Goal: Communication & Community: Connect with others

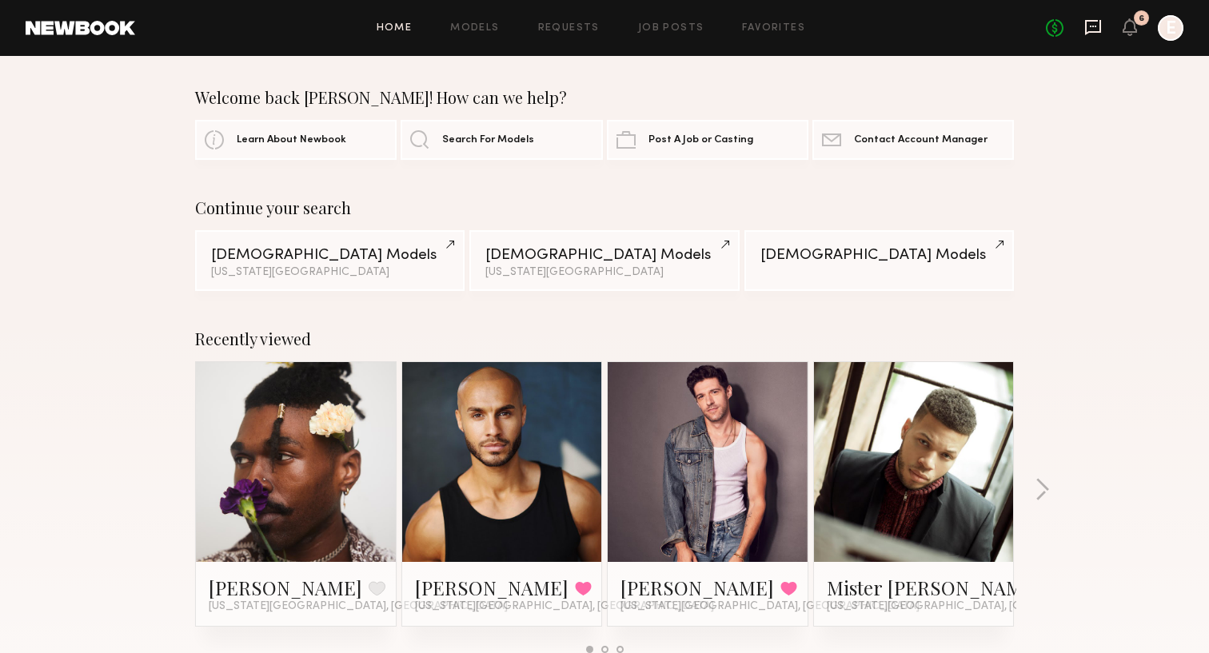
click at [1096, 21] on icon at bounding box center [1093, 27] width 16 height 15
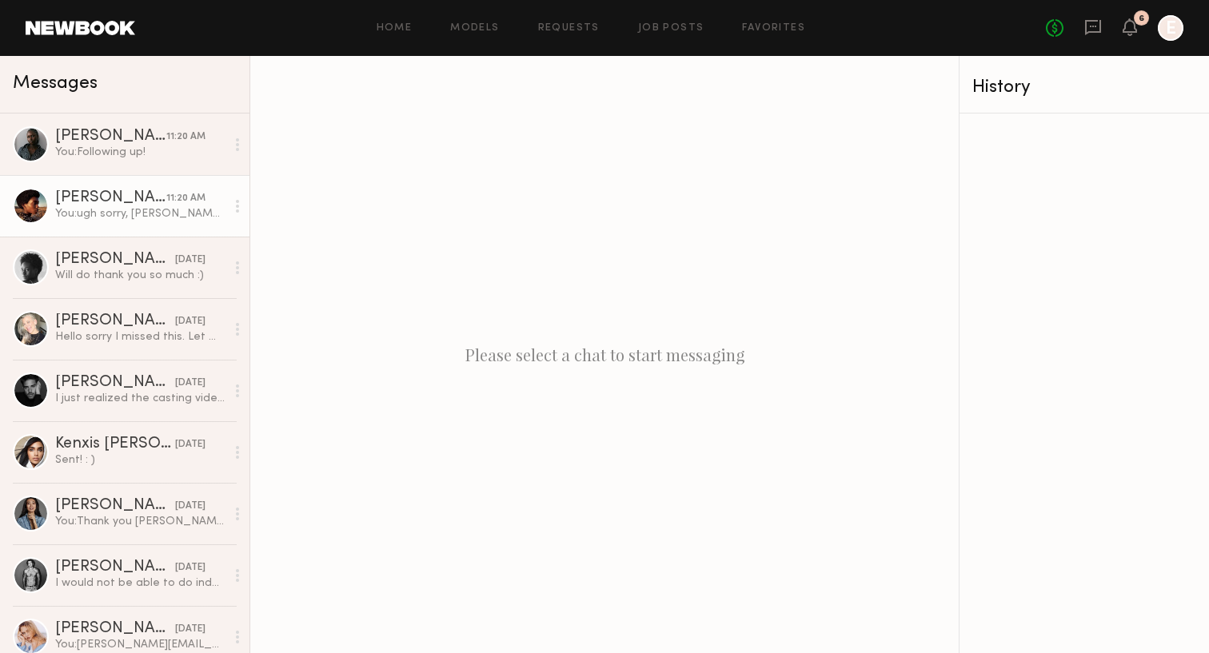
click at [108, 198] on div "[PERSON_NAME]" at bounding box center [110, 198] width 111 height 16
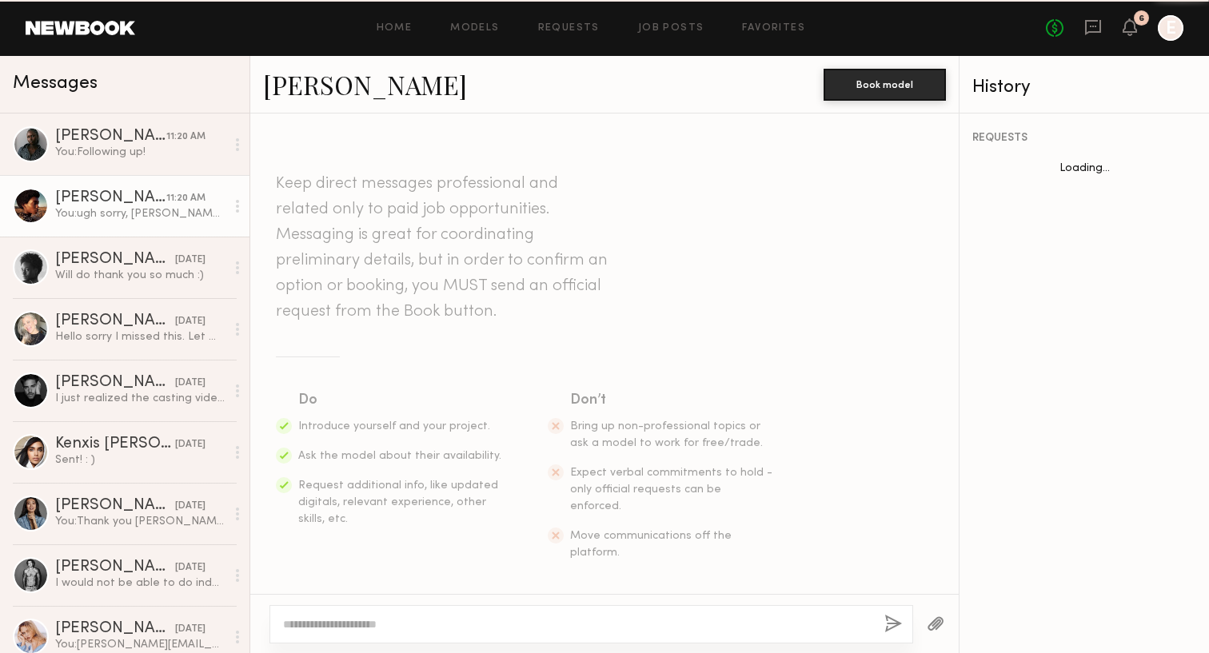
scroll to position [1482, 0]
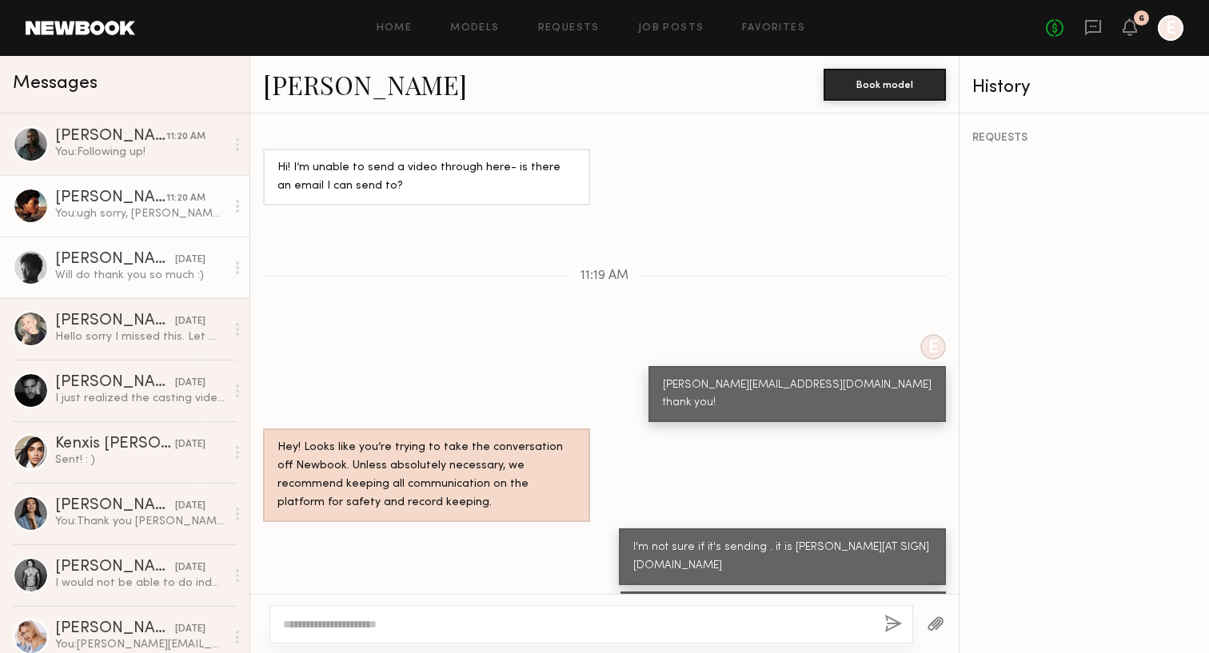
click at [130, 262] on div "[PERSON_NAME]" at bounding box center [115, 260] width 120 height 16
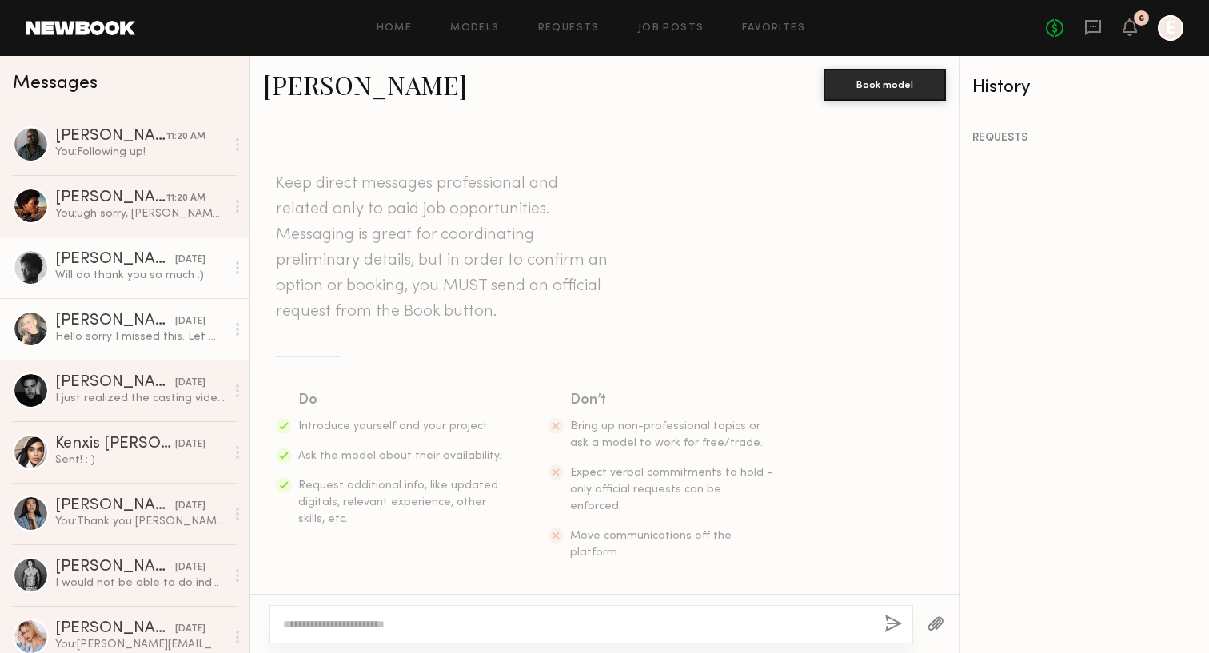
scroll to position [788, 0]
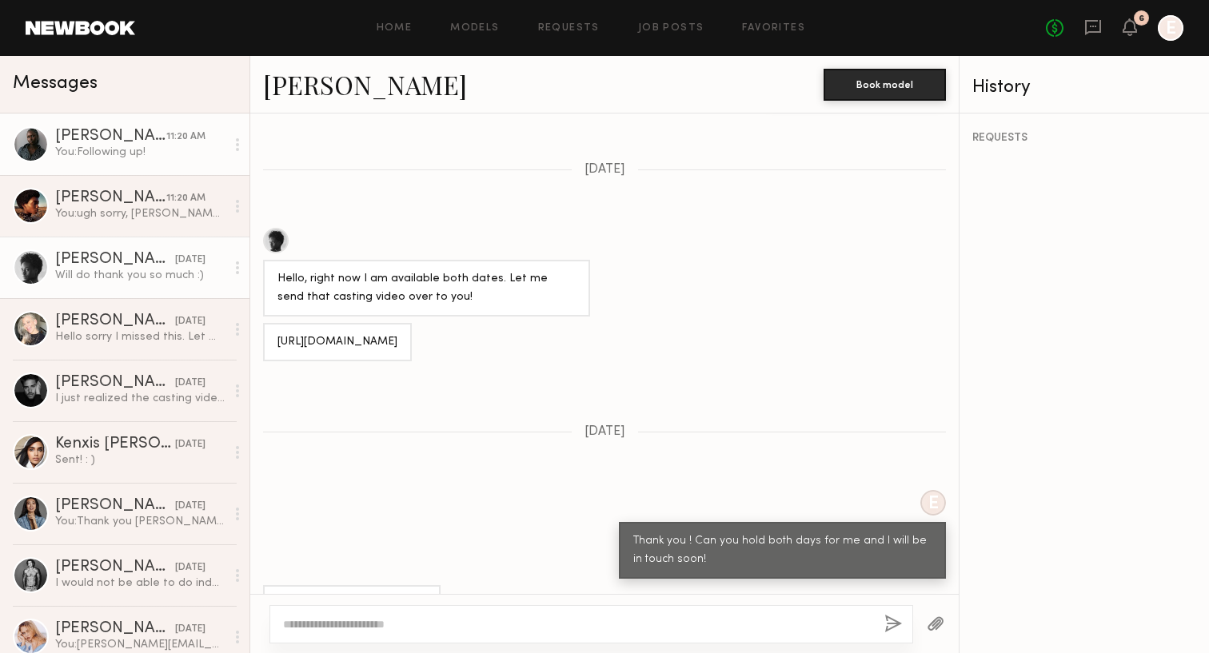
click at [102, 150] on div "You: Following up!" at bounding box center [140, 152] width 170 height 15
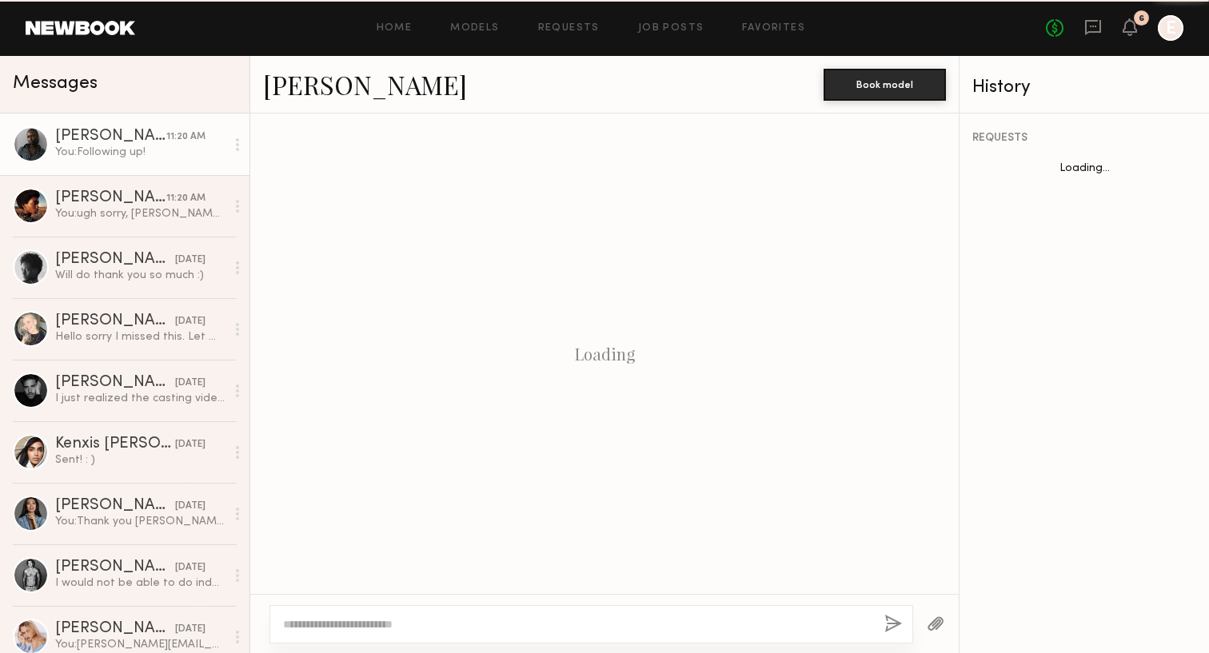
scroll to position [417, 0]
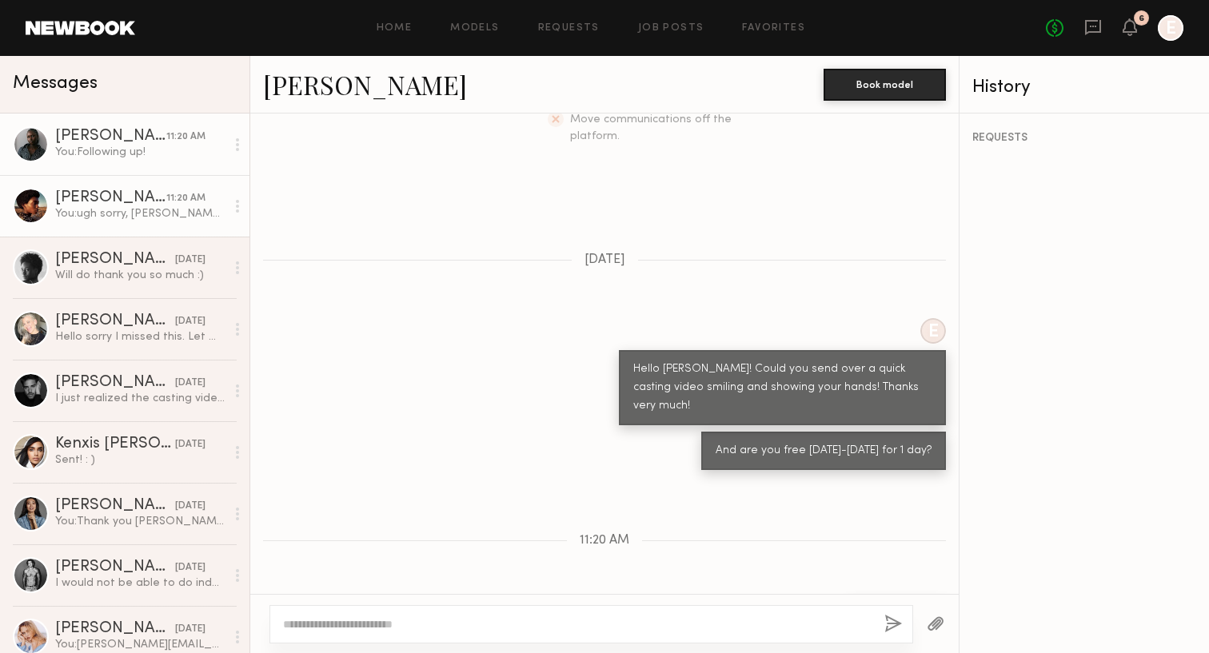
click at [109, 205] on div "[PERSON_NAME]" at bounding box center [110, 198] width 111 height 16
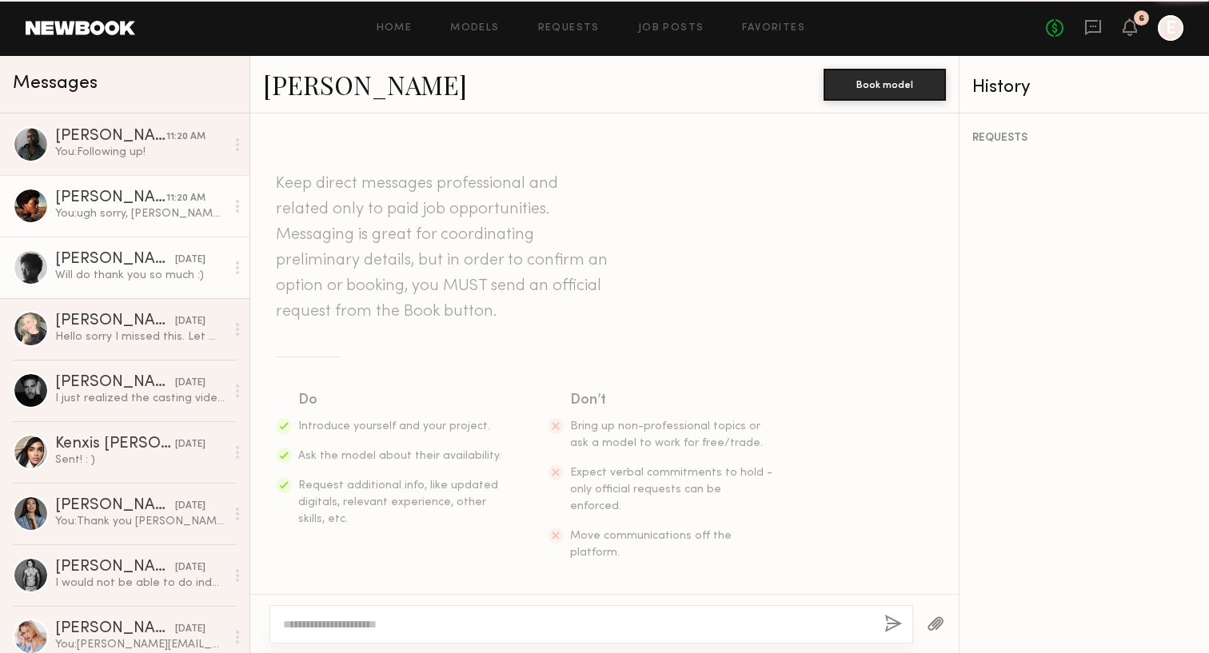
scroll to position [1482, 0]
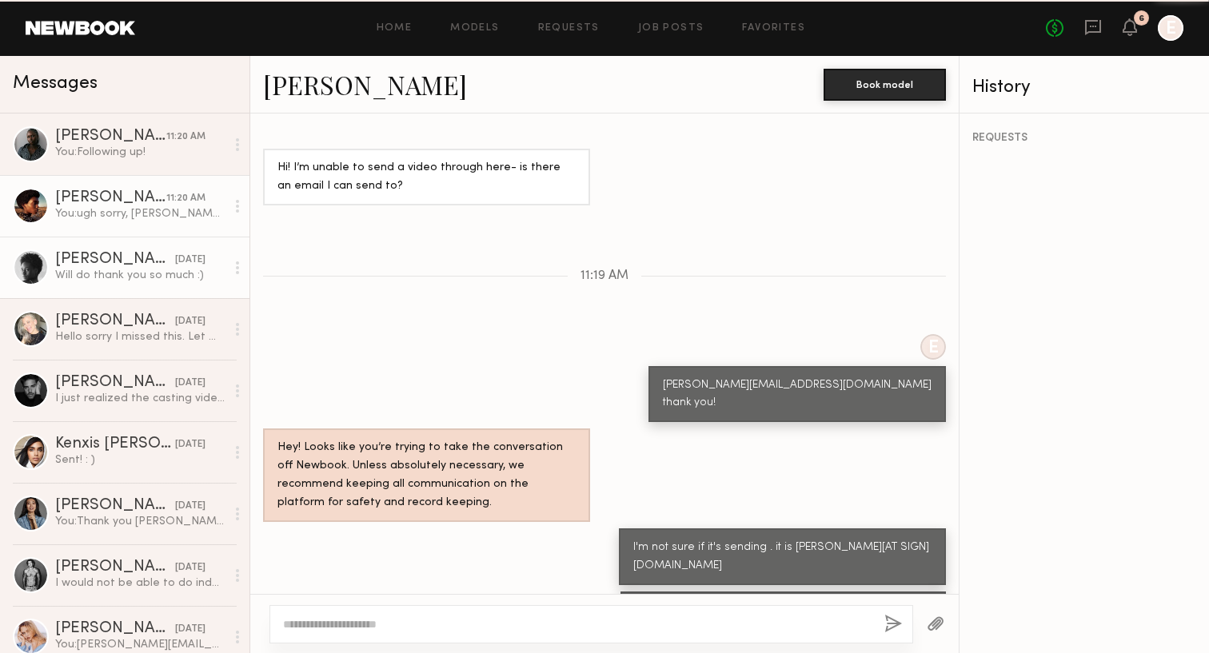
click at [117, 261] on div "[PERSON_NAME]" at bounding box center [115, 260] width 120 height 16
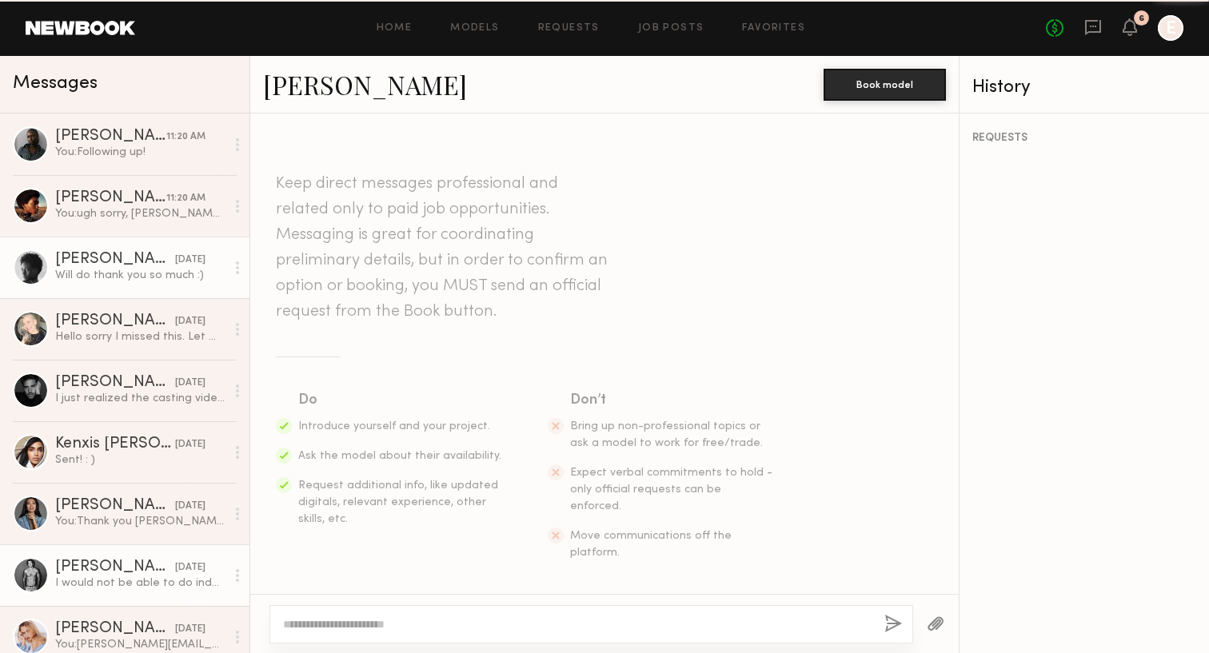
scroll to position [788, 0]
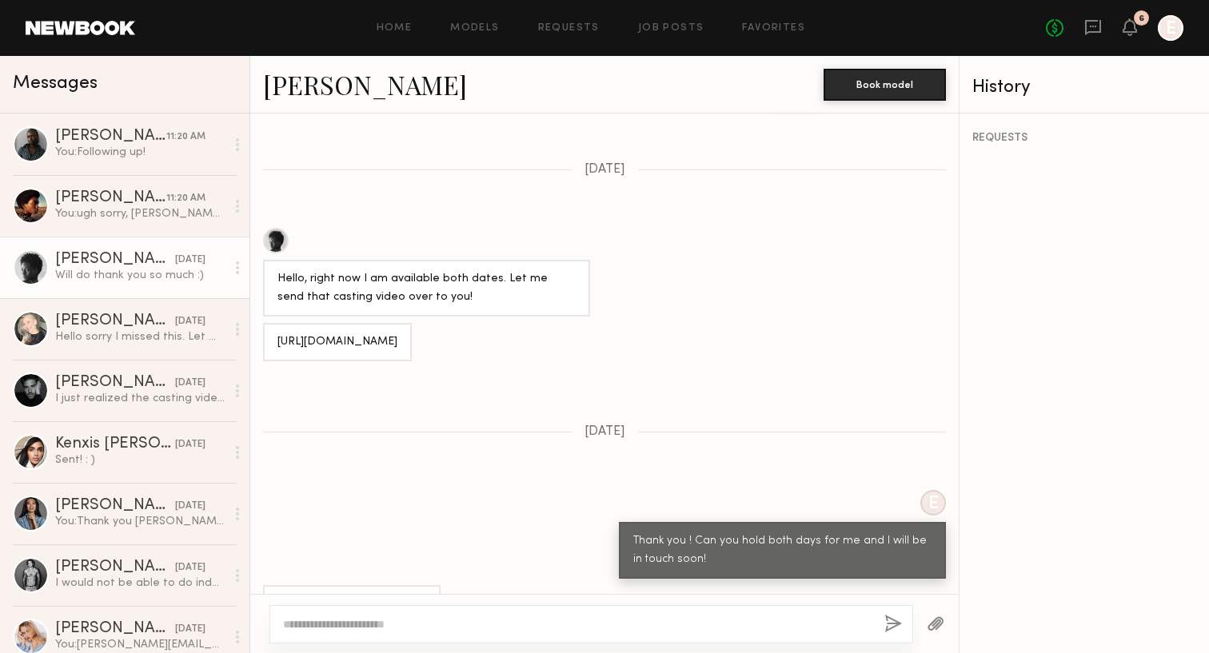
click at [1127, 39] on div "No fees up to $5,000 6 E" at bounding box center [1115, 28] width 138 height 26
click at [1127, 30] on icon at bounding box center [1129, 26] width 13 height 11
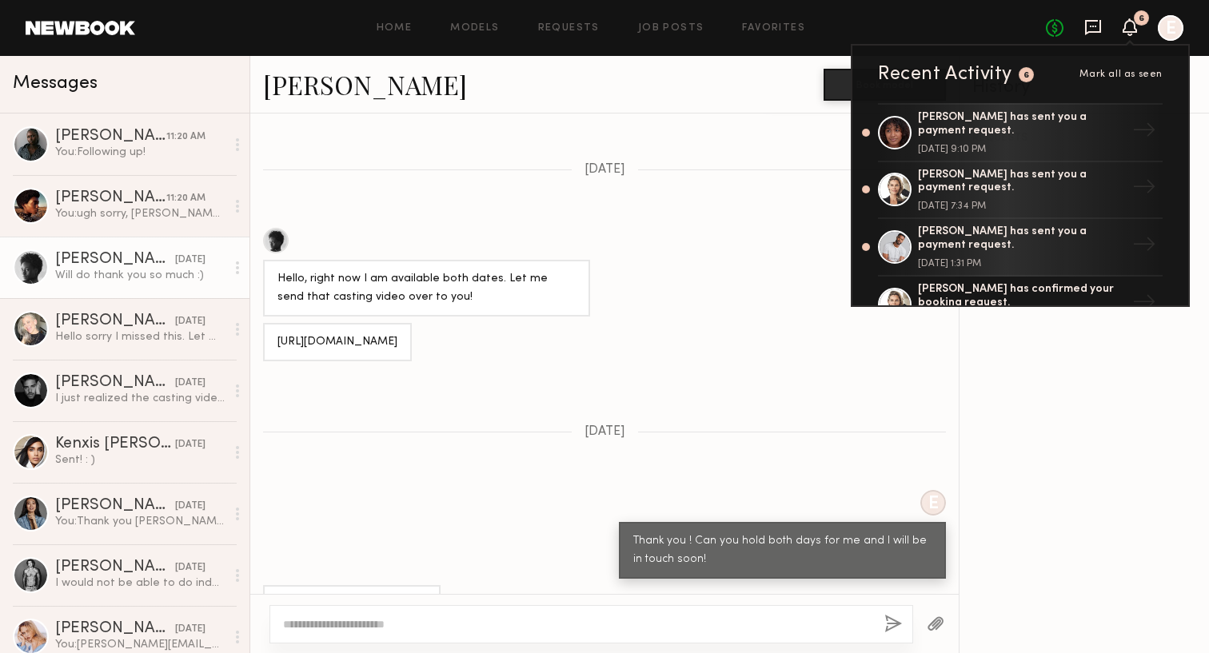
click at [1090, 34] on icon at bounding box center [1093, 27] width 18 height 18
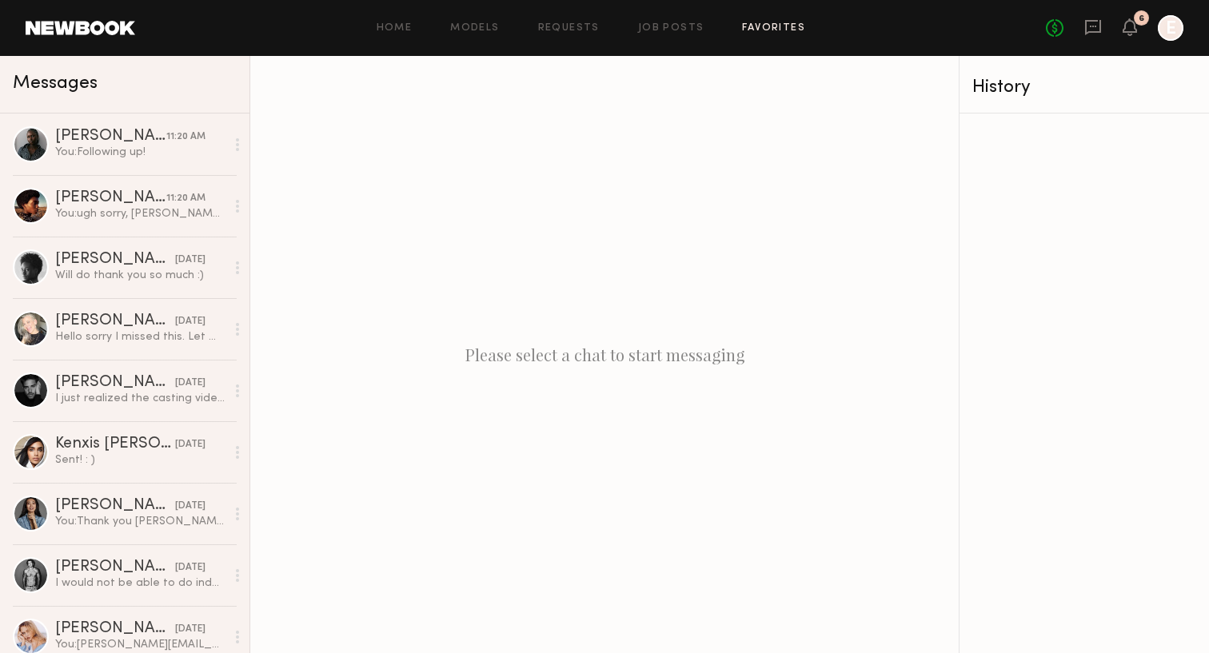
click at [765, 29] on link "Favorites" at bounding box center [773, 28] width 63 height 10
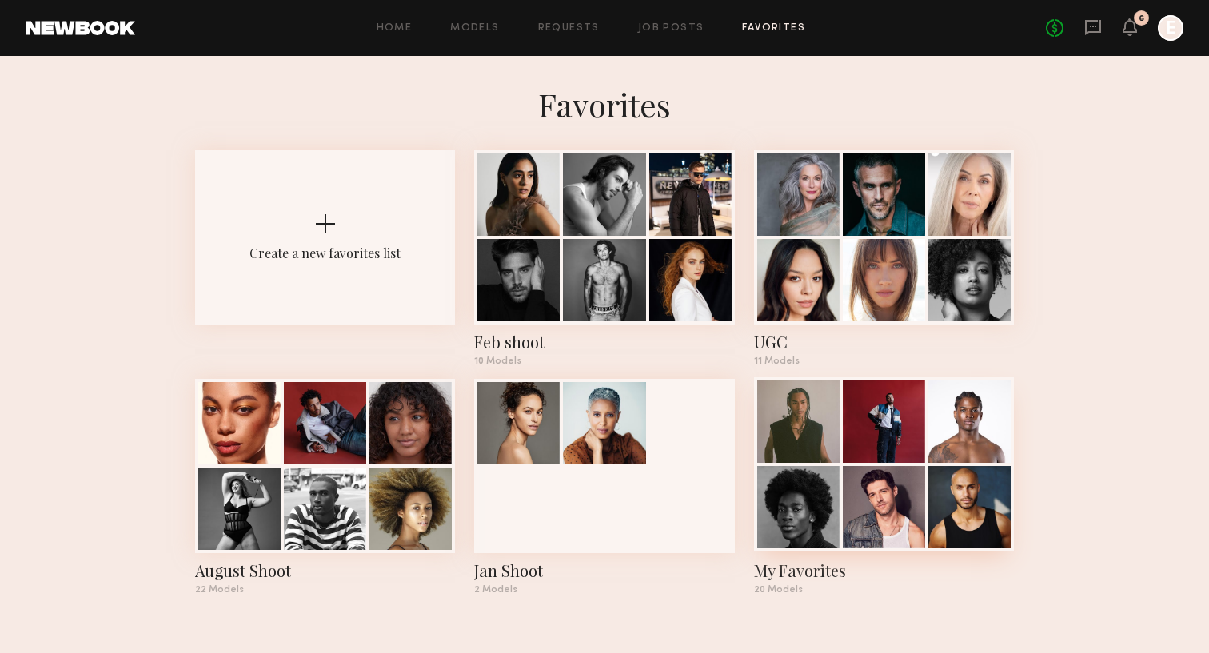
click at [862, 437] on div at bounding box center [884, 422] width 82 height 82
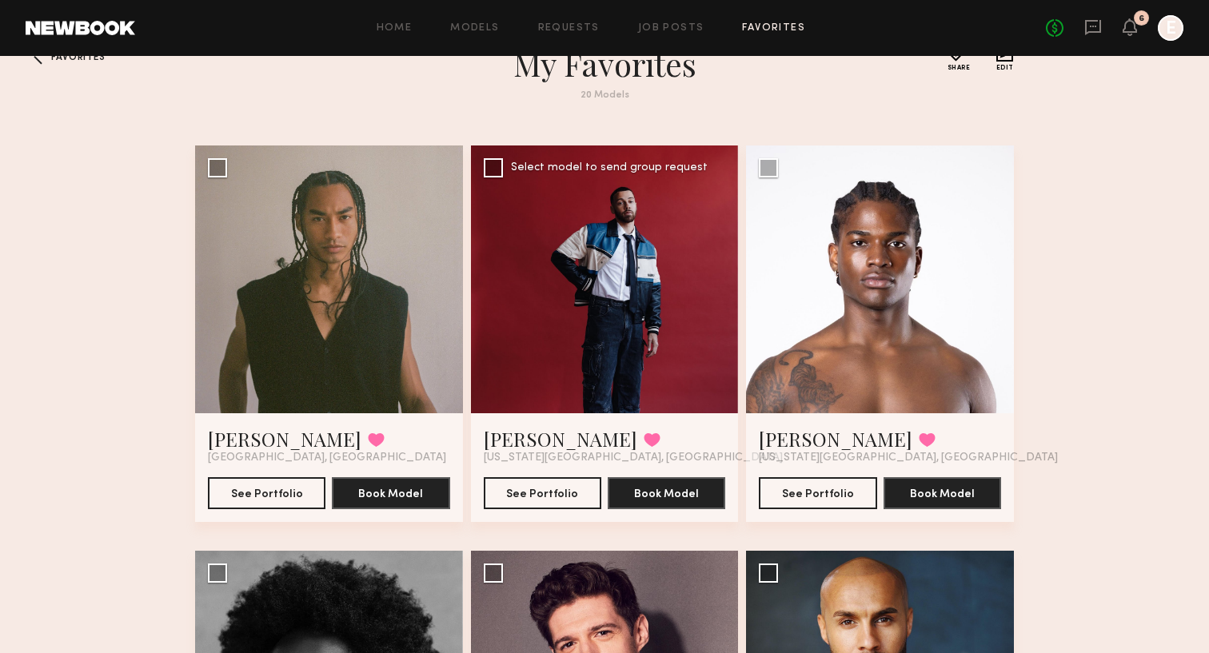
scroll to position [42, 0]
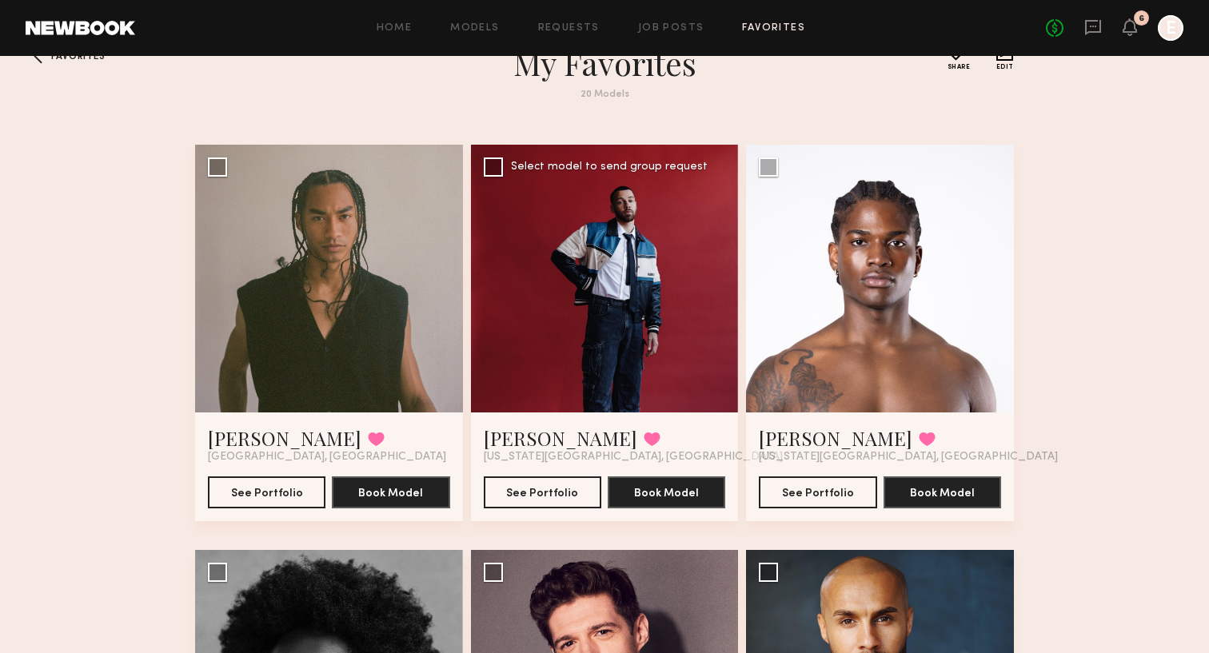
click at [559, 282] on div at bounding box center [605, 279] width 268 height 268
click at [573, 309] on div at bounding box center [605, 279] width 268 height 268
click at [532, 497] on button "See Portfolio" at bounding box center [543, 492] width 118 height 32
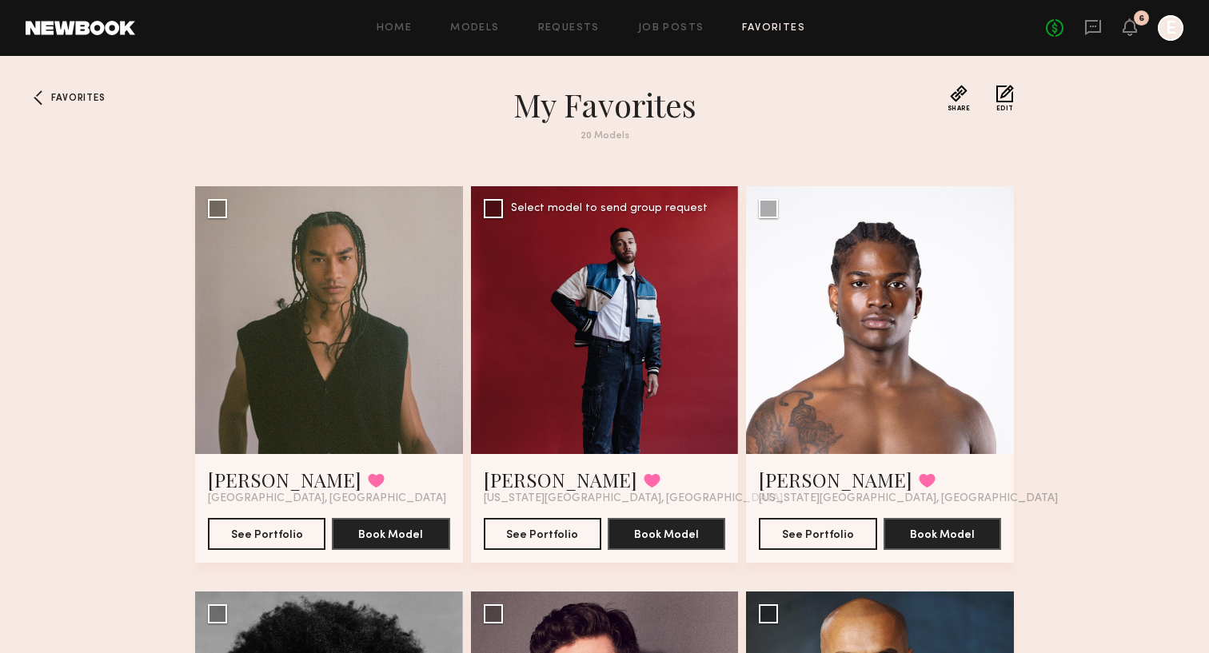
scroll to position [0, 0]
click at [599, 368] on div at bounding box center [605, 320] width 268 height 268
click at [595, 332] on div at bounding box center [605, 320] width 268 height 268
click at [522, 533] on button "See Portfolio" at bounding box center [543, 533] width 118 height 32
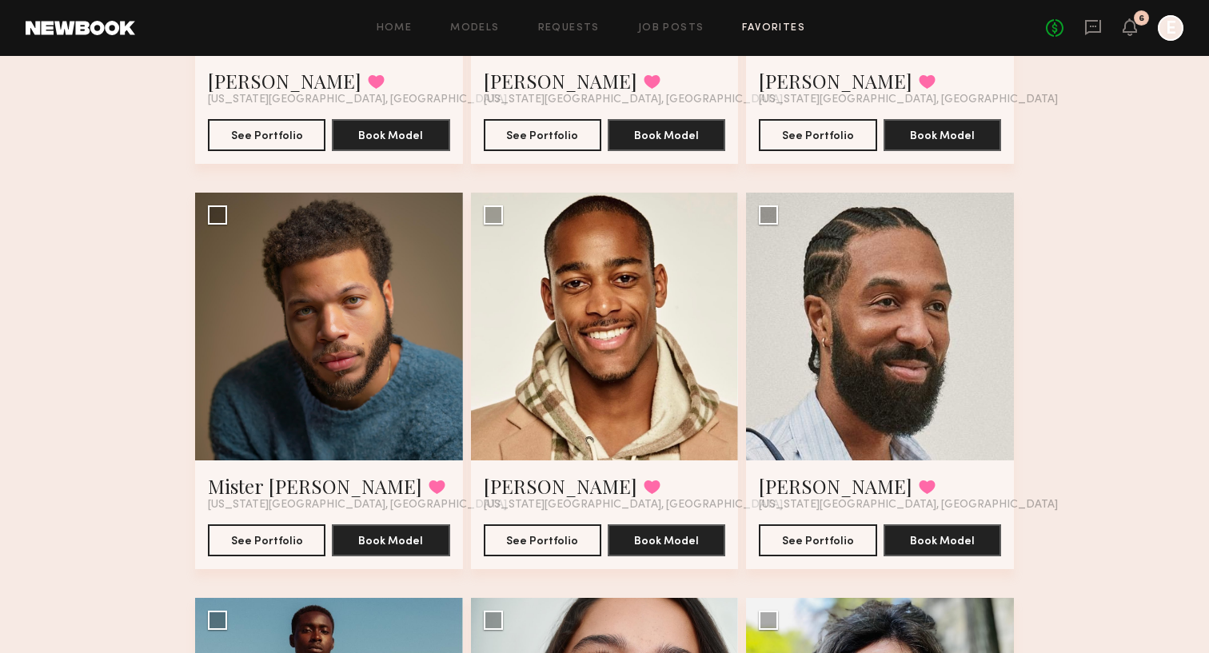
scroll to position [837, 0]
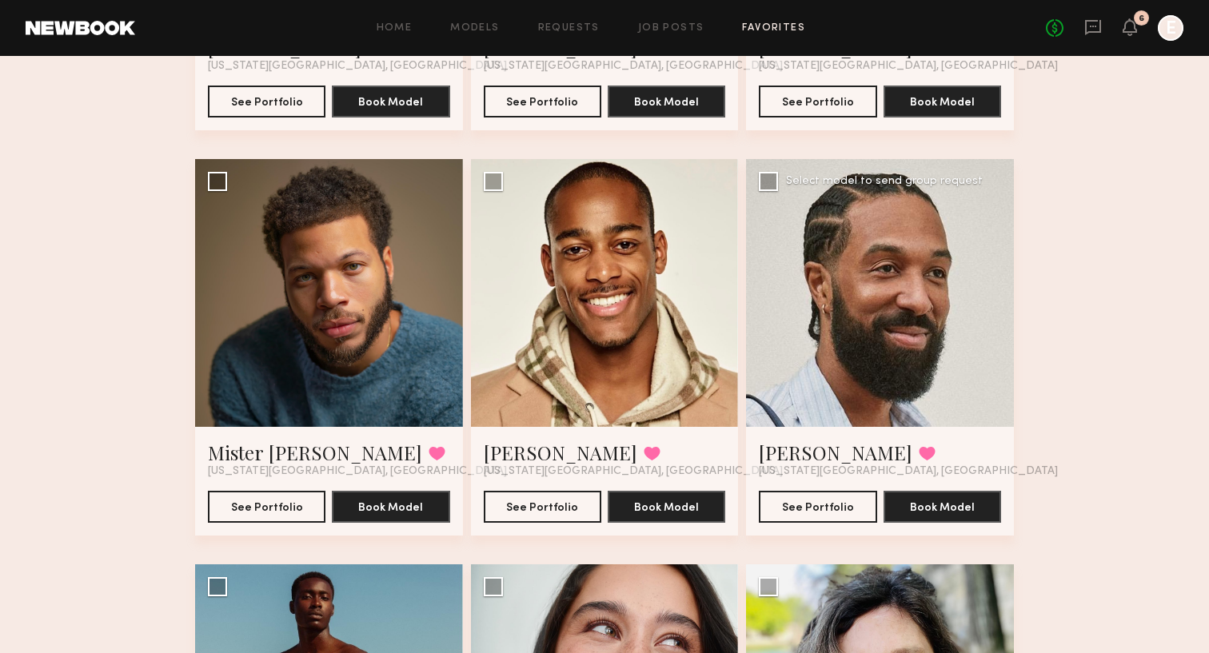
click at [879, 233] on div at bounding box center [880, 293] width 268 height 268
click at [805, 511] on button "See Portfolio" at bounding box center [818, 506] width 118 height 32
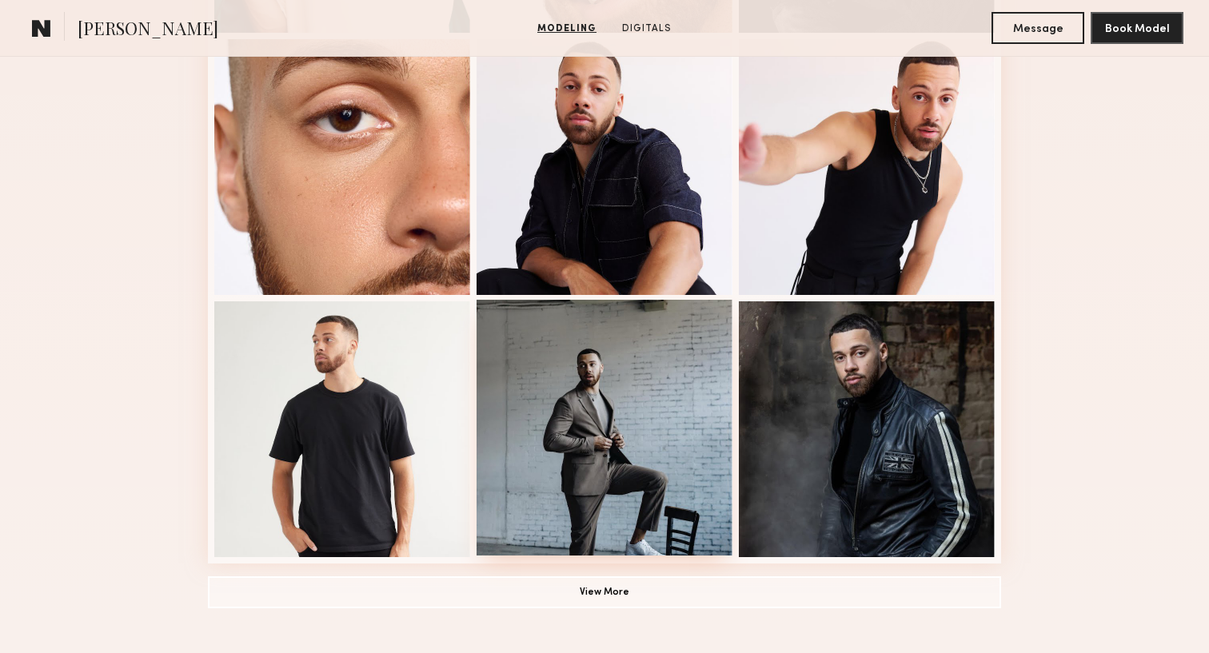
scroll to position [1007, 0]
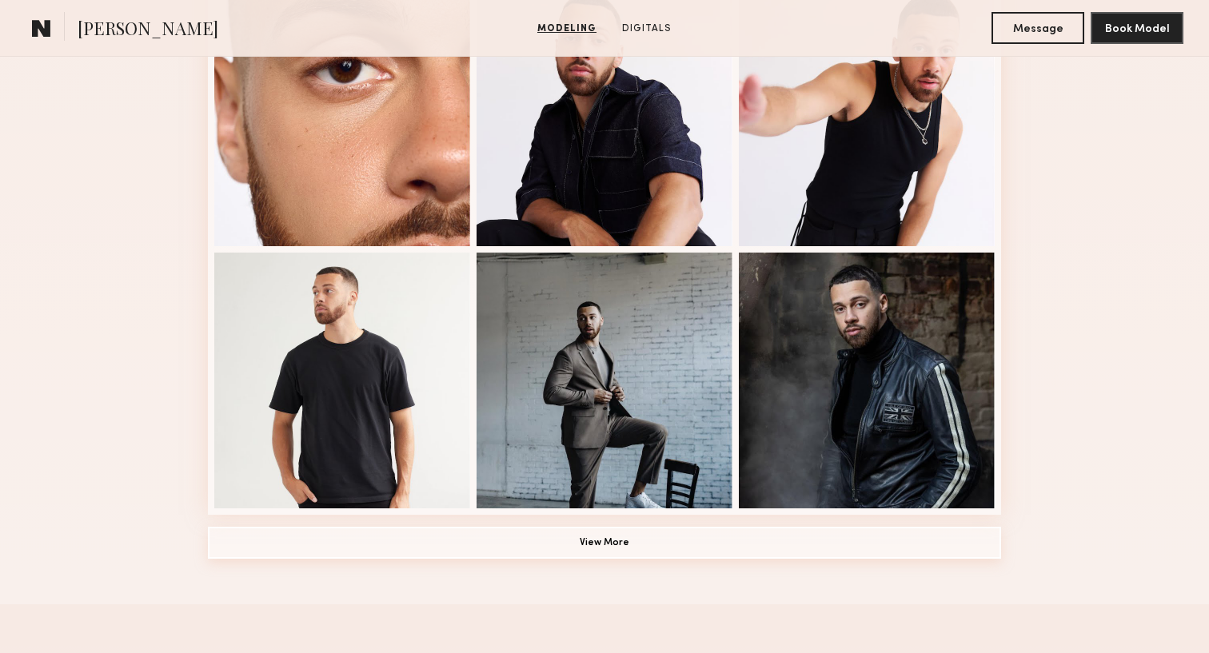
click at [630, 537] on button "View More" at bounding box center [604, 543] width 793 height 32
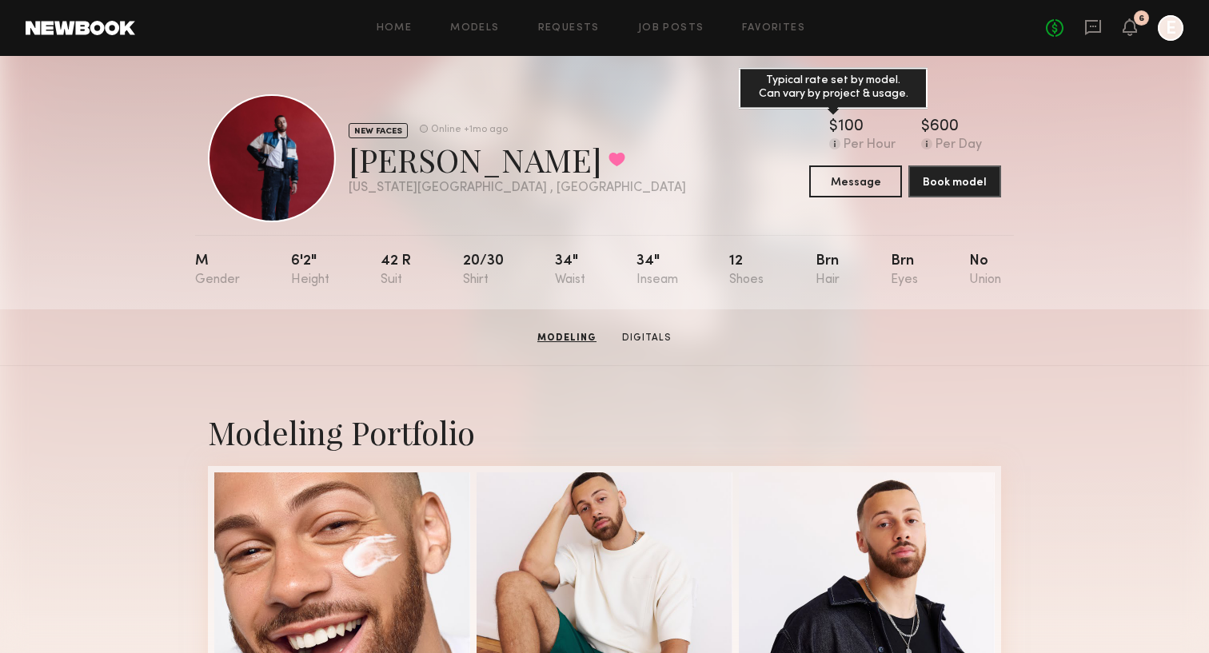
scroll to position [0, 0]
click at [853, 180] on button "Message" at bounding box center [855, 181] width 93 height 32
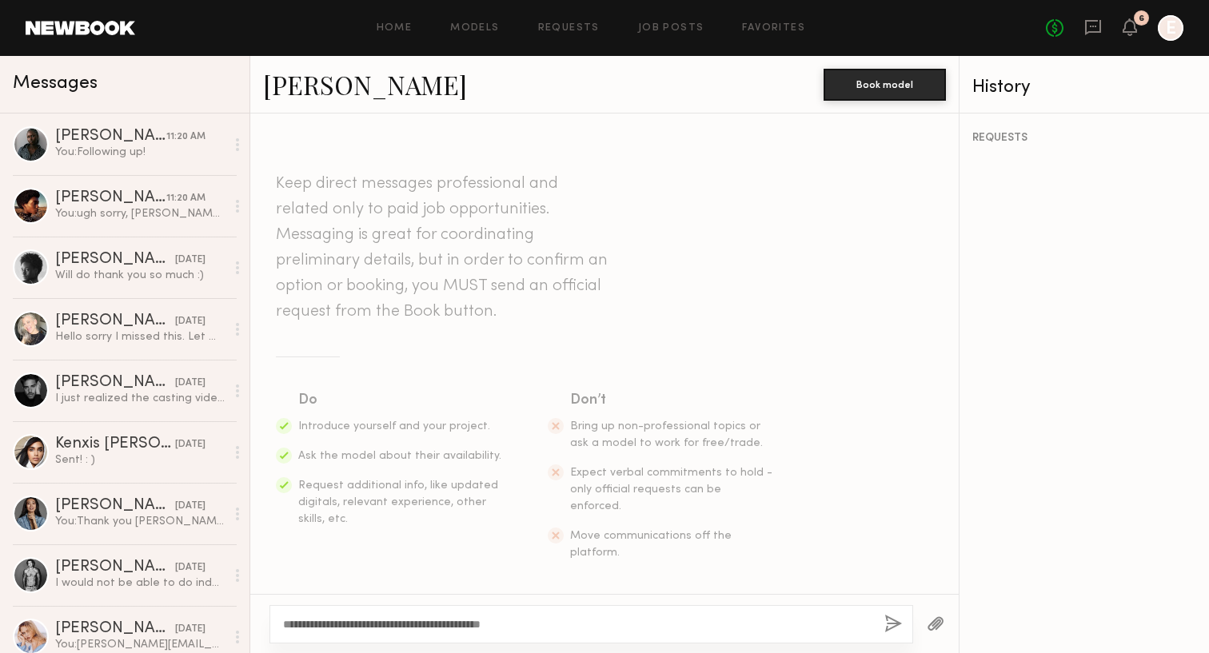
drag, startPoint x: 460, startPoint y: 622, endPoint x: 339, endPoint y: 620, distance: 120.8
click at [339, 620] on textarea "**********" at bounding box center [577, 624] width 588 height 16
click at [455, 622] on textarea "**********" at bounding box center [577, 624] width 588 height 16
click at [525, 624] on textarea "**********" at bounding box center [577, 624] width 588 height 16
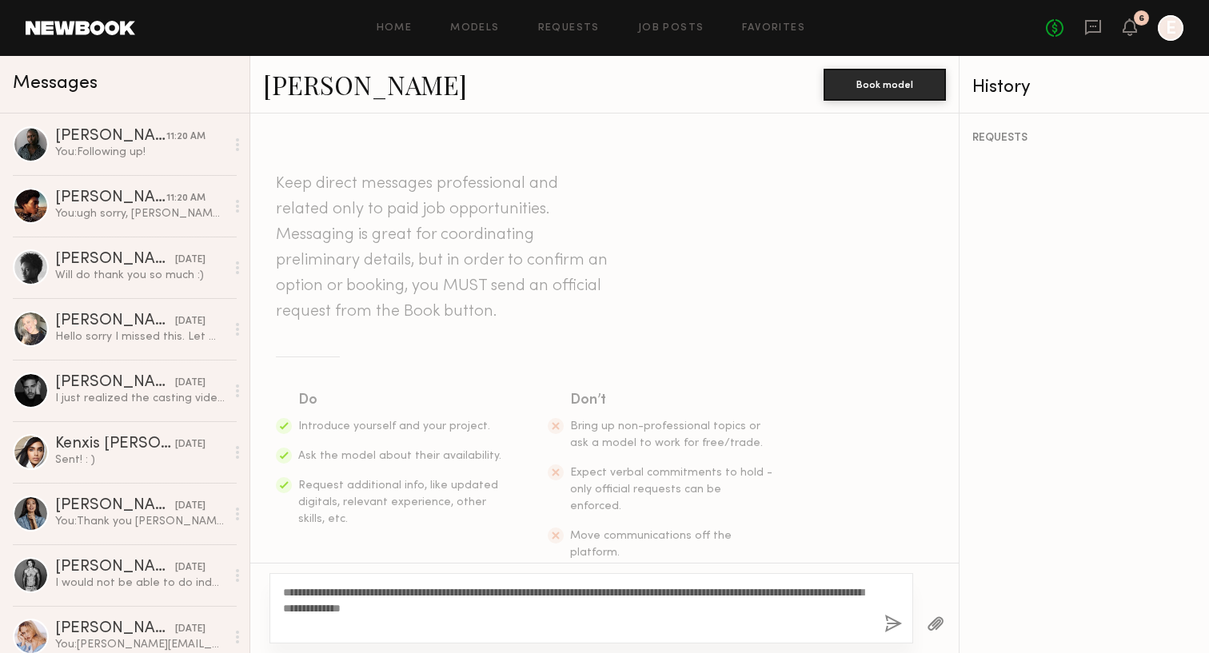
drag, startPoint x: 529, startPoint y: 628, endPoint x: 339, endPoint y: 588, distance: 194.5
click at [339, 588] on textarea "**********" at bounding box center [577, 608] width 588 height 48
type textarea "**********"
click at [890, 624] on button "button" at bounding box center [893, 625] width 18 height 20
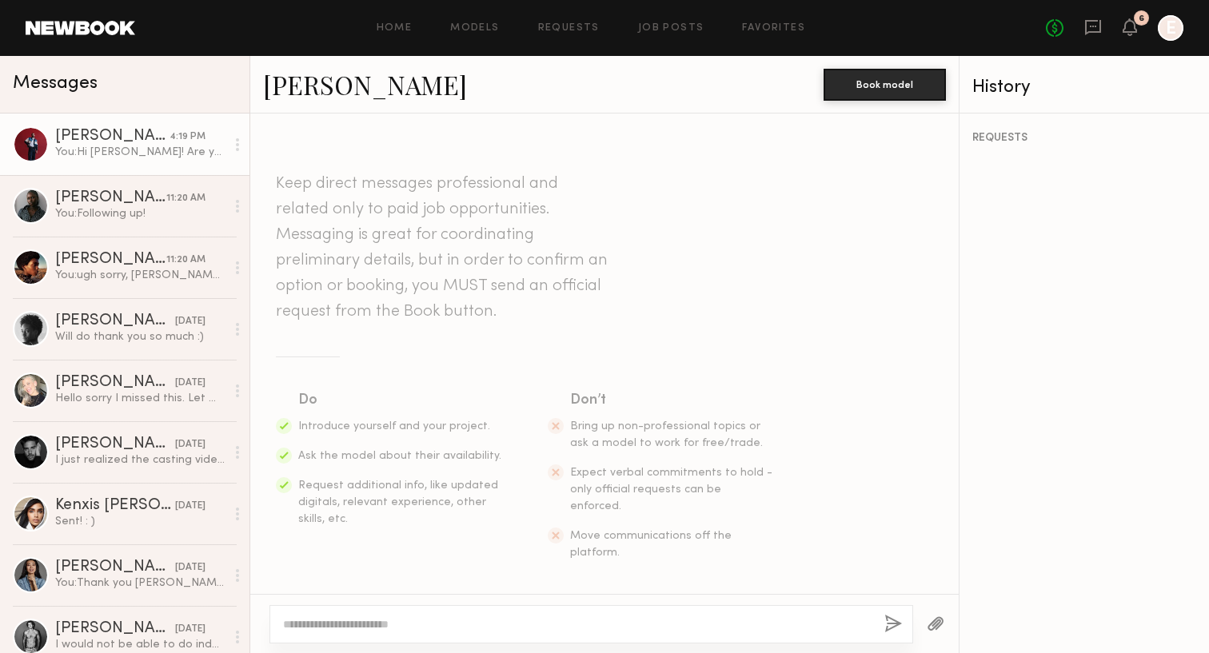
scroll to position [224, 0]
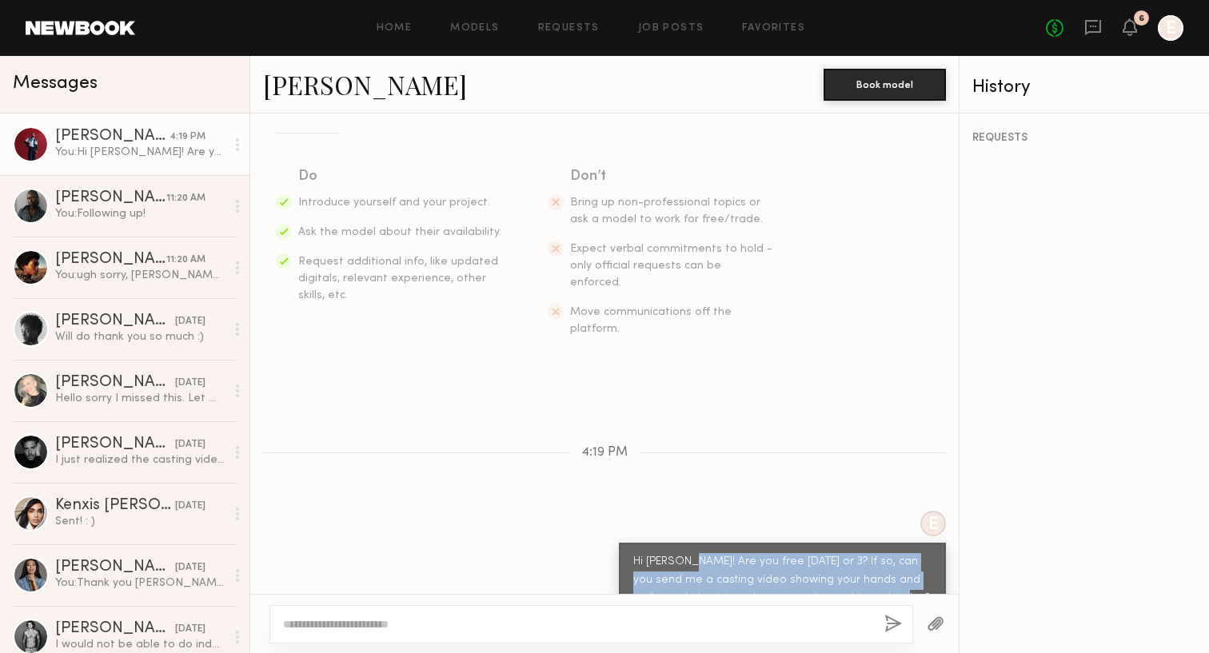
copy div "Are you free October 2 or 3? If so, can you send me a casting video showing you…"
drag, startPoint x: 876, startPoint y: 565, endPoint x: 688, endPoint y: 524, distance: 191.7
click at [688, 553] on div "Hi [PERSON_NAME]! Are you free [DATE] or 3? If so, can you send me a casting vi…" at bounding box center [782, 580] width 298 height 55
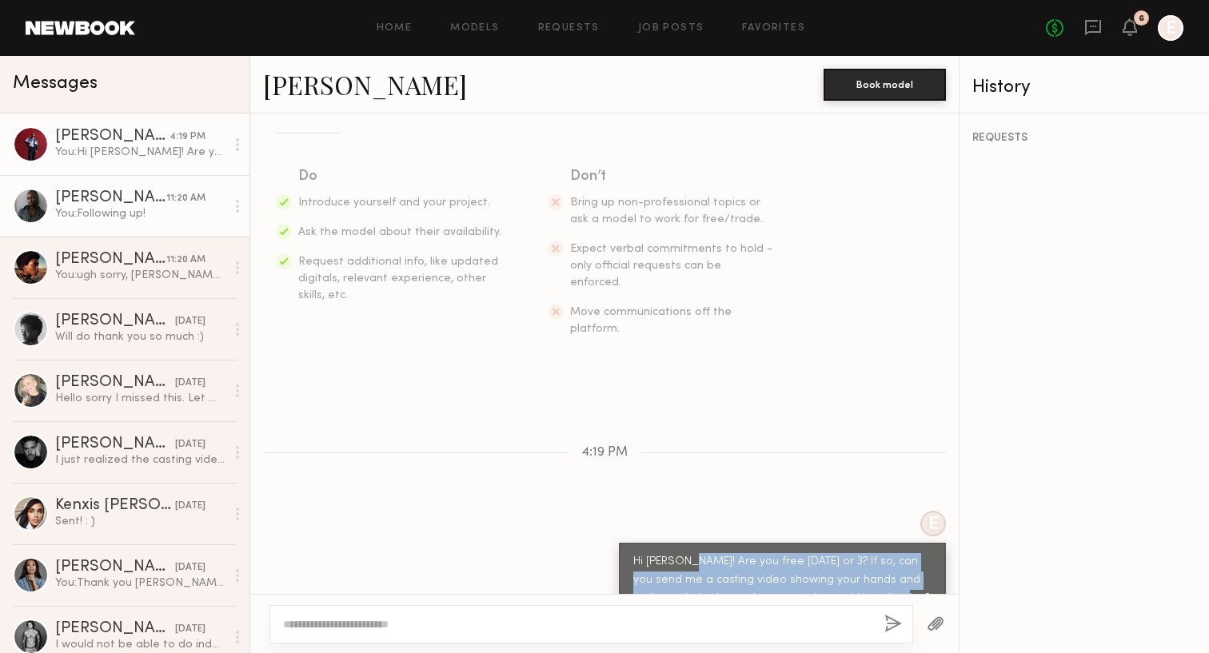
click at [120, 189] on link "Aminata K. 11:20 AM You: Following up!" at bounding box center [124, 206] width 249 height 62
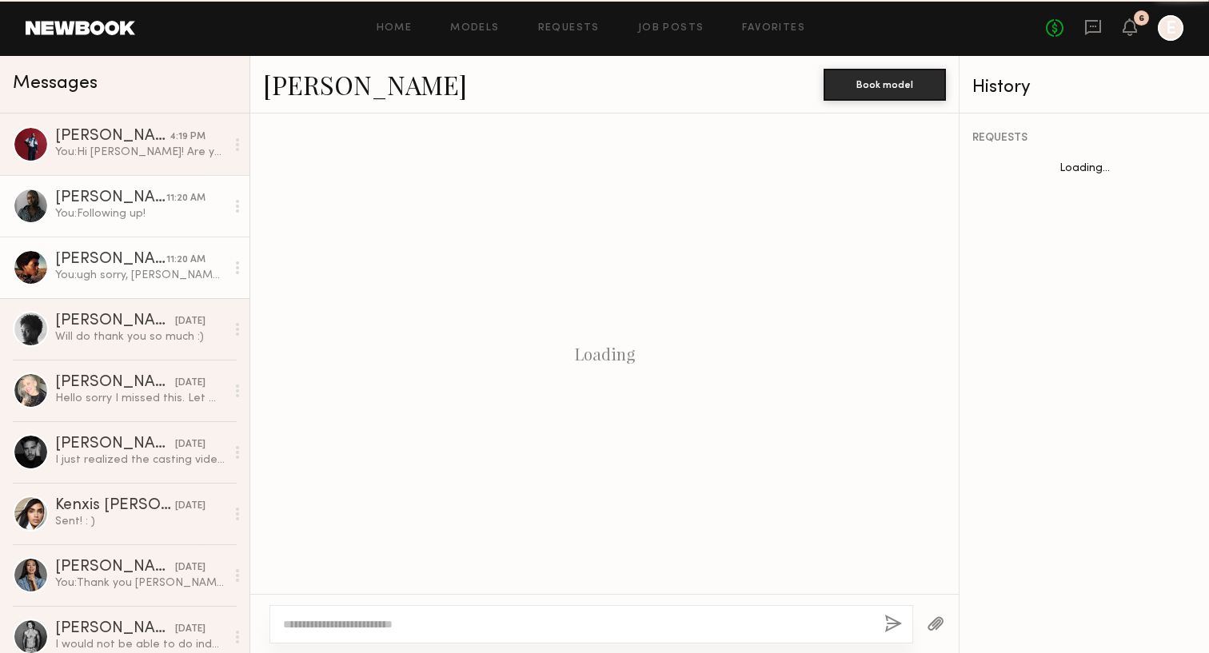
click at [109, 278] on div "You: ugh sorry, emma[AT SIGN]vibejewelry.com ***" at bounding box center [140, 275] width 170 height 15
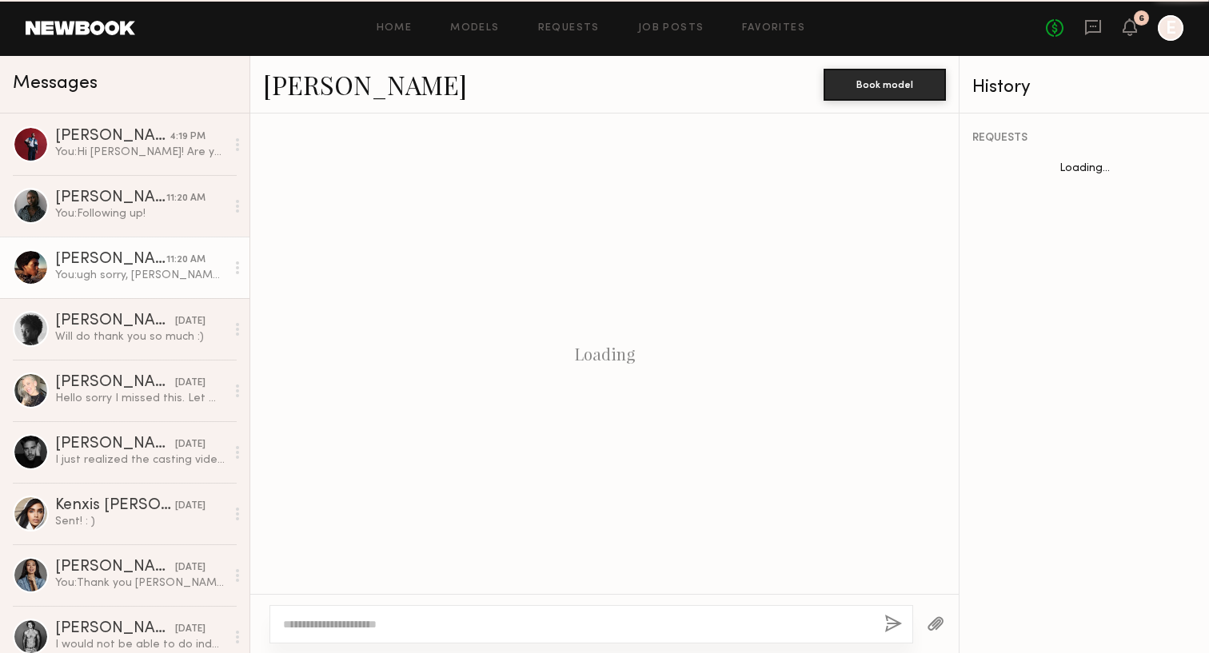
scroll to position [1482, 0]
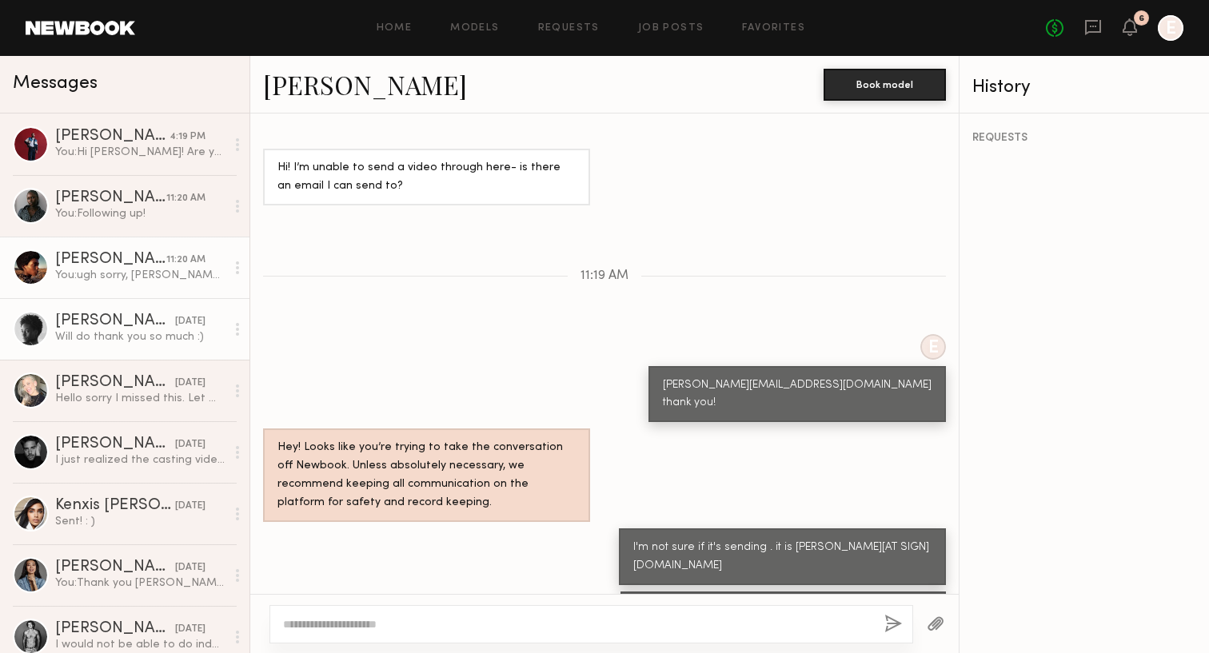
click at [116, 336] on div "Will do thank you so much :)" at bounding box center [140, 336] width 170 height 15
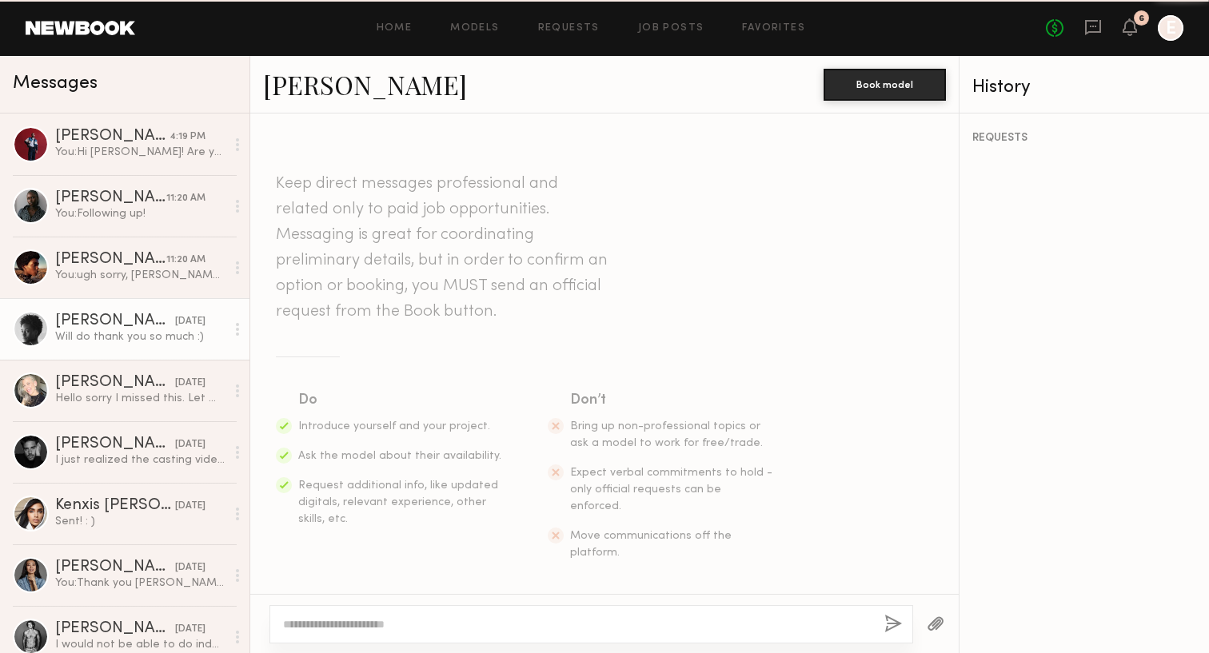
scroll to position [788, 0]
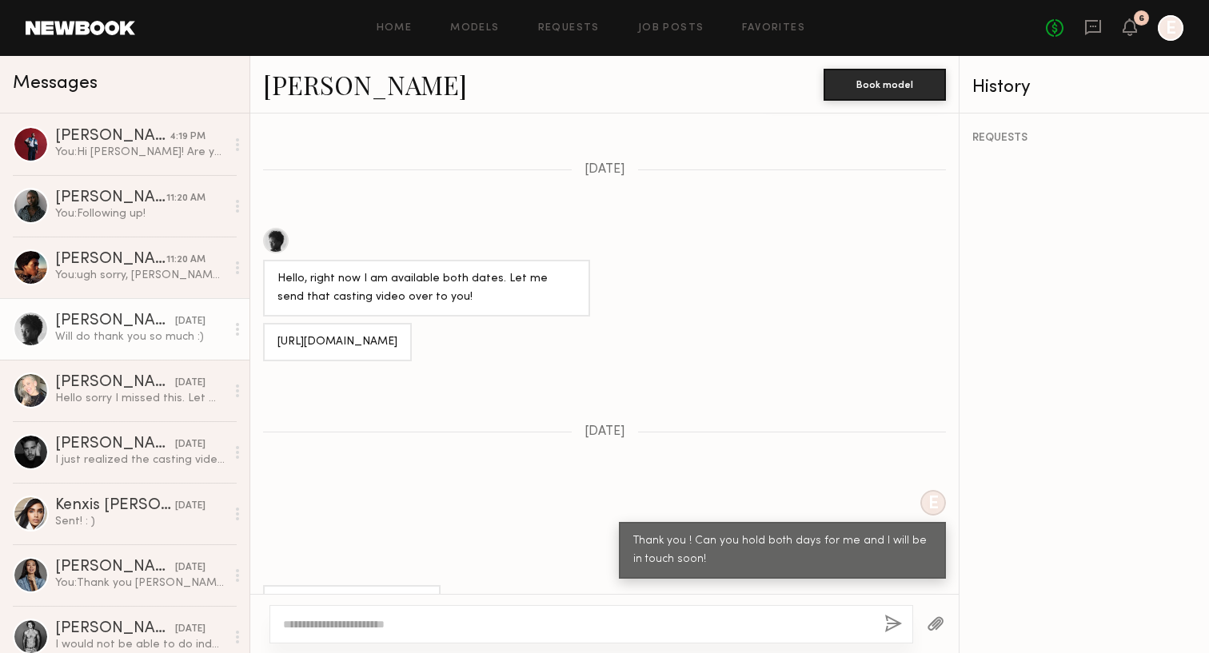
drag, startPoint x: 510, startPoint y: 304, endPoint x: 274, endPoint y: 281, distance: 237.0
click at [274, 323] on div "[URL][DOMAIN_NAME]" at bounding box center [337, 342] width 149 height 38
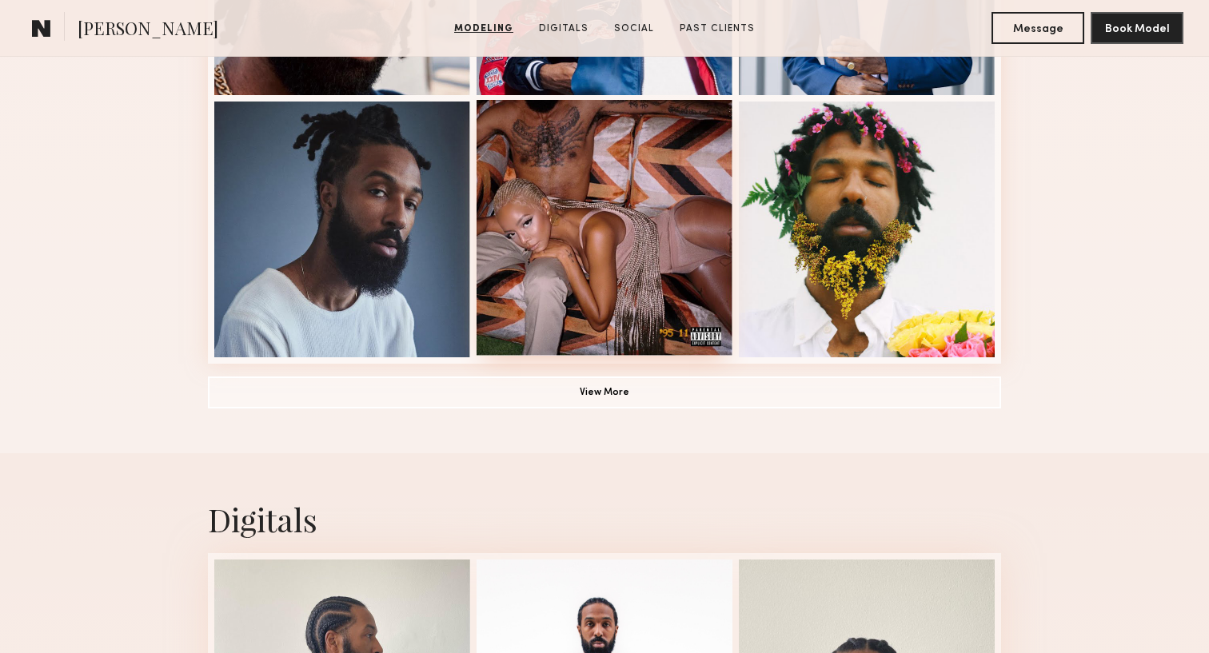
scroll to position [1151, 0]
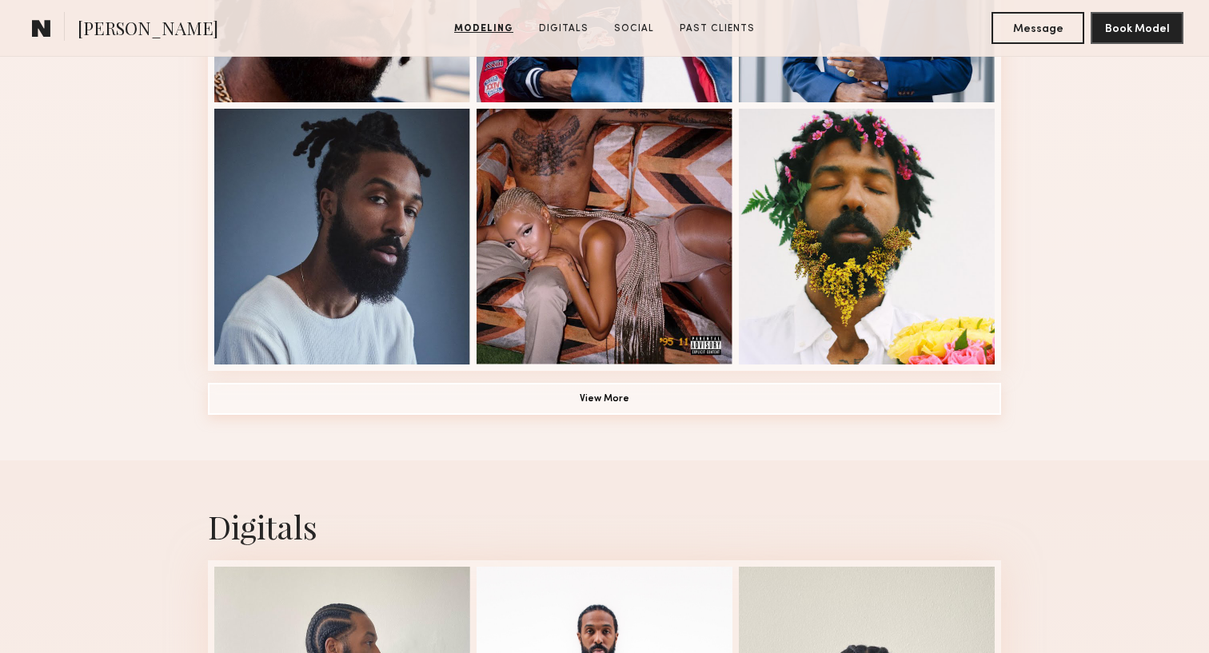
click at [624, 402] on button "View More" at bounding box center [604, 399] width 793 height 32
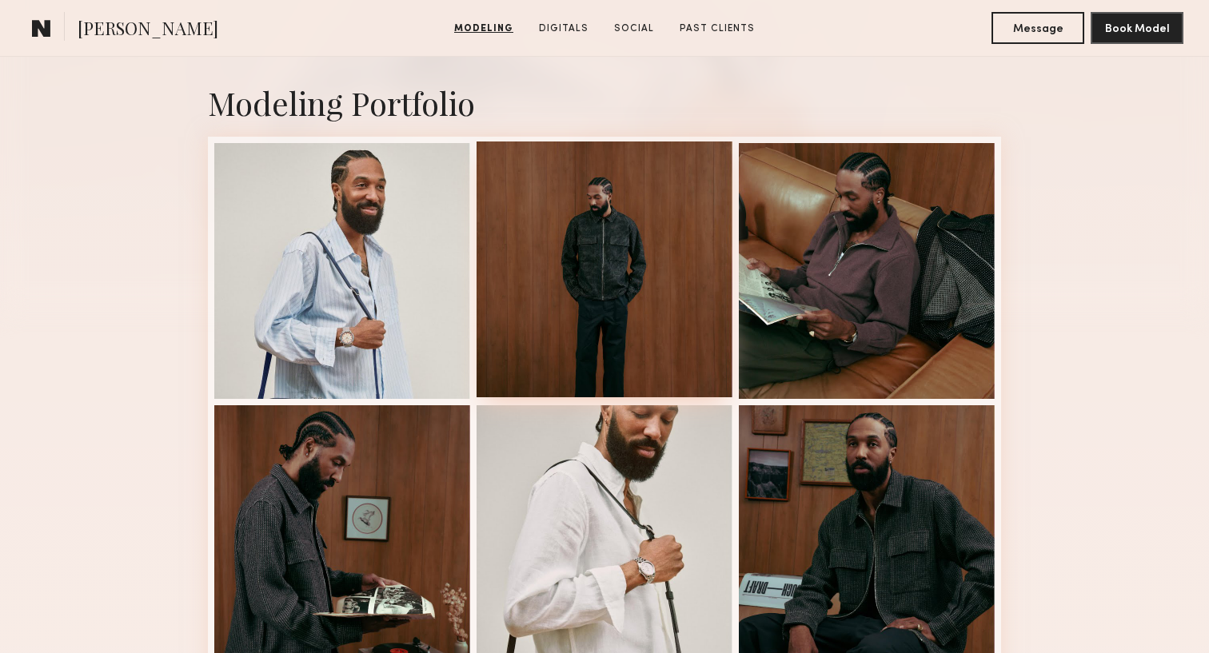
scroll to position [309, 0]
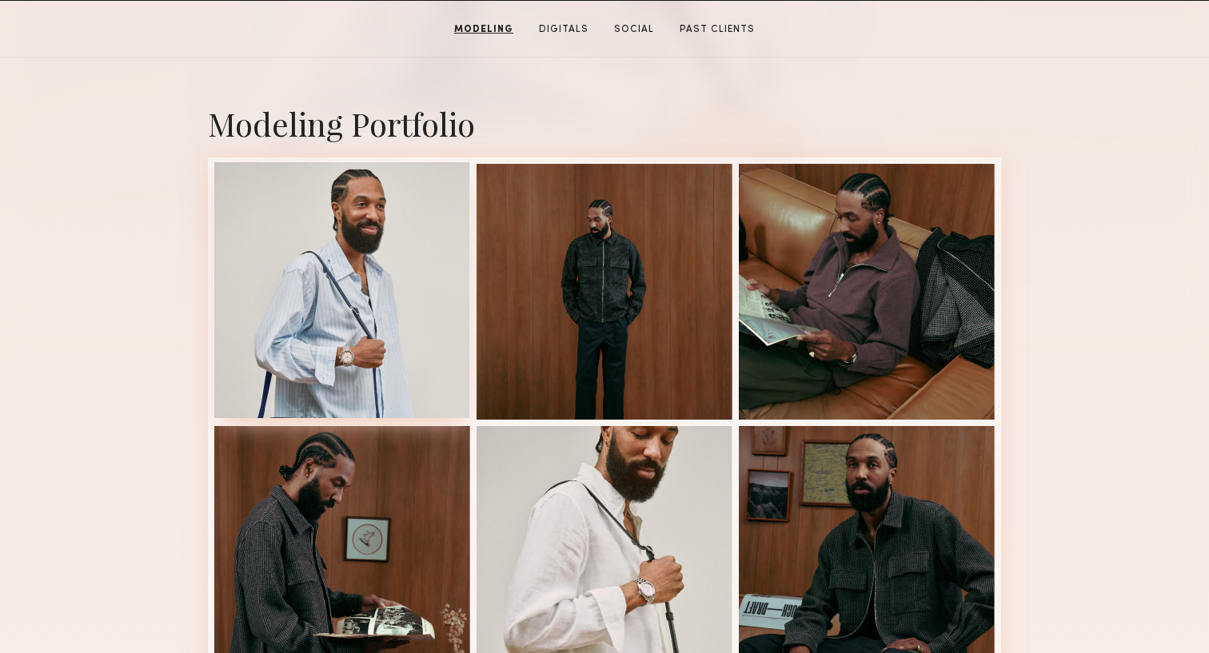
click at [373, 261] on div at bounding box center [342, 290] width 256 height 256
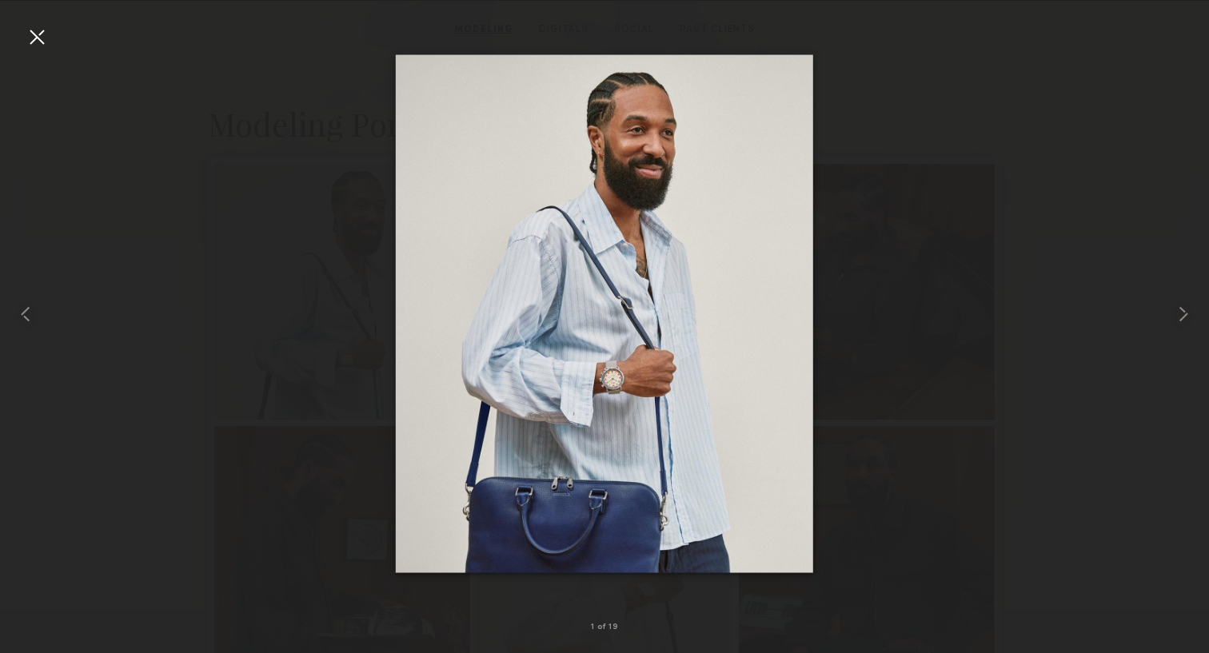
click at [909, 150] on div at bounding box center [604, 314] width 1209 height 576
click at [36, 39] on div at bounding box center [37, 37] width 26 height 26
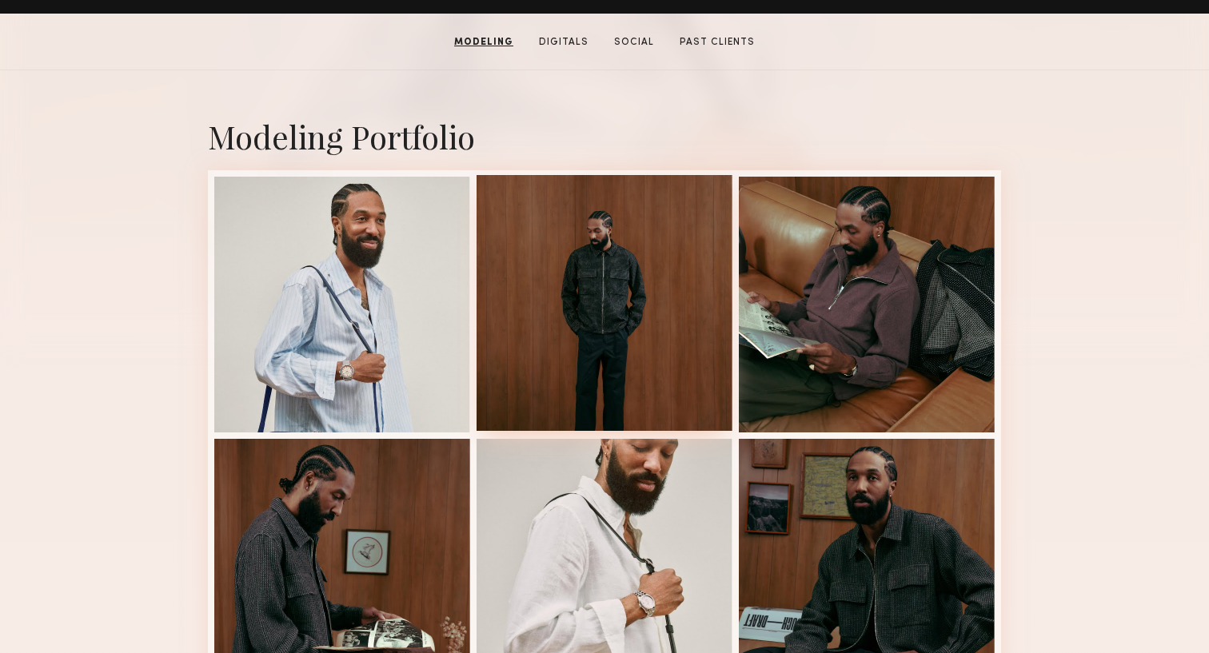
scroll to position [297, 0]
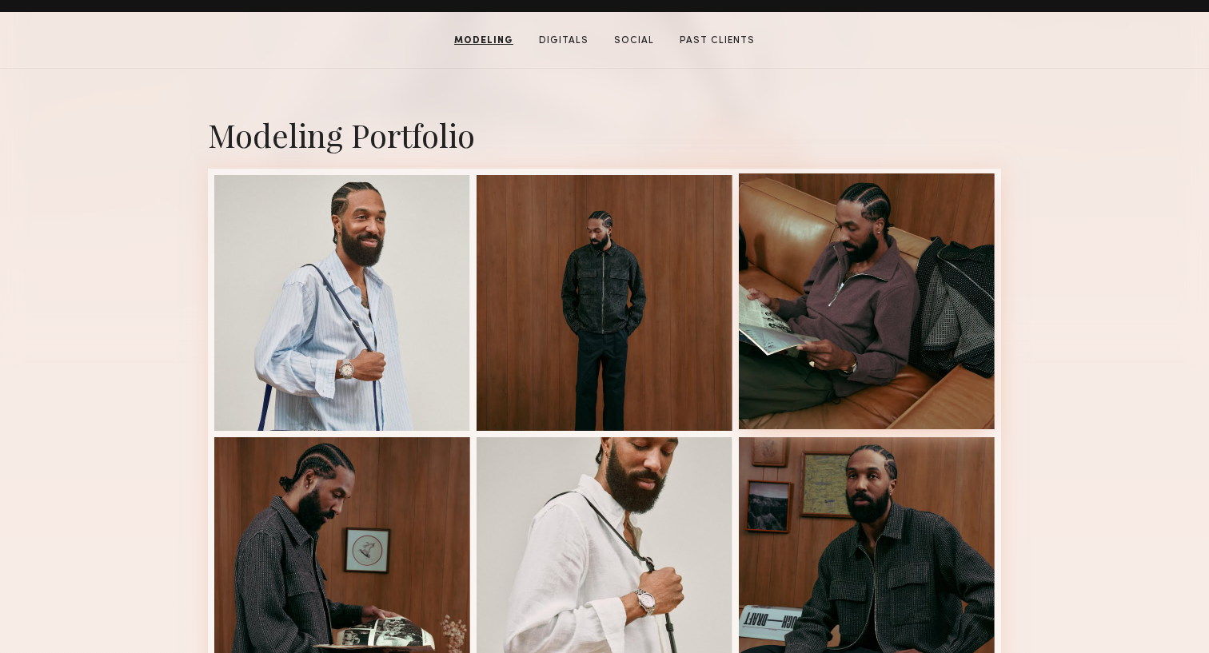
click at [831, 330] on div at bounding box center [867, 302] width 256 height 256
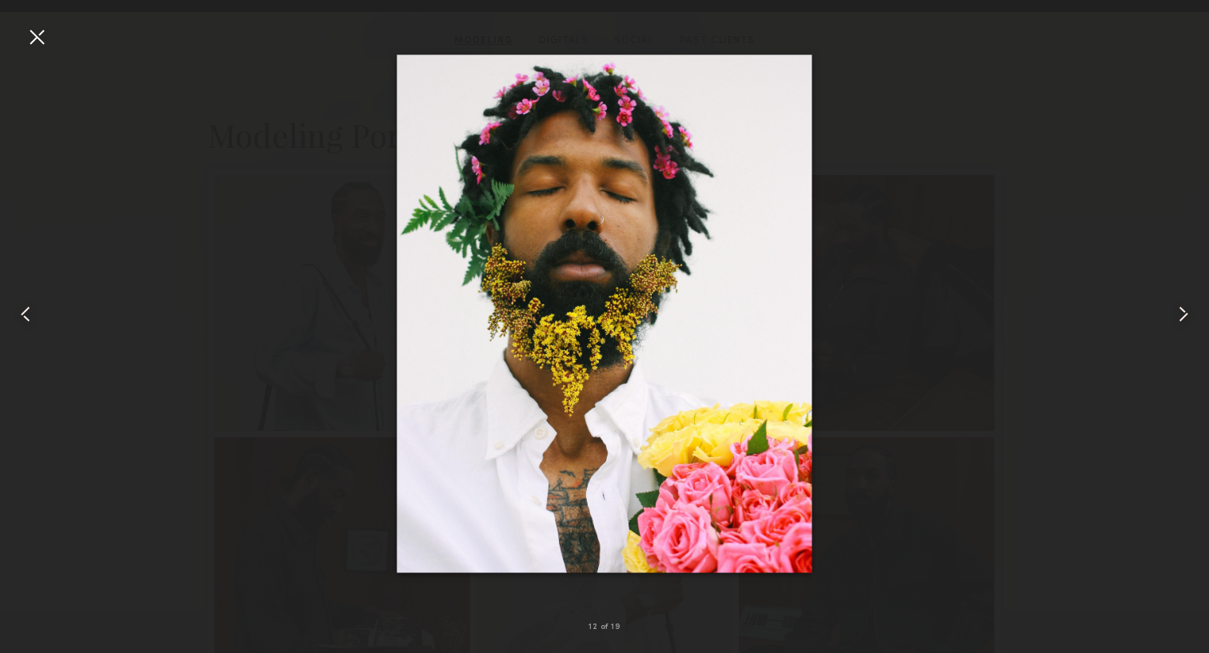
click at [859, 330] on div at bounding box center [604, 314] width 1209 height 576
click at [892, 129] on div at bounding box center [604, 314] width 1209 height 576
click at [37, 28] on div at bounding box center [37, 37] width 26 height 26
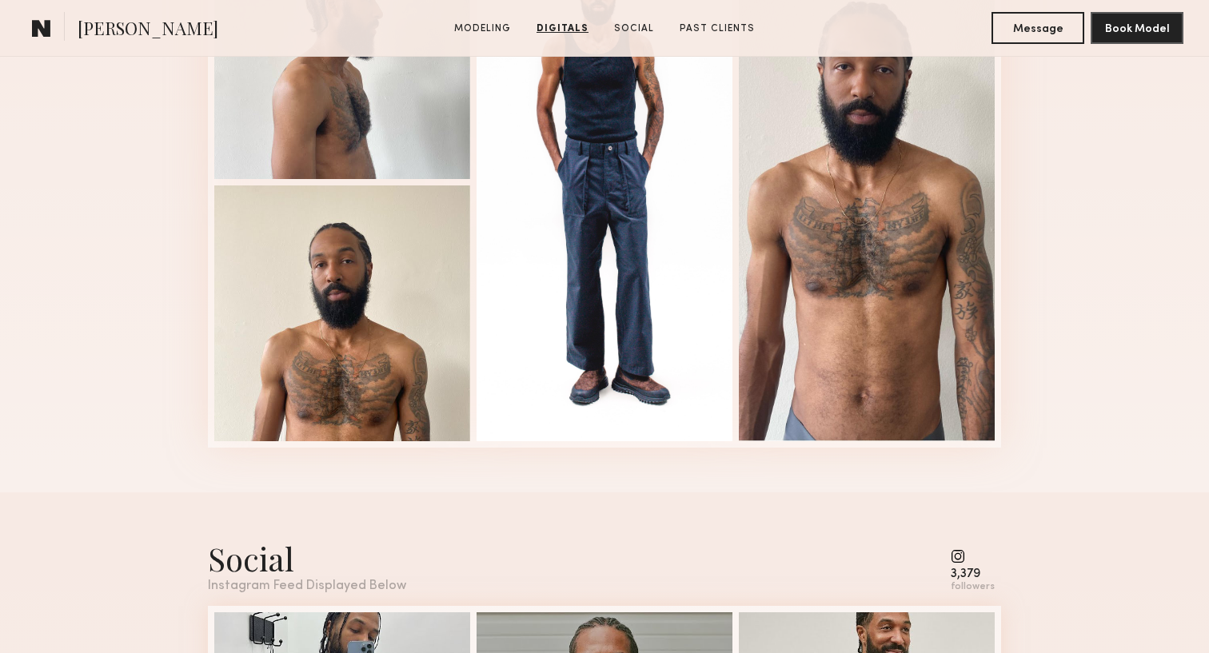
scroll to position [2536, 0]
click at [811, 325] on div at bounding box center [867, 181] width 256 height 518
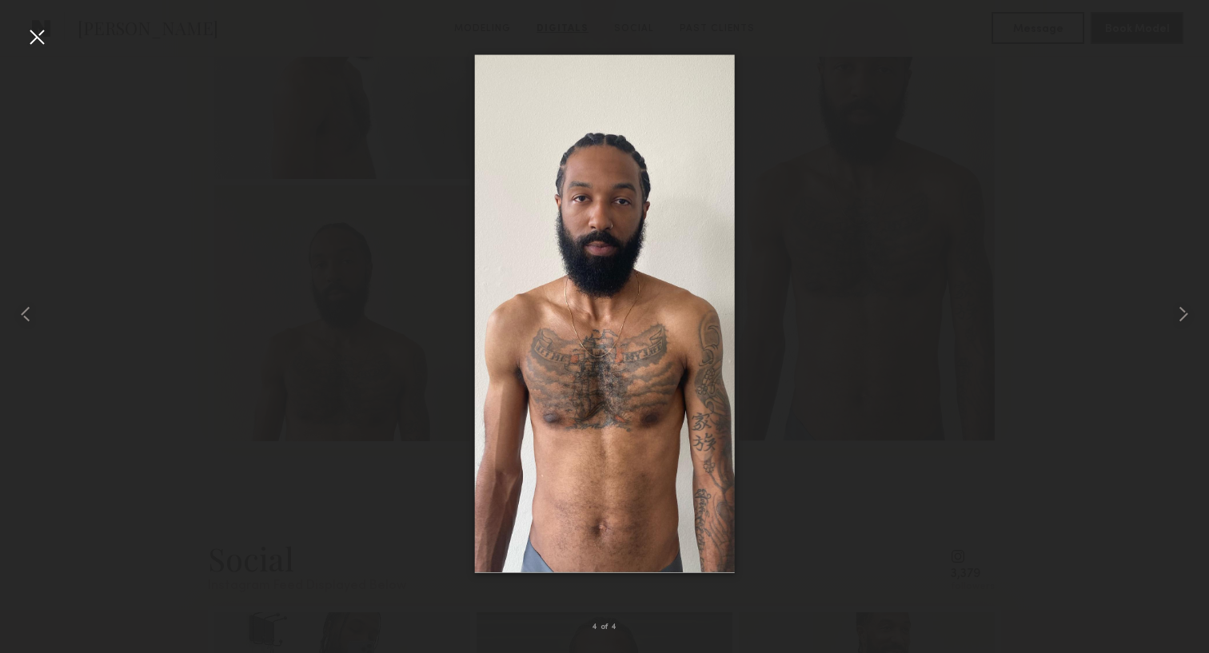
click at [844, 287] on div at bounding box center [604, 314] width 1209 height 576
click at [936, 66] on div at bounding box center [604, 314] width 1209 height 576
click at [43, 34] on div at bounding box center [37, 37] width 26 height 26
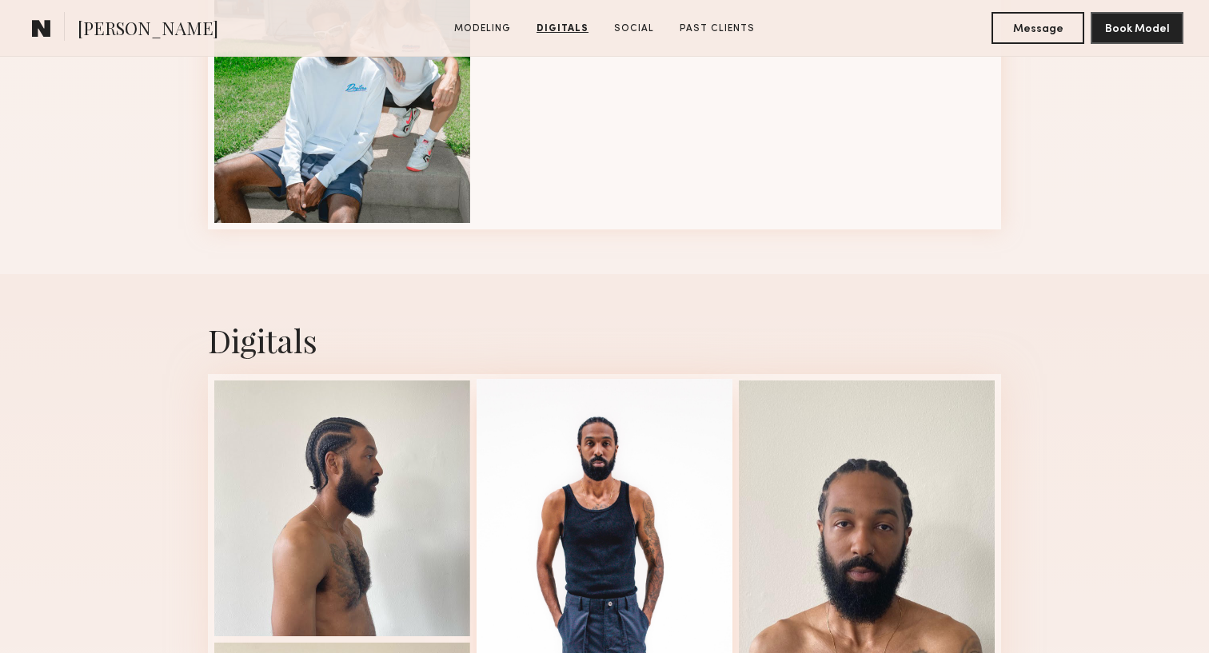
scroll to position [1859, 0]
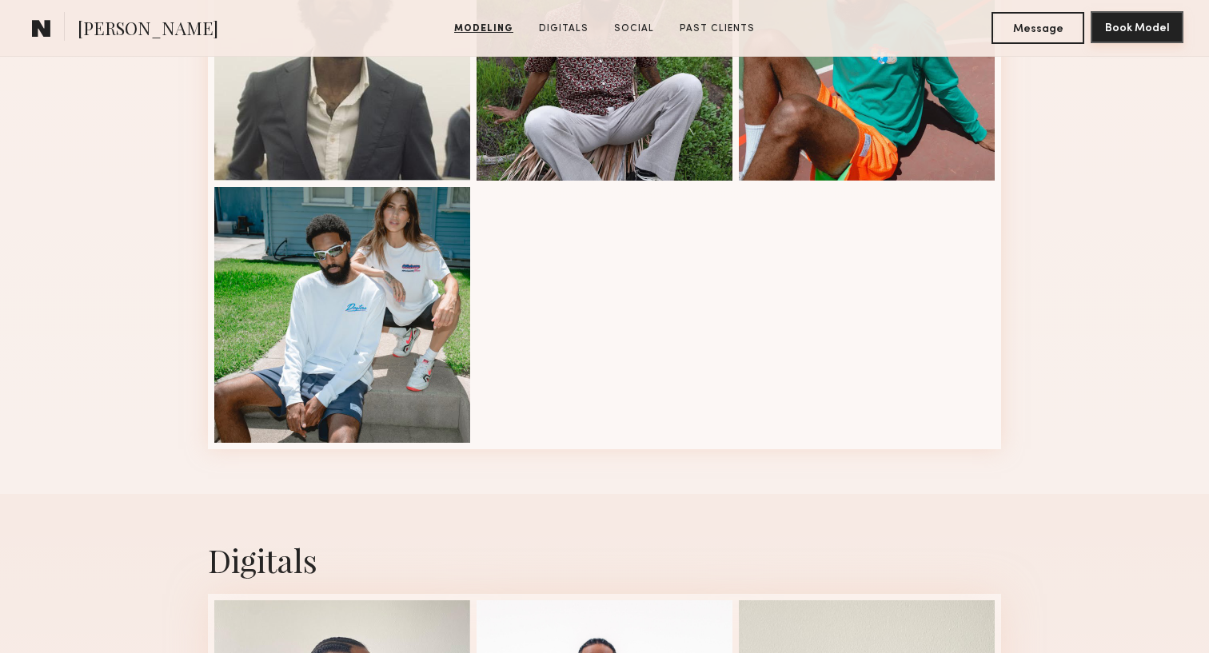
click at [1122, 38] on button "Book Model" at bounding box center [1137, 27] width 93 height 32
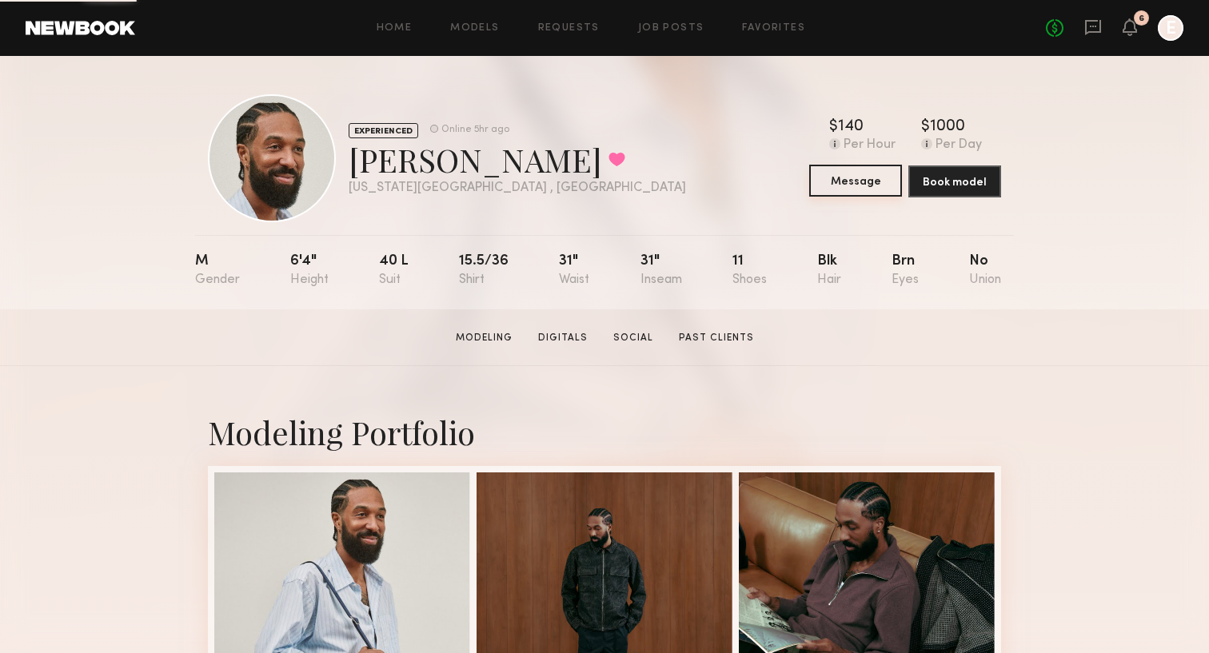
click at [865, 168] on button "Message" at bounding box center [855, 181] width 93 height 32
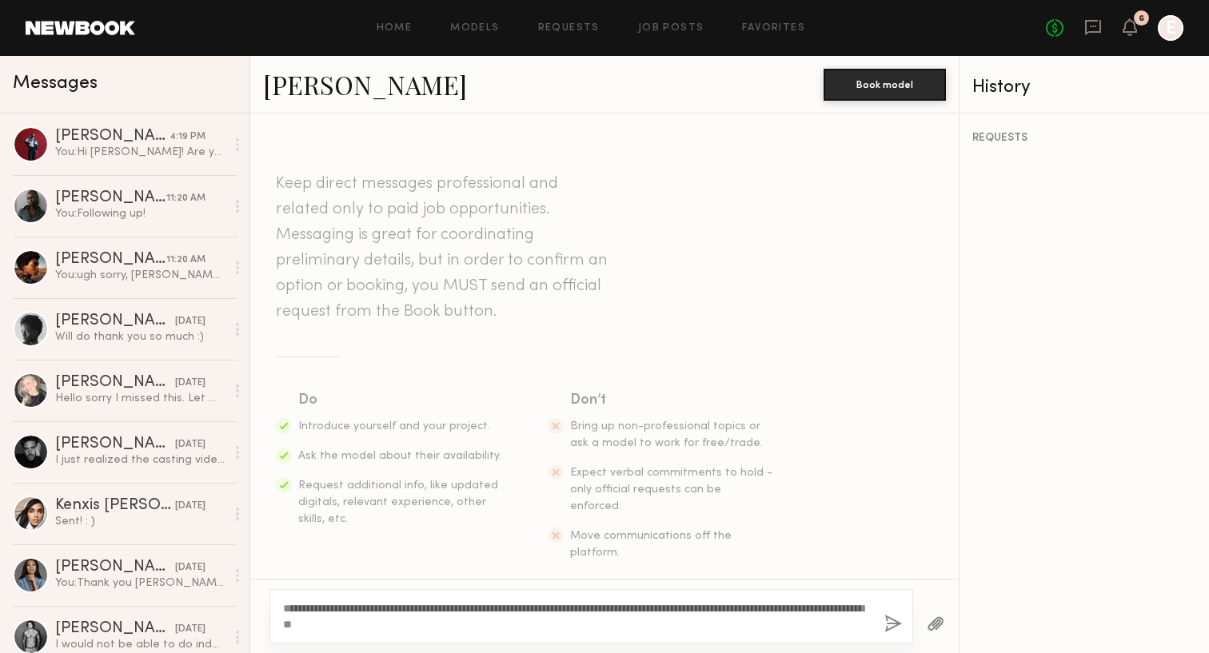
click at [281, 613] on div "**********" at bounding box center [591, 616] width 644 height 54
click at [355, 613] on textarea "**********" at bounding box center [577, 616] width 588 height 32
click at [285, 604] on textarea "**********" at bounding box center [577, 616] width 588 height 32
type textarea "**********"
click at [888, 624] on button "button" at bounding box center [893, 625] width 18 height 20
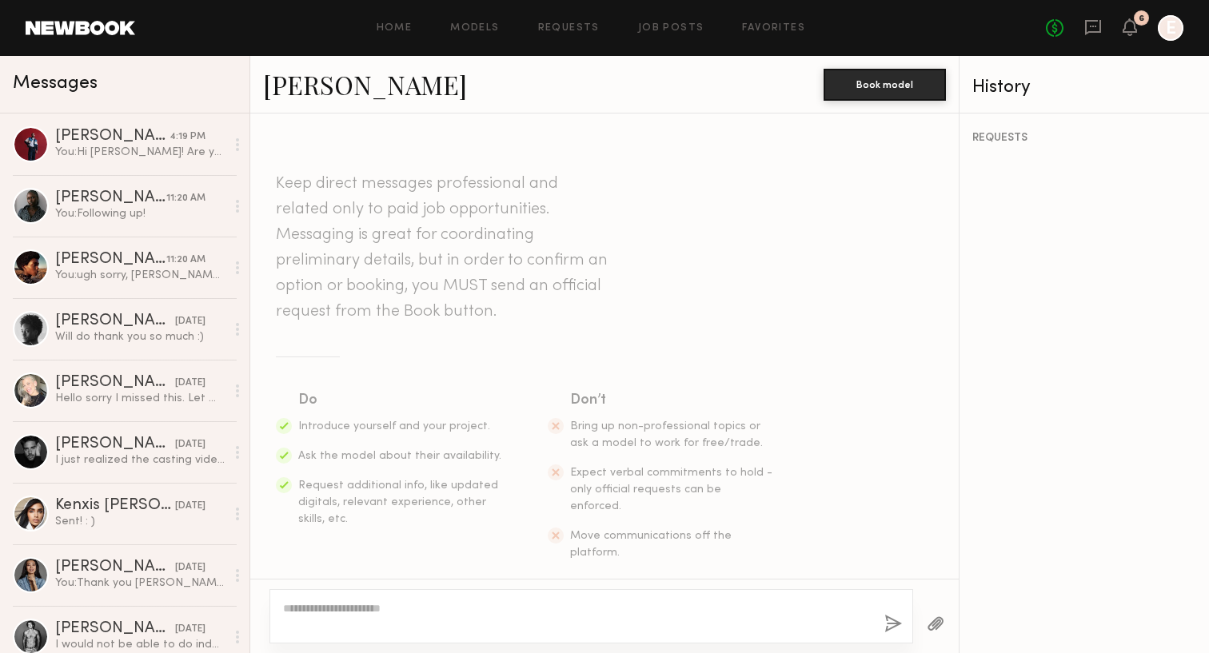
scroll to position [224, 0]
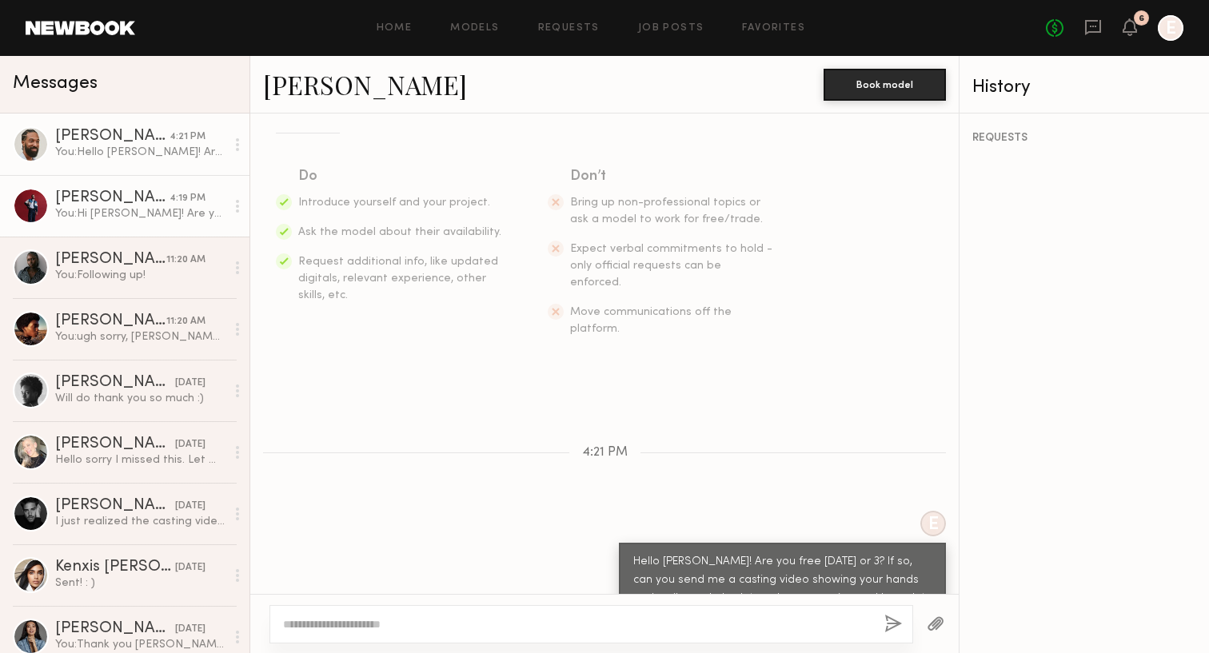
click at [138, 209] on div "You: Hi Dorian! Are you free October 2 or 3? If so, can you send me a casting v…" at bounding box center [140, 213] width 170 height 15
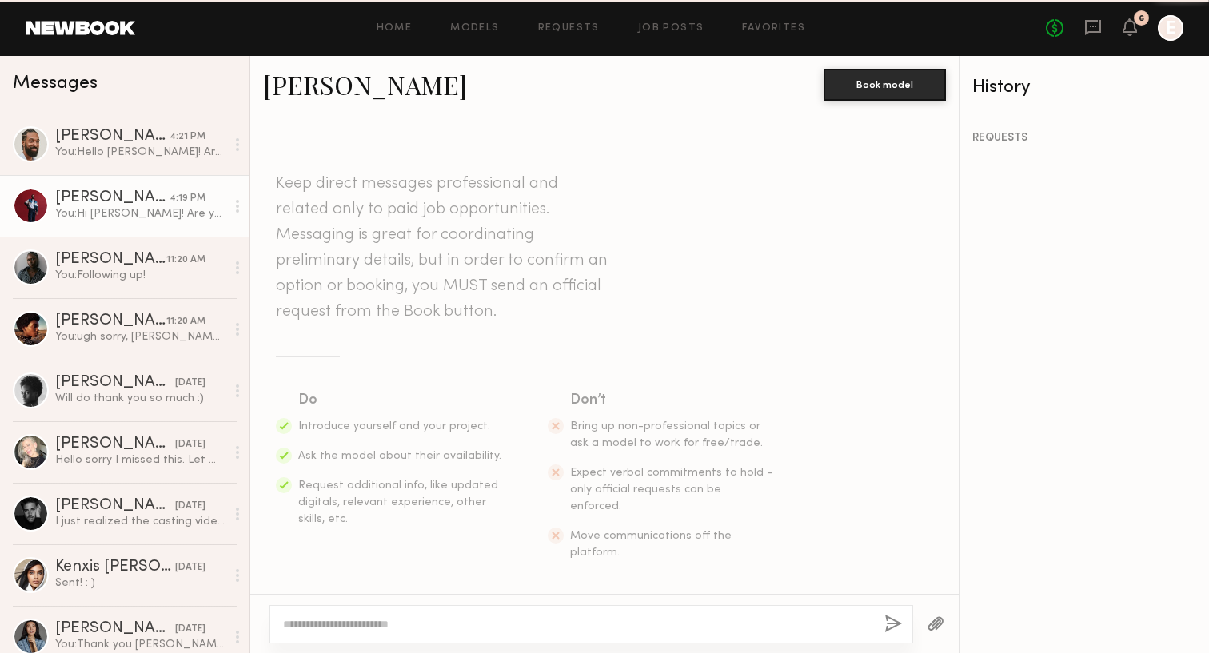
scroll to position [224, 0]
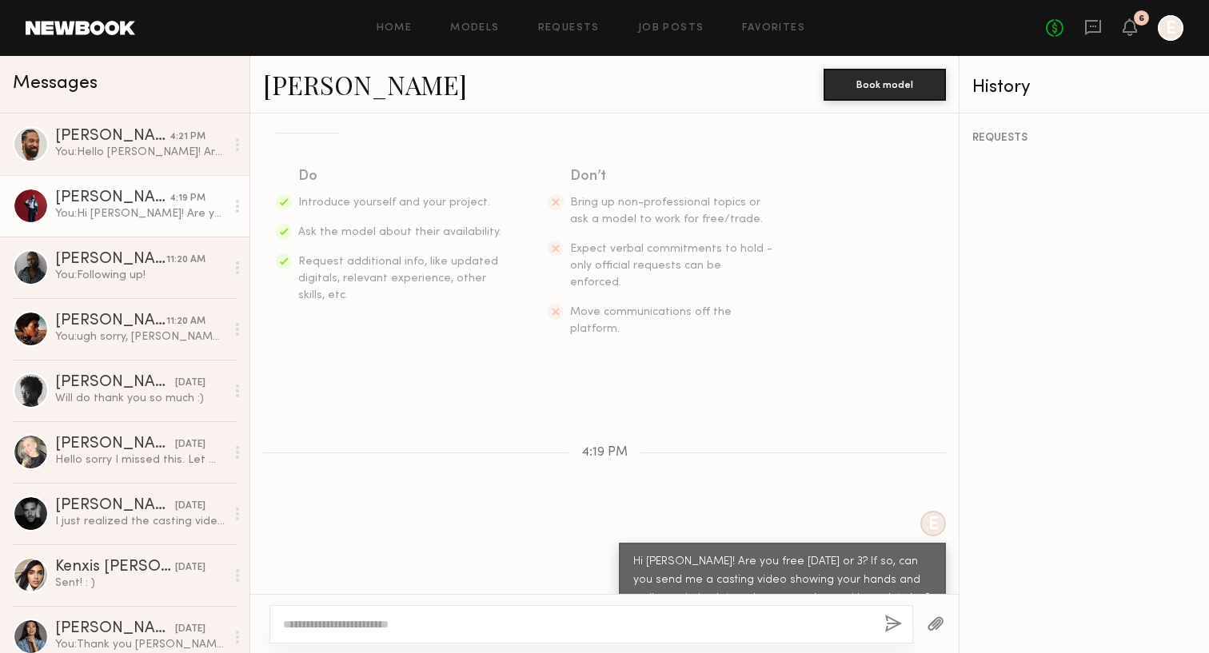
click at [331, 88] on link "[PERSON_NAME]" at bounding box center [365, 84] width 204 height 34
click at [90, 328] on div "[PERSON_NAME]" at bounding box center [110, 321] width 111 height 16
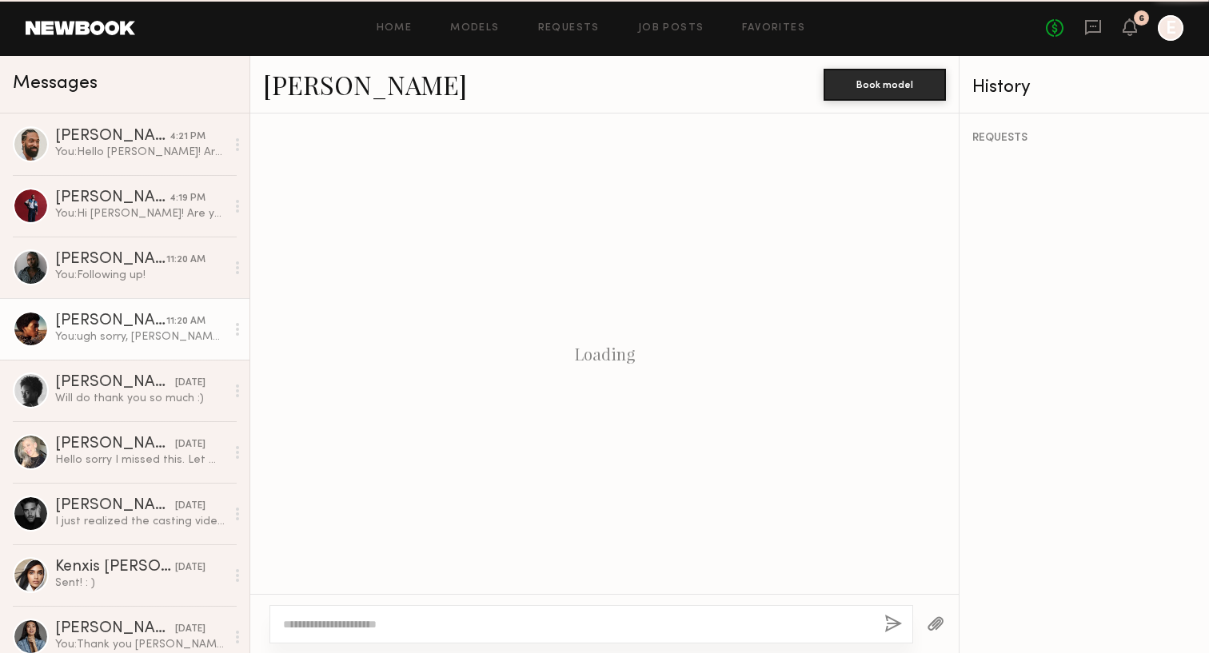
scroll to position [1482, 0]
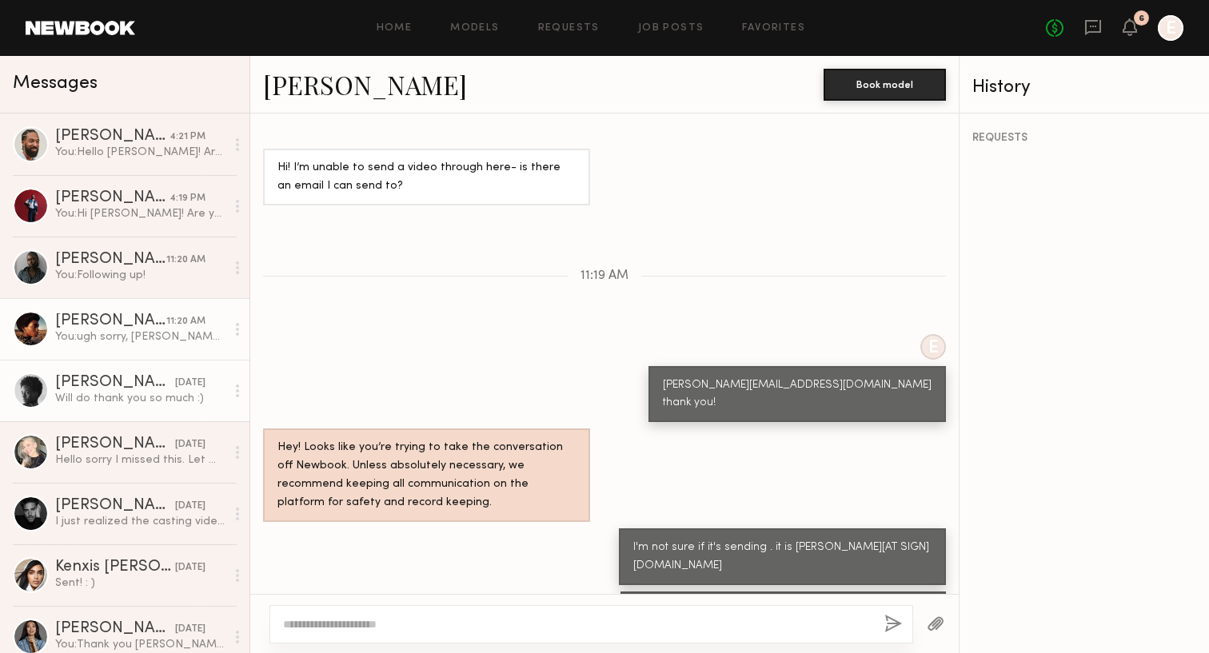
click at [142, 390] on div "[PERSON_NAME]" at bounding box center [115, 383] width 120 height 16
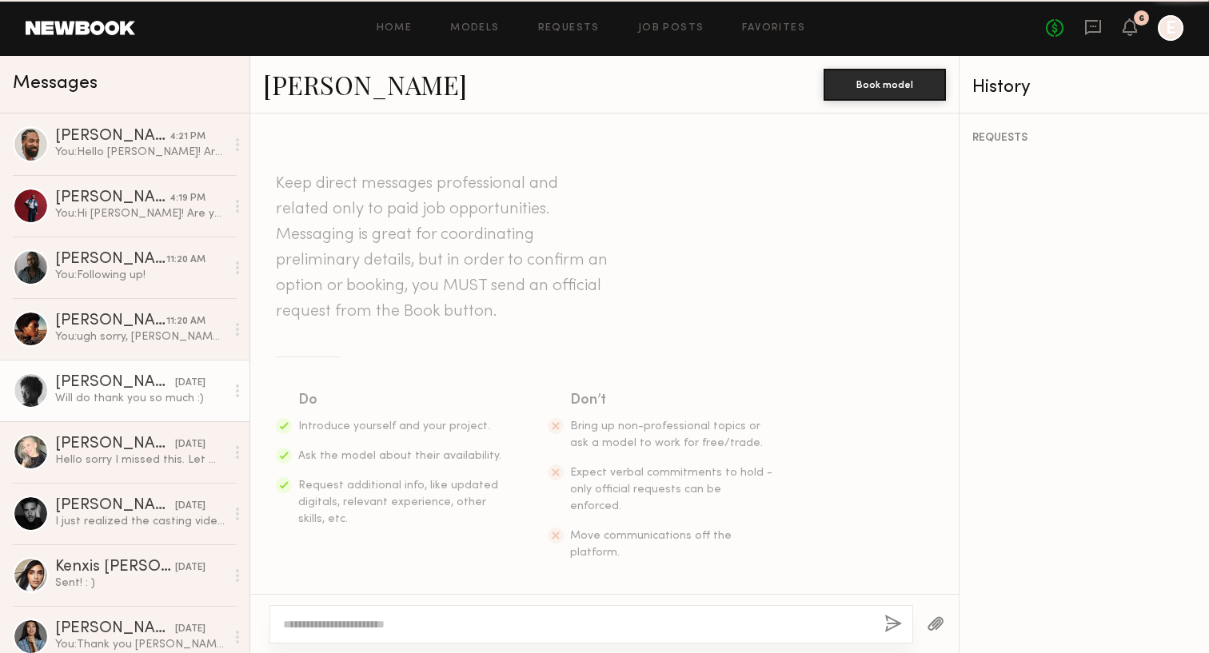
scroll to position [788, 0]
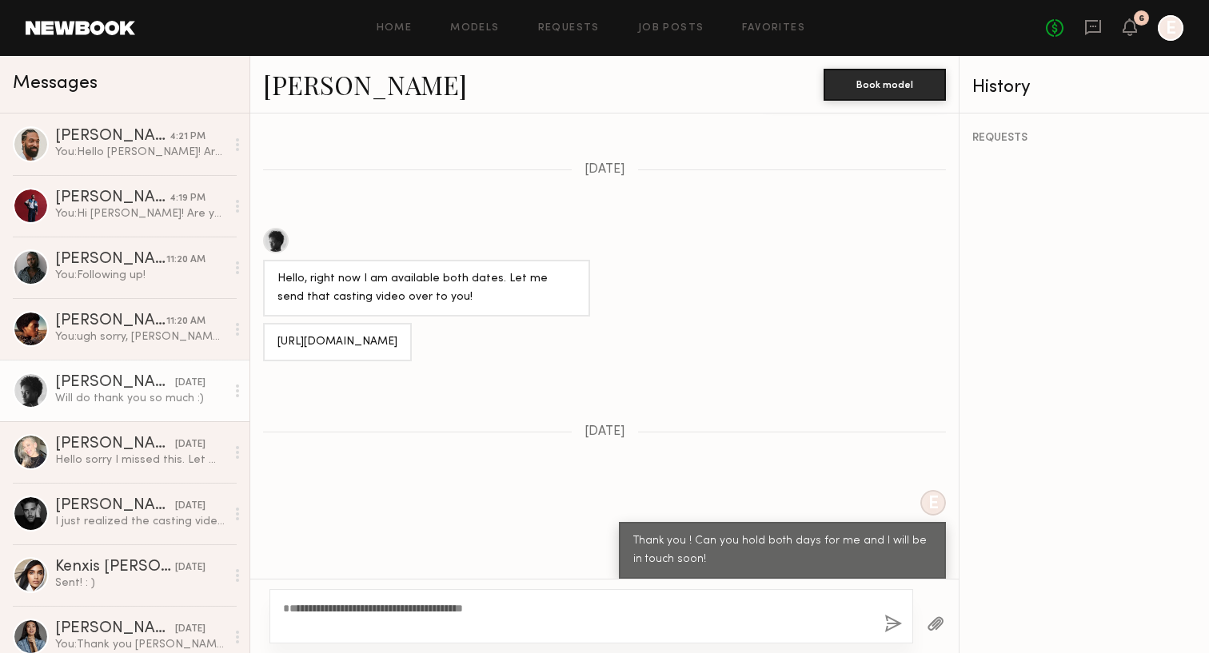
drag, startPoint x: 306, startPoint y: 623, endPoint x: 266, endPoint y: 617, distance: 40.4
click at [266, 617] on div "**********" at bounding box center [604, 616] width 708 height 74
type textarea "**********"
click at [879, 634] on div "**********" at bounding box center [591, 616] width 644 height 54
click at [892, 629] on button "button" at bounding box center [893, 625] width 18 height 20
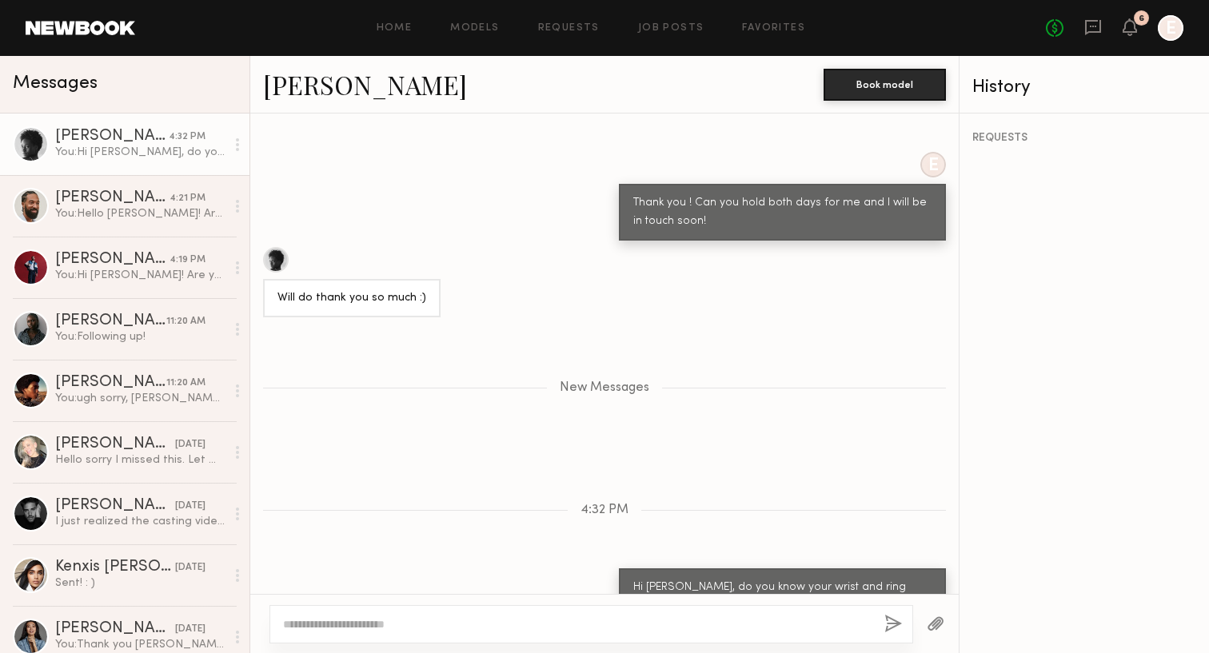
scroll to position [1108, 0]
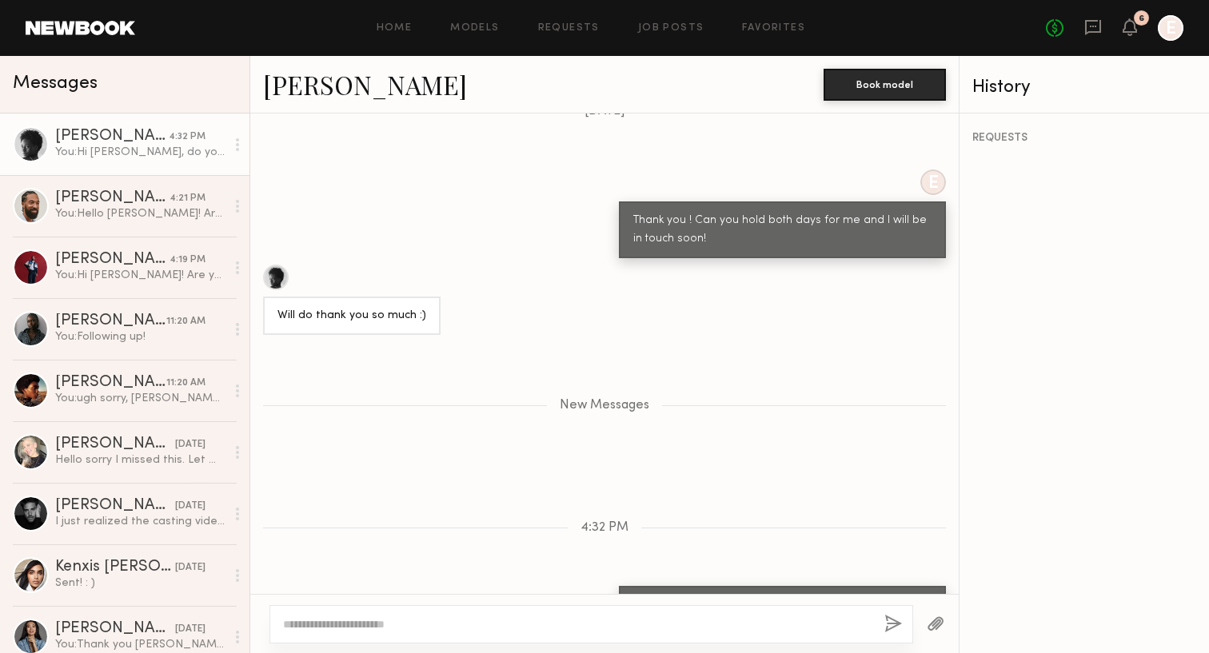
click at [291, 97] on link "Aleka W." at bounding box center [365, 84] width 204 height 34
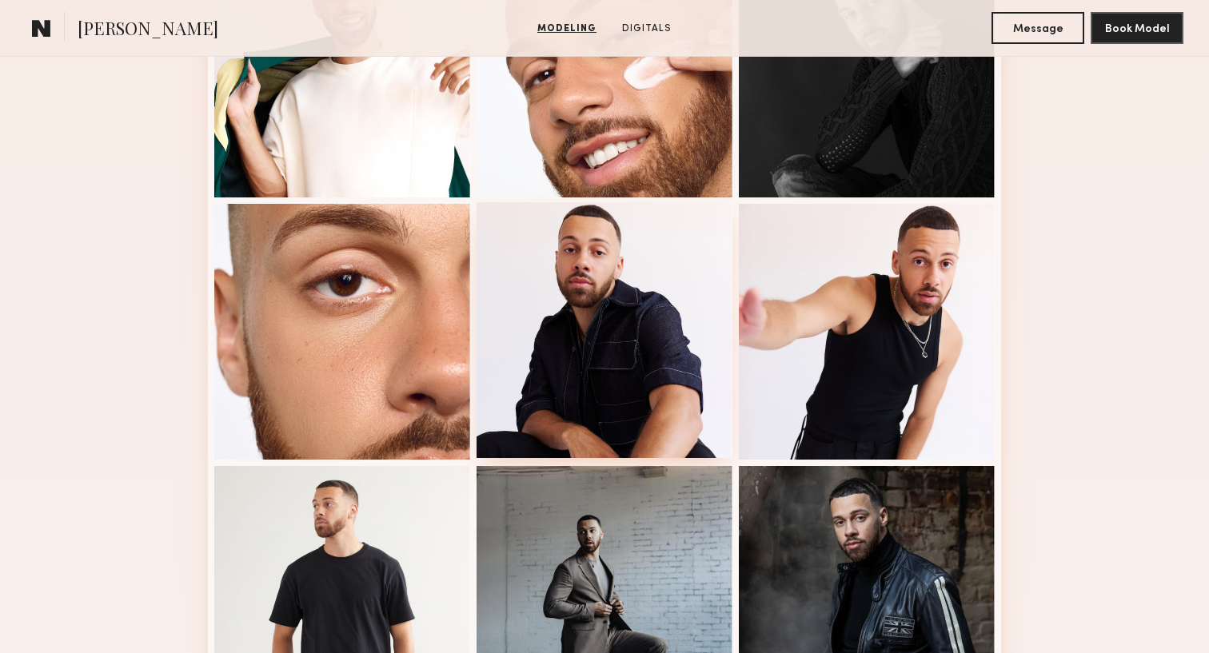
scroll to position [1102, 0]
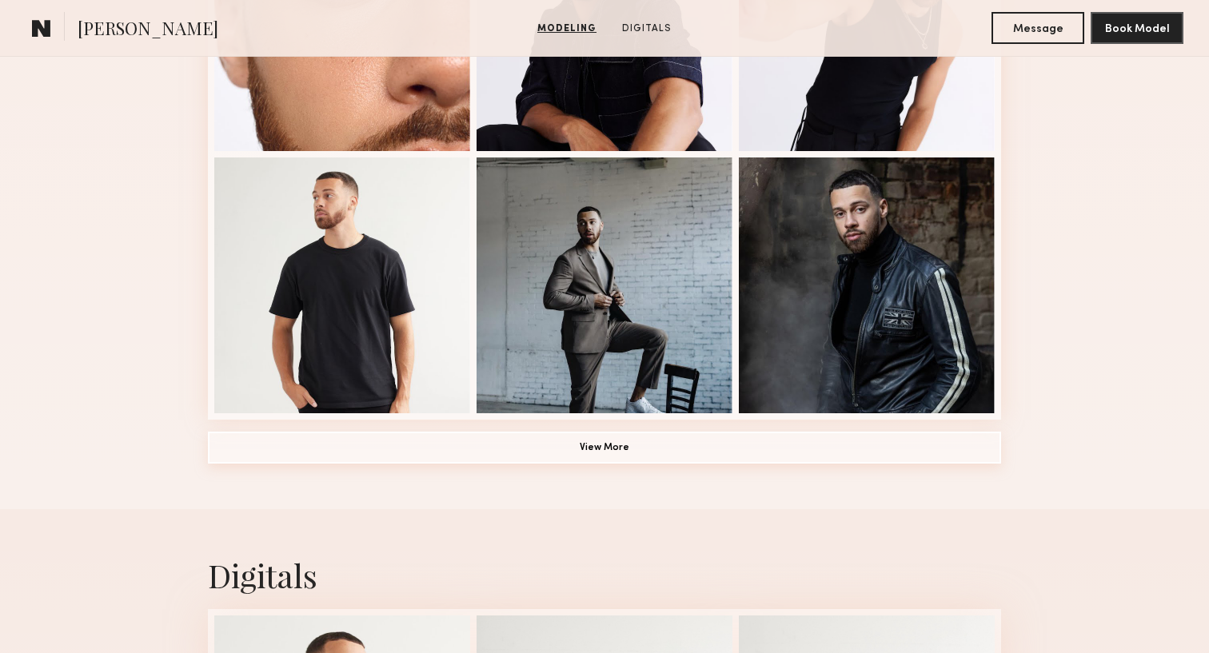
click at [604, 432] on button "View More" at bounding box center [604, 448] width 793 height 32
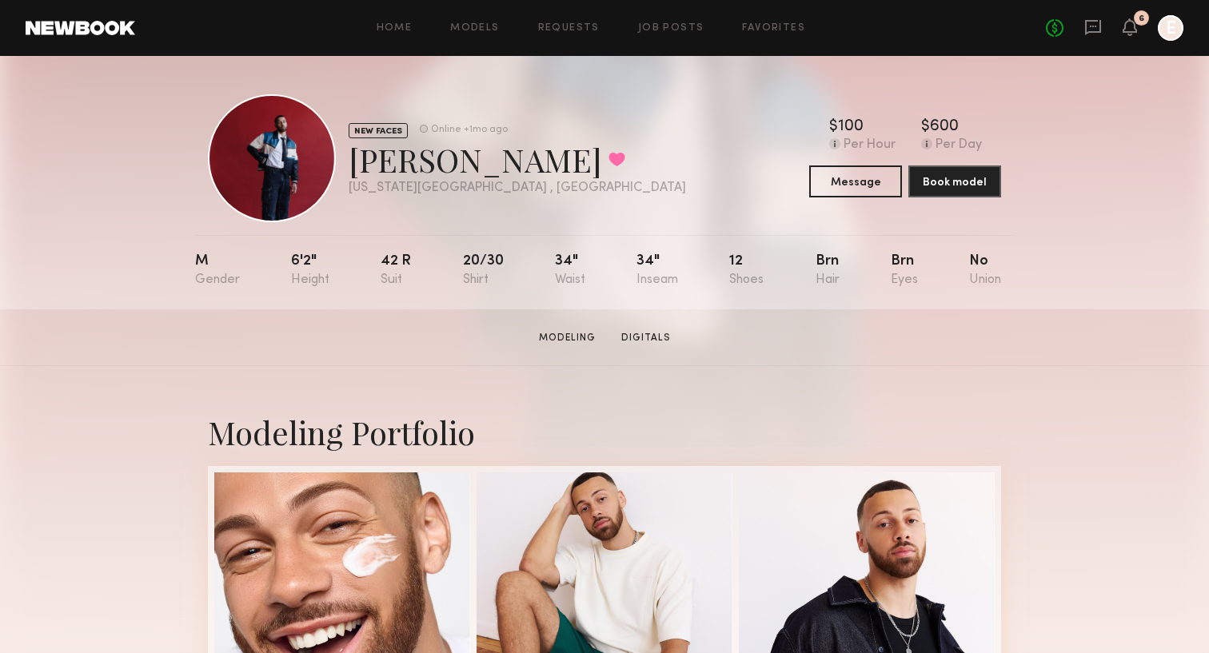
scroll to position [0, 0]
click at [644, 331] on link "Digitals" at bounding box center [646, 338] width 62 height 14
drag, startPoint x: 393, startPoint y: 168, endPoint x: 359, endPoint y: 168, distance: 33.6
click at [359, 168] on div "Dorian W. Favorited" at bounding box center [517, 159] width 337 height 42
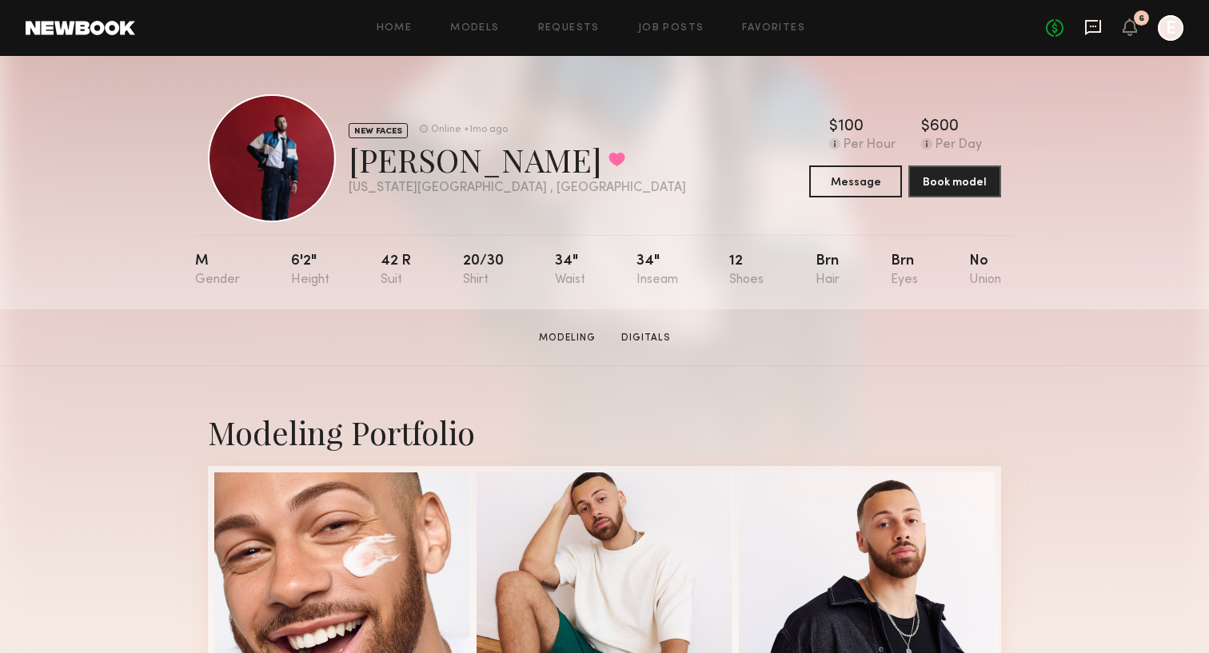
click at [1099, 26] on icon at bounding box center [1093, 27] width 16 height 15
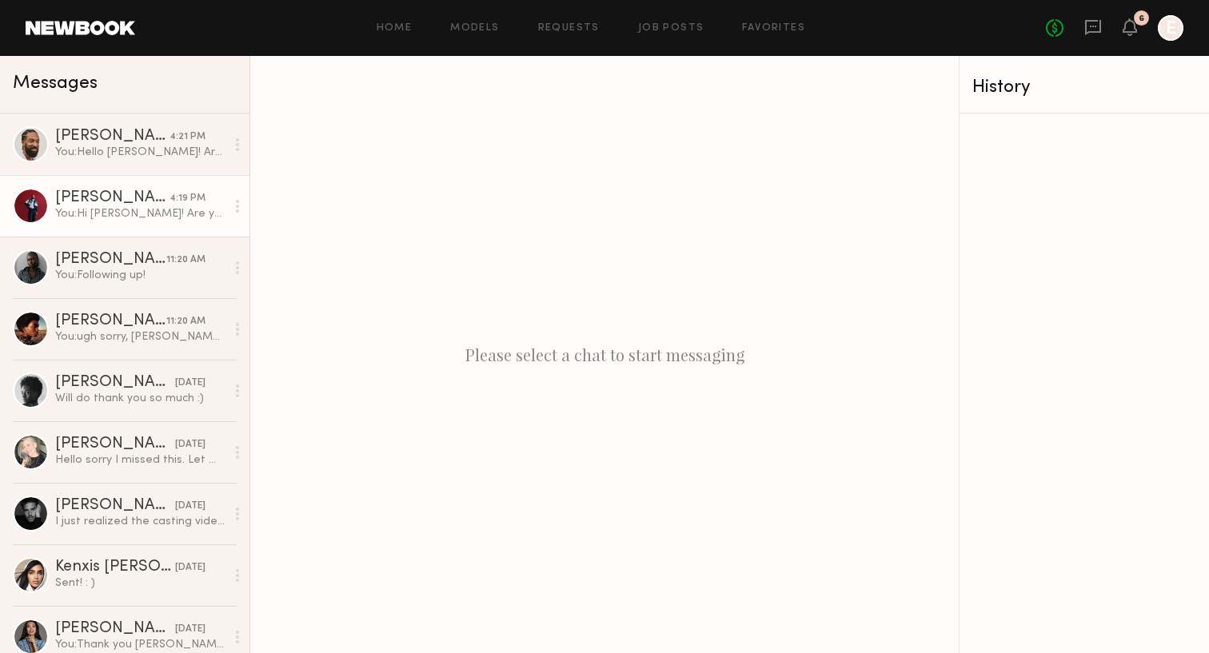
click at [115, 218] on div "You: Hi Dorian! Are you free October 2 or 3? If so, can you send me a casting v…" at bounding box center [140, 213] width 170 height 15
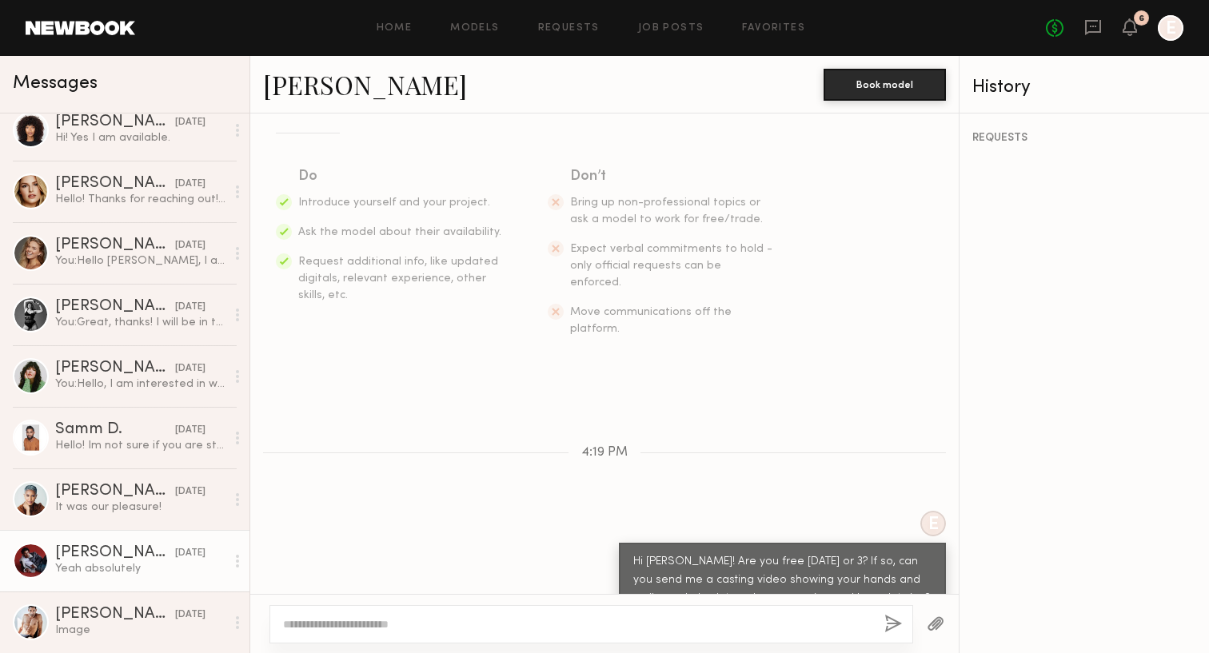
click at [101, 563] on div "Yeah absolutely" at bounding box center [140, 568] width 170 height 15
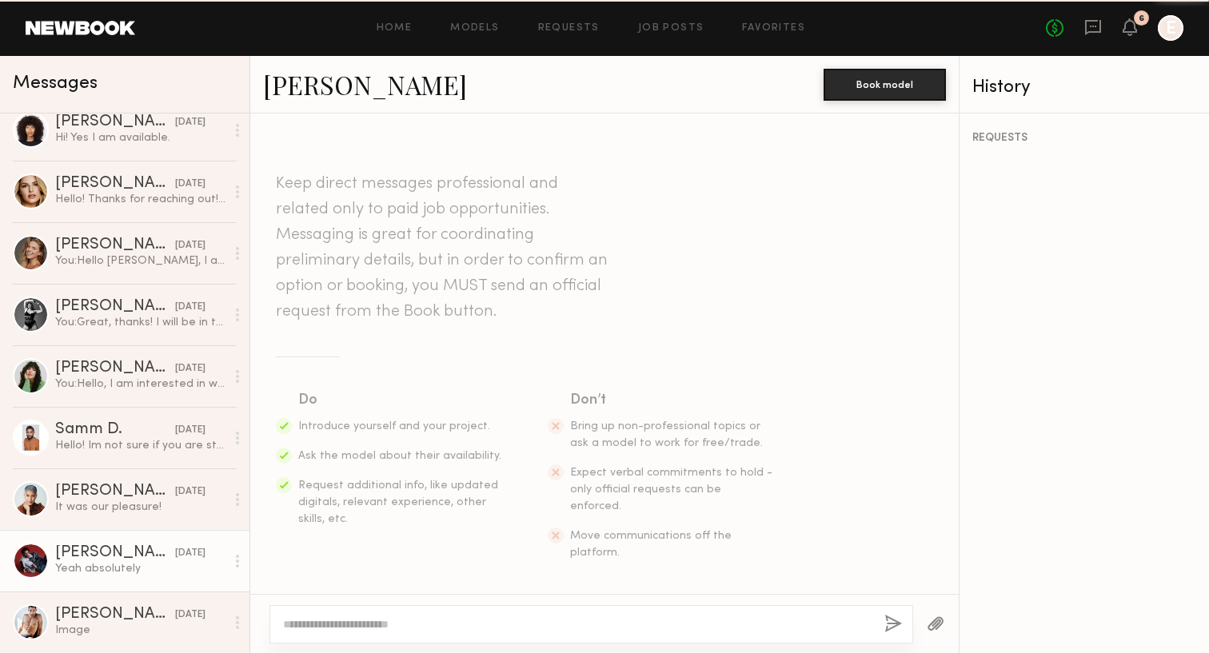
scroll to position [1999, 0]
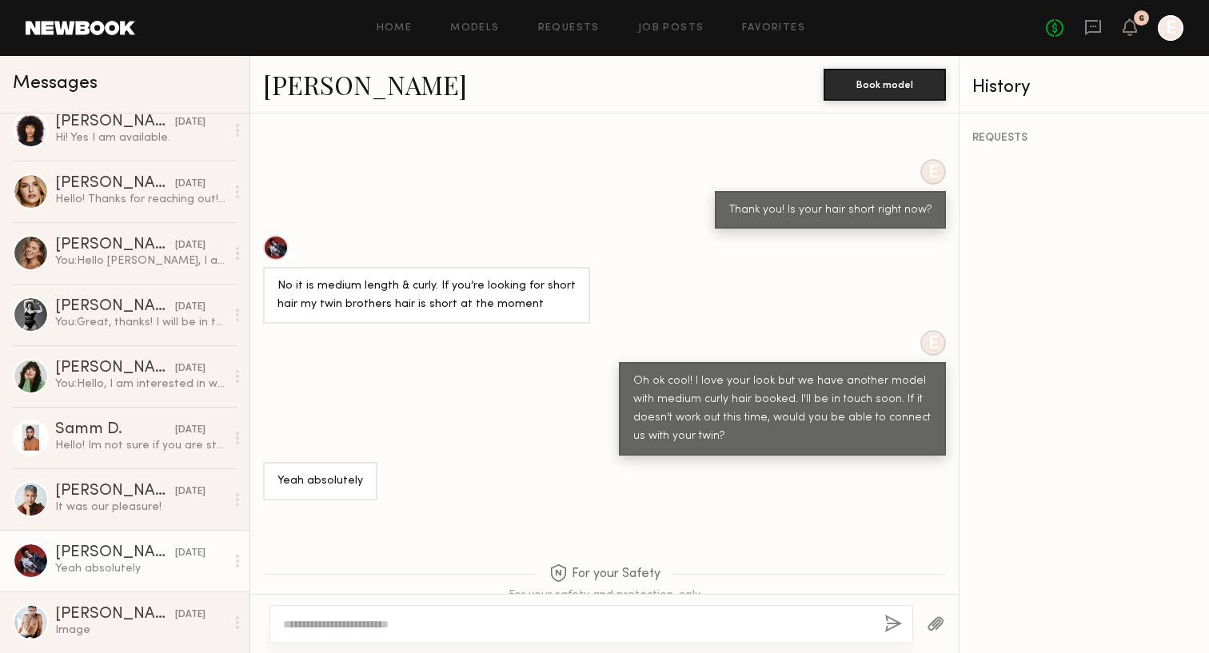
click at [273, 235] on div at bounding box center [276, 248] width 26 height 26
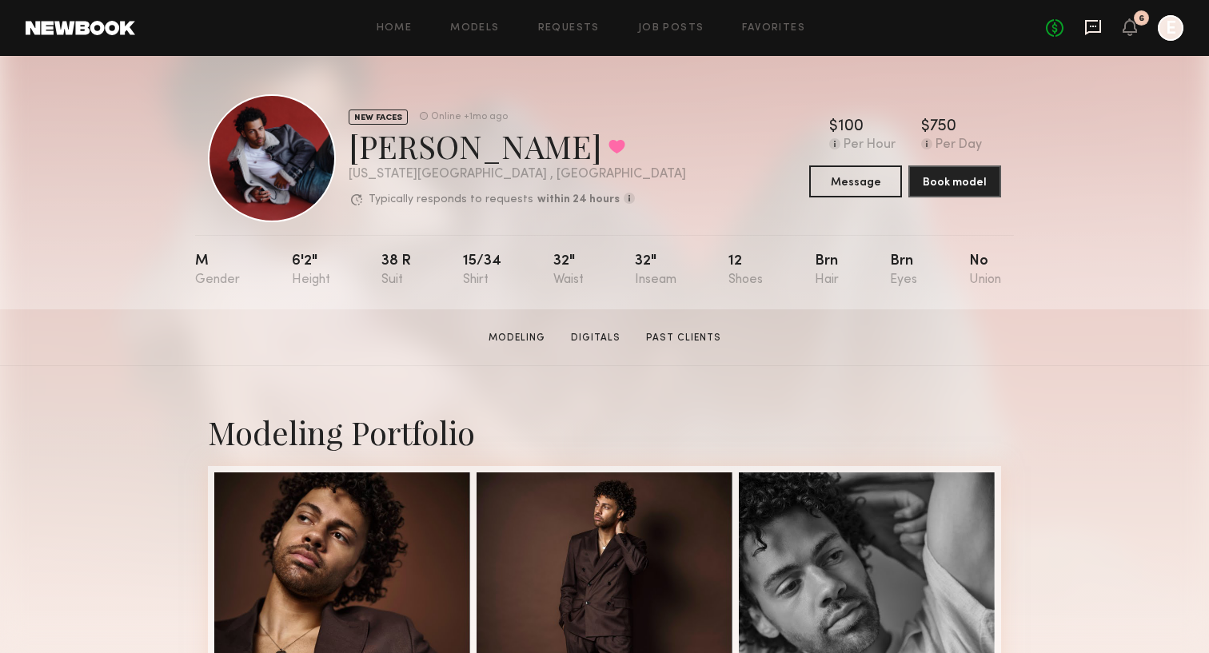
click at [1095, 26] on icon at bounding box center [1093, 27] width 6 height 2
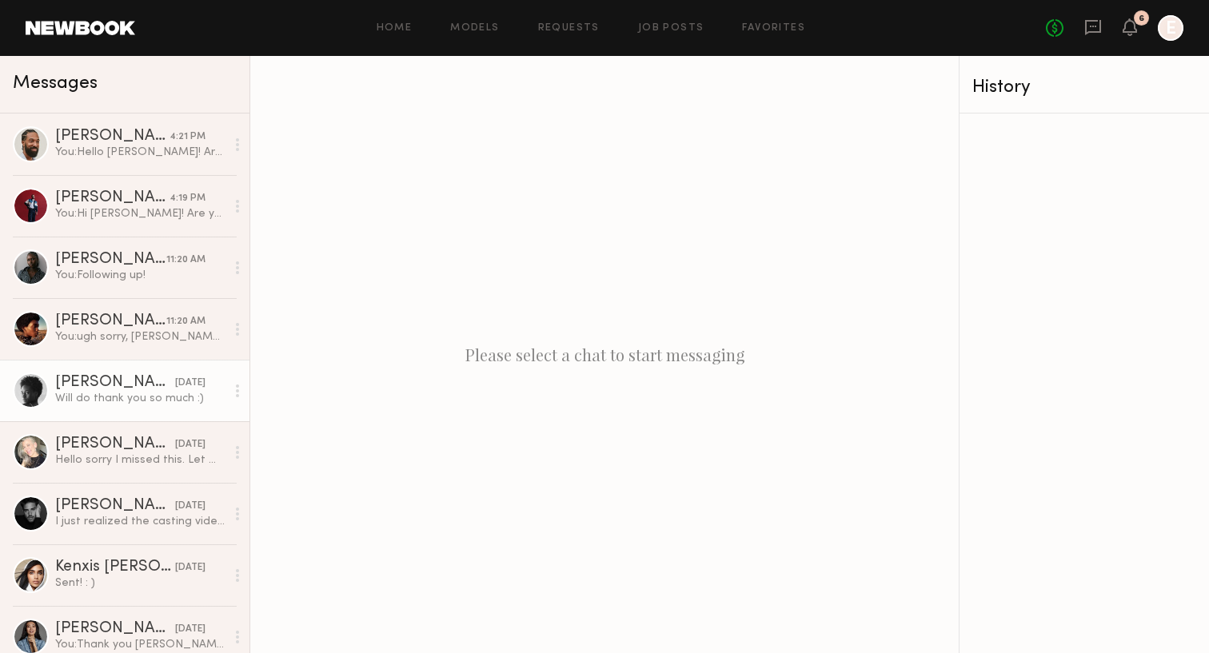
click at [75, 398] on div "Will do thank you so much :)" at bounding box center [140, 398] width 170 height 15
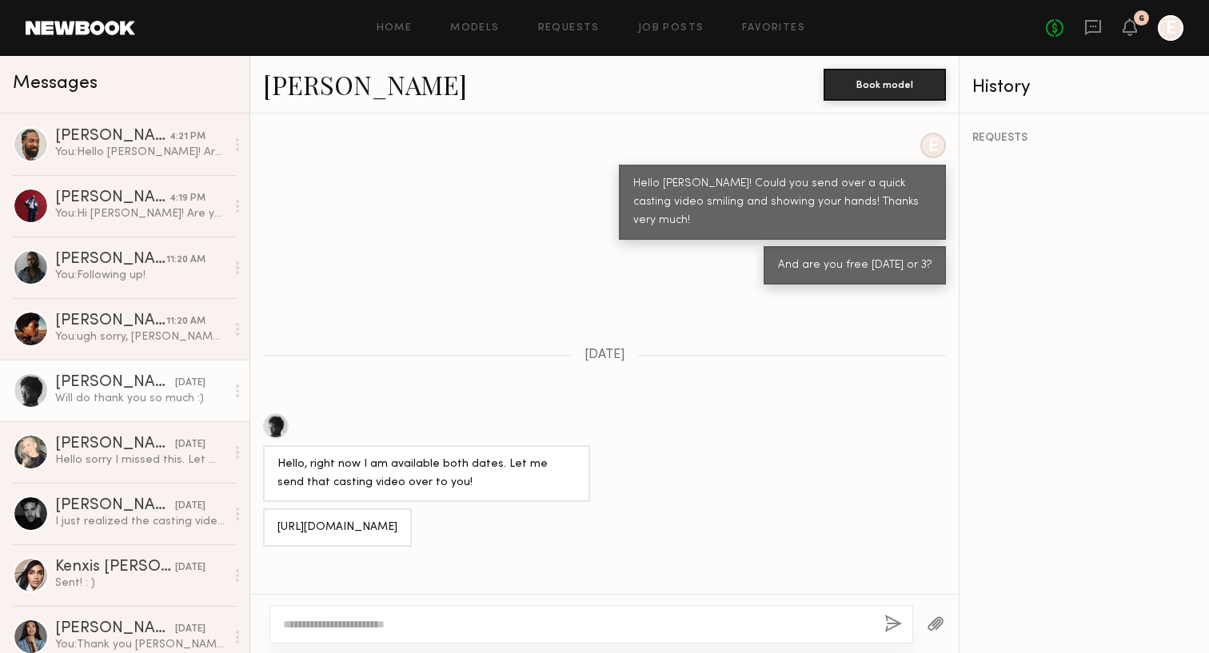
scroll to position [600, 0]
drag, startPoint x: 485, startPoint y: 498, endPoint x: 265, endPoint y: 467, distance: 221.3
click at [265, 510] on div "[URL][DOMAIN_NAME]" at bounding box center [337, 529] width 149 height 38
copy div "[URL][DOMAIN_NAME]"
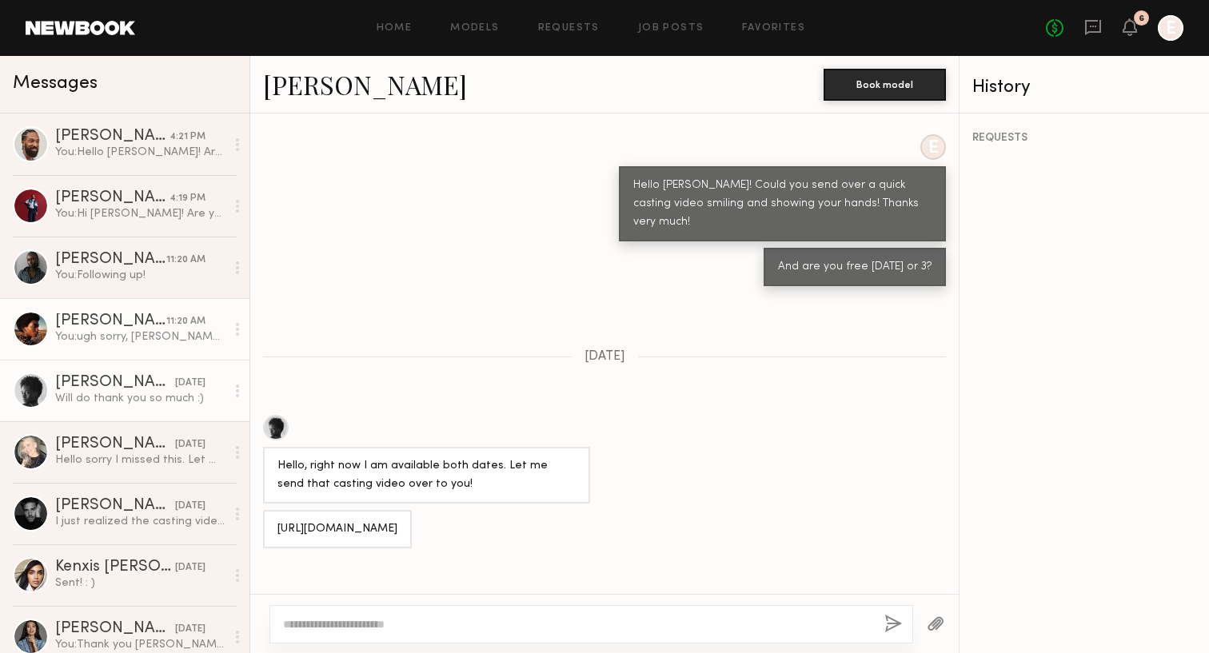
click at [39, 348] on link "[PERSON_NAME] 11:20 AM You: ugh sorry, [PERSON_NAME][AT SIGN][DOMAIN_NAME] ***" at bounding box center [124, 329] width 249 height 62
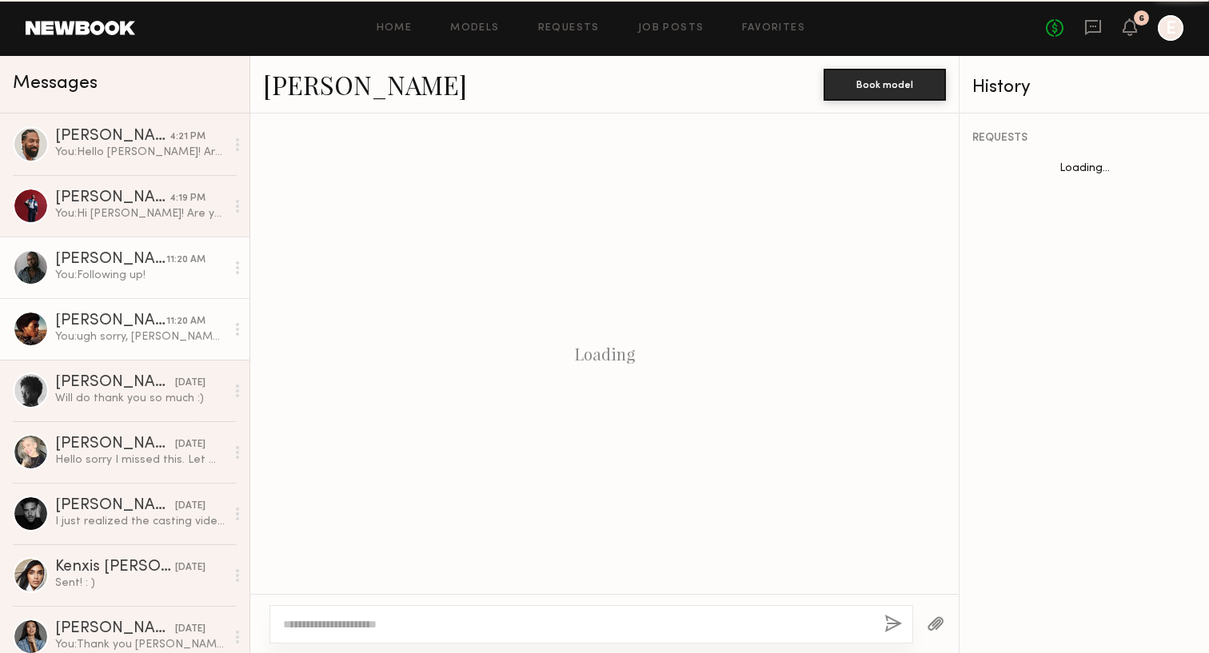
scroll to position [1482, 0]
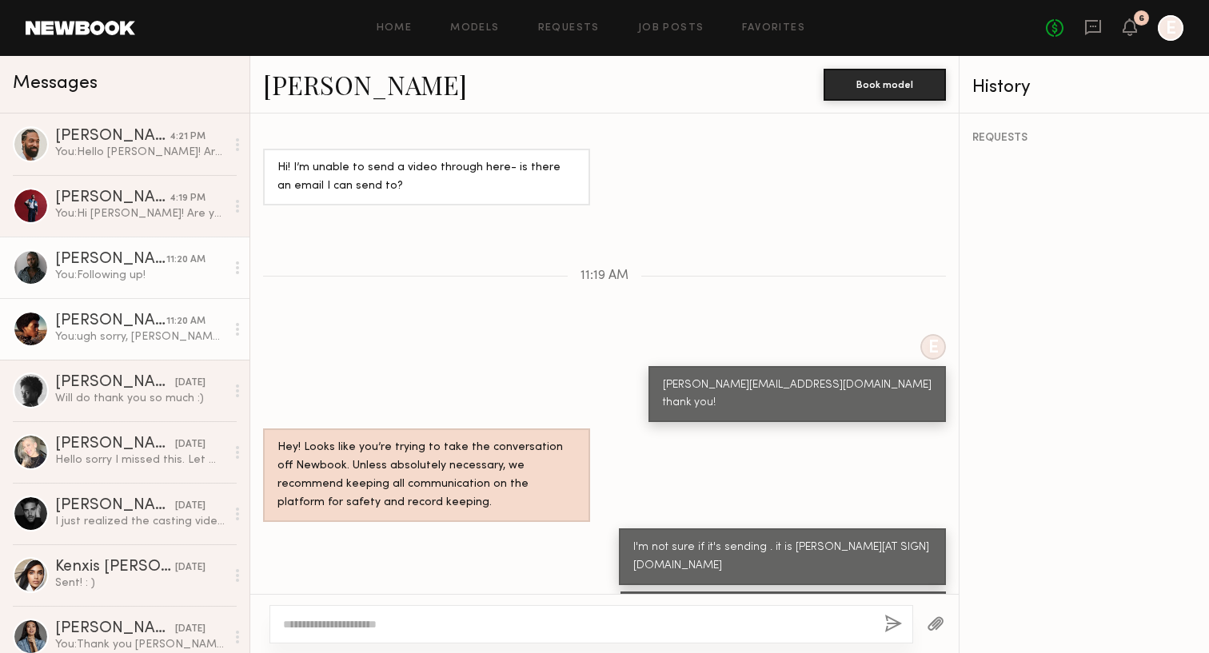
click at [138, 285] on link "[PERSON_NAME] 11:20 AM You: Following up!" at bounding box center [124, 268] width 249 height 62
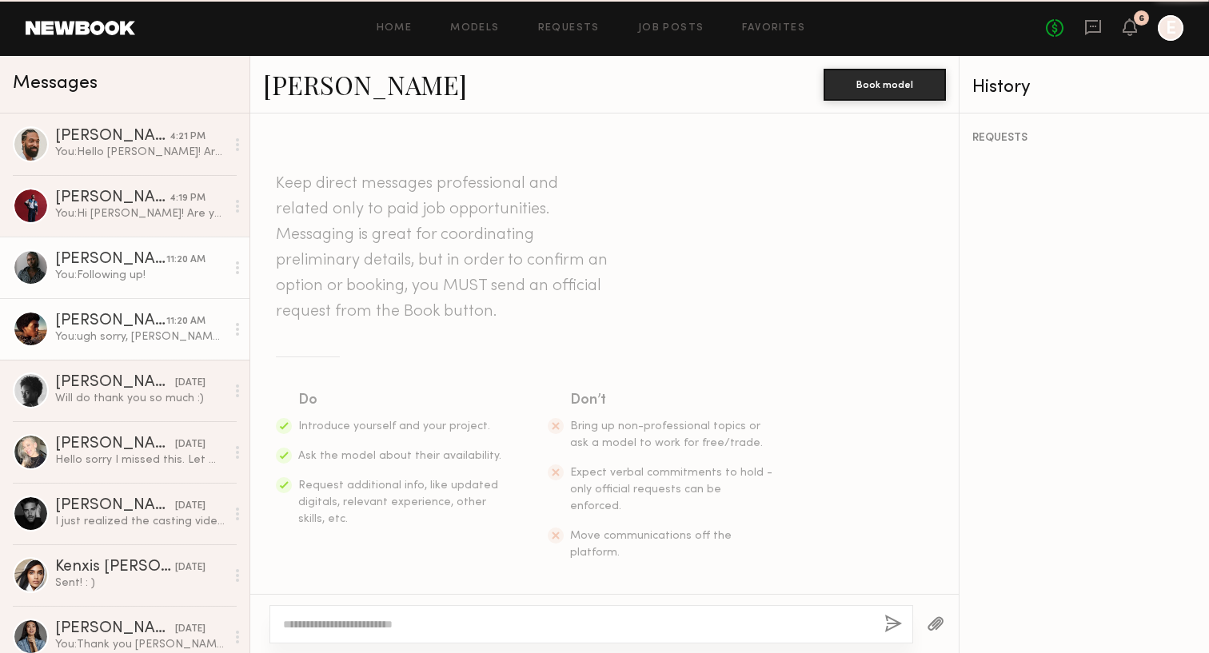
scroll to position [417, 0]
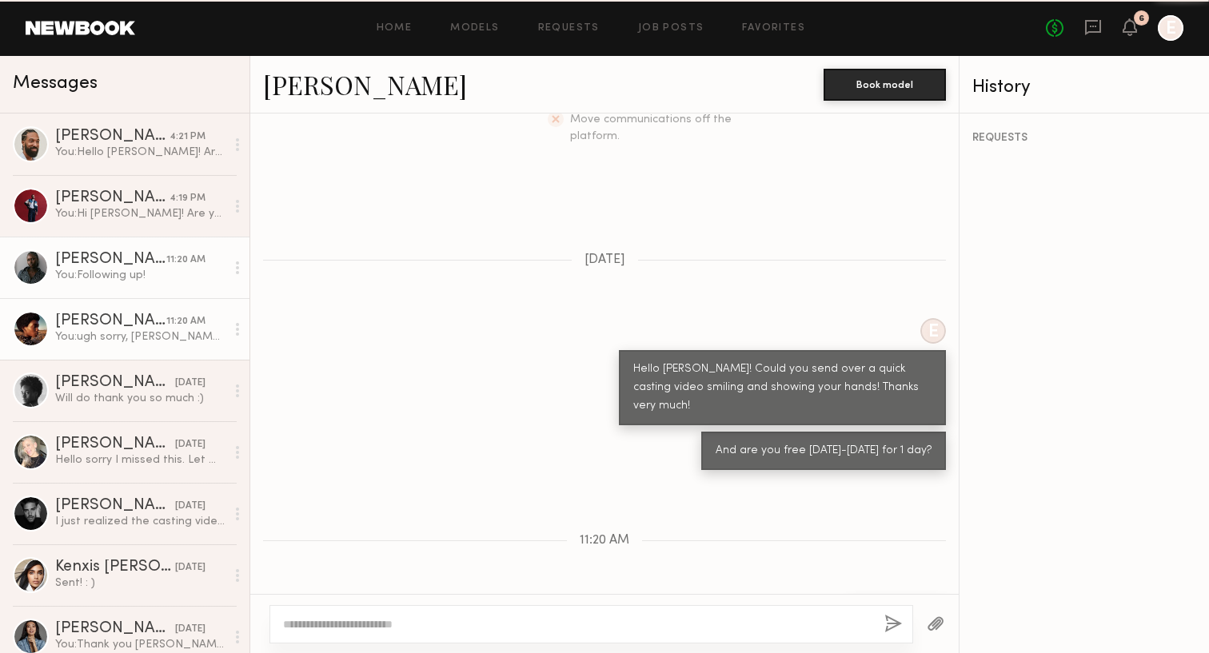
click at [132, 326] on div "[PERSON_NAME]" at bounding box center [110, 321] width 111 height 16
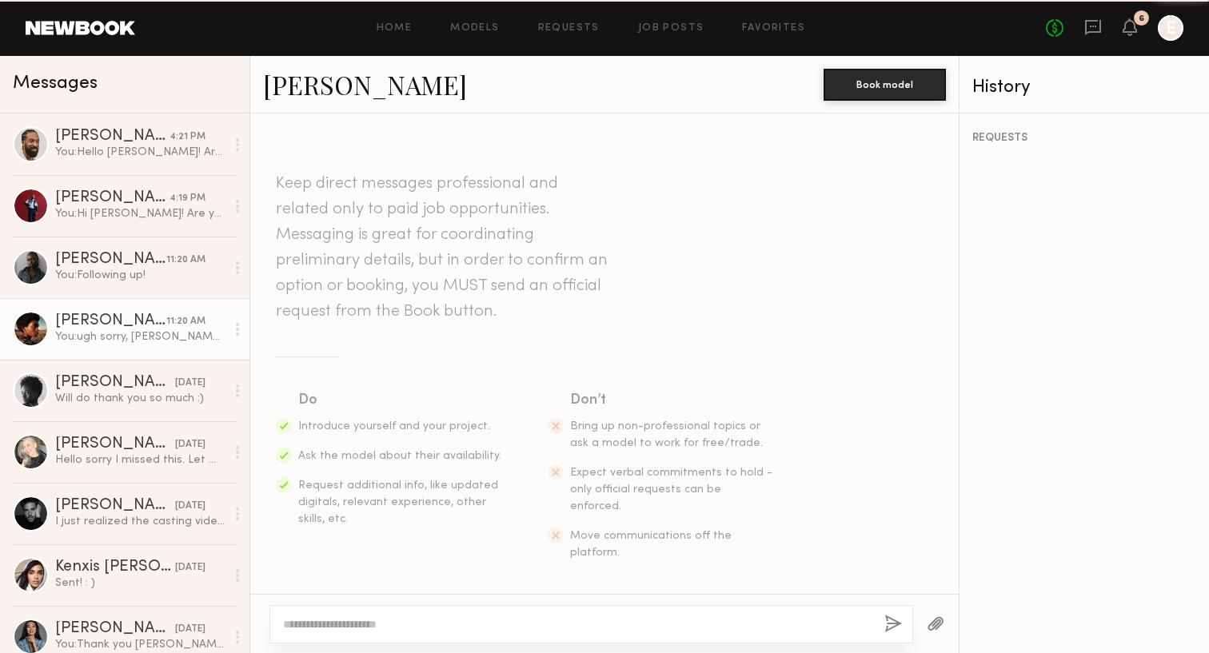
scroll to position [1482, 0]
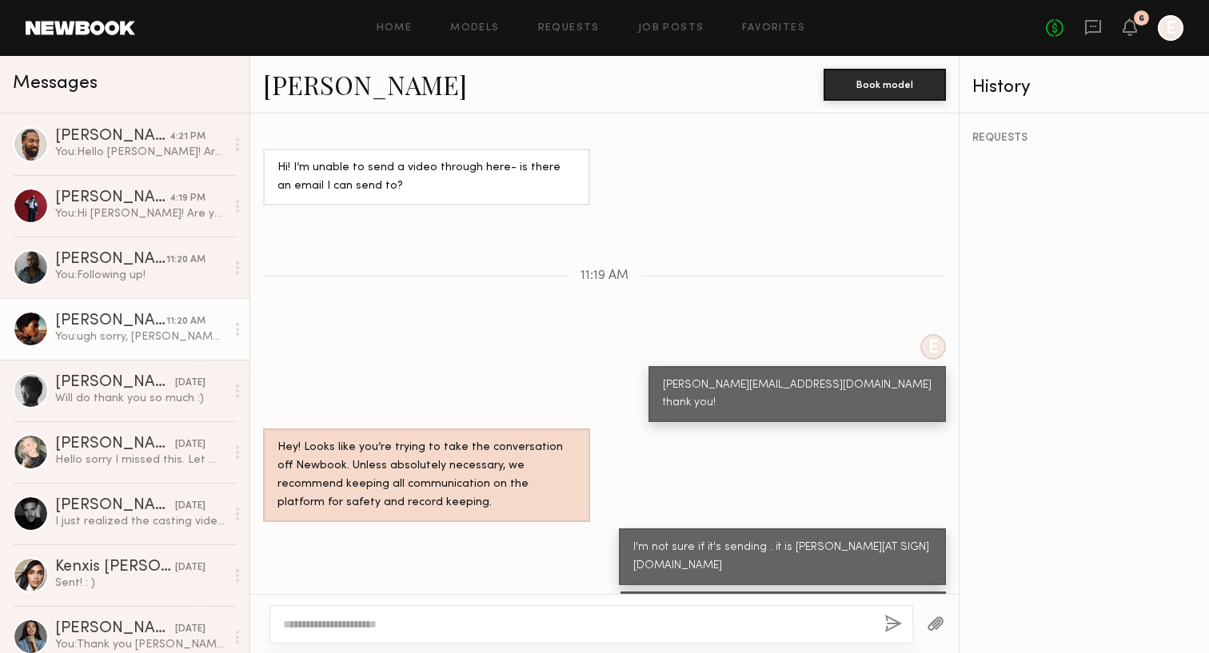
click at [345, 46] on header "Home Models Requests Job Posts Favorites Sign Out No fees up to $5,000 6 E" at bounding box center [604, 28] width 1209 height 56
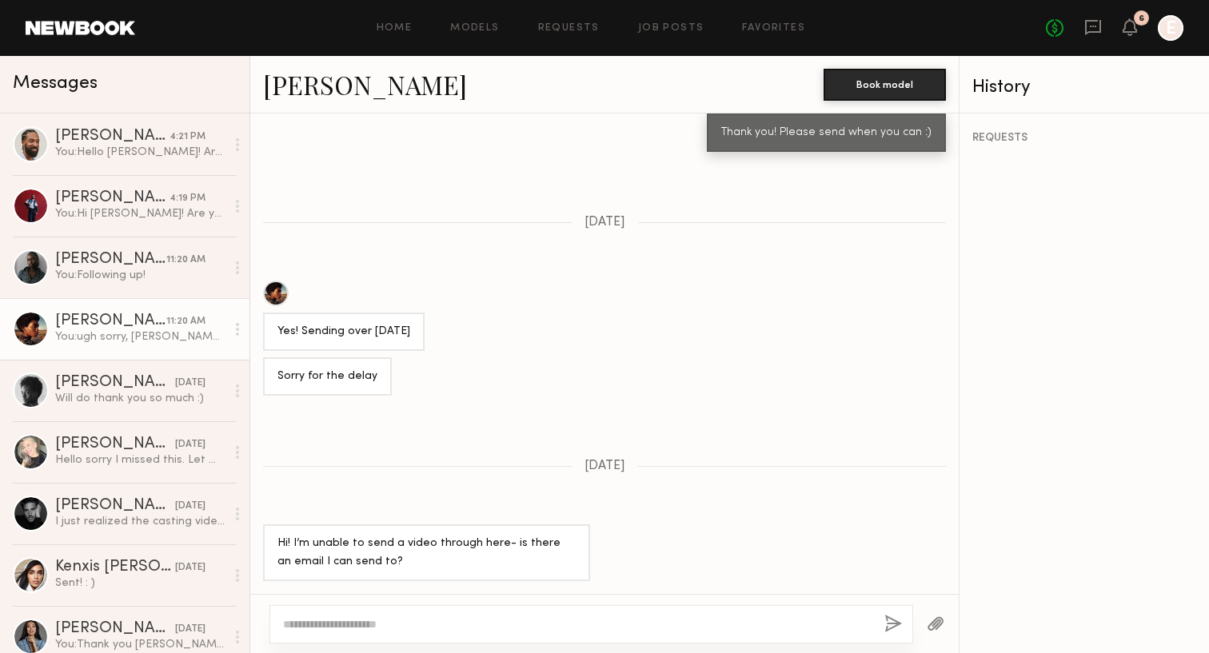
scroll to position [852, 0]
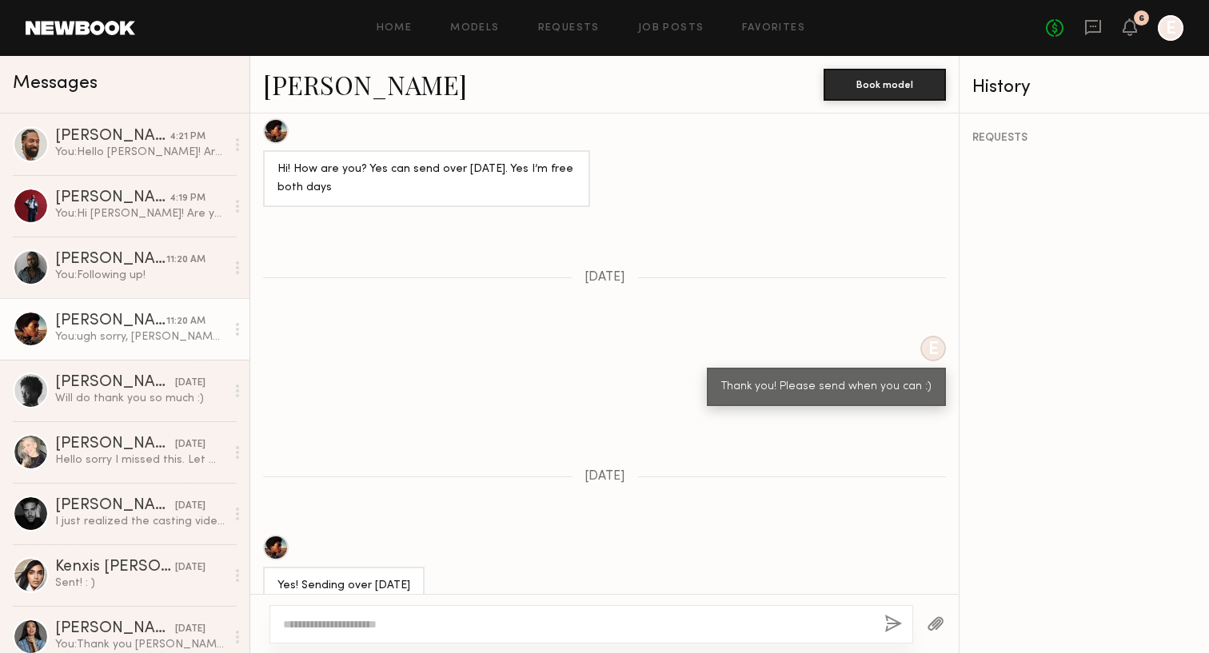
click at [304, 91] on link "[PERSON_NAME]" at bounding box center [365, 84] width 204 height 34
click at [136, 282] on div "You: Following up!" at bounding box center [140, 275] width 170 height 15
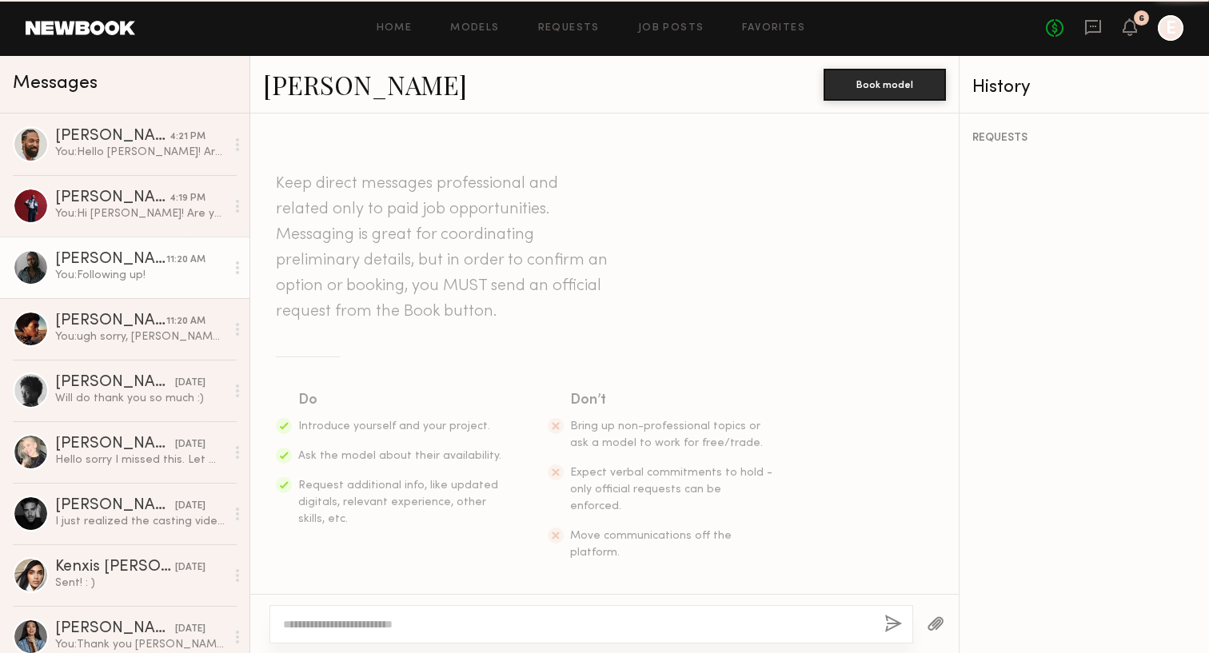
scroll to position [417, 0]
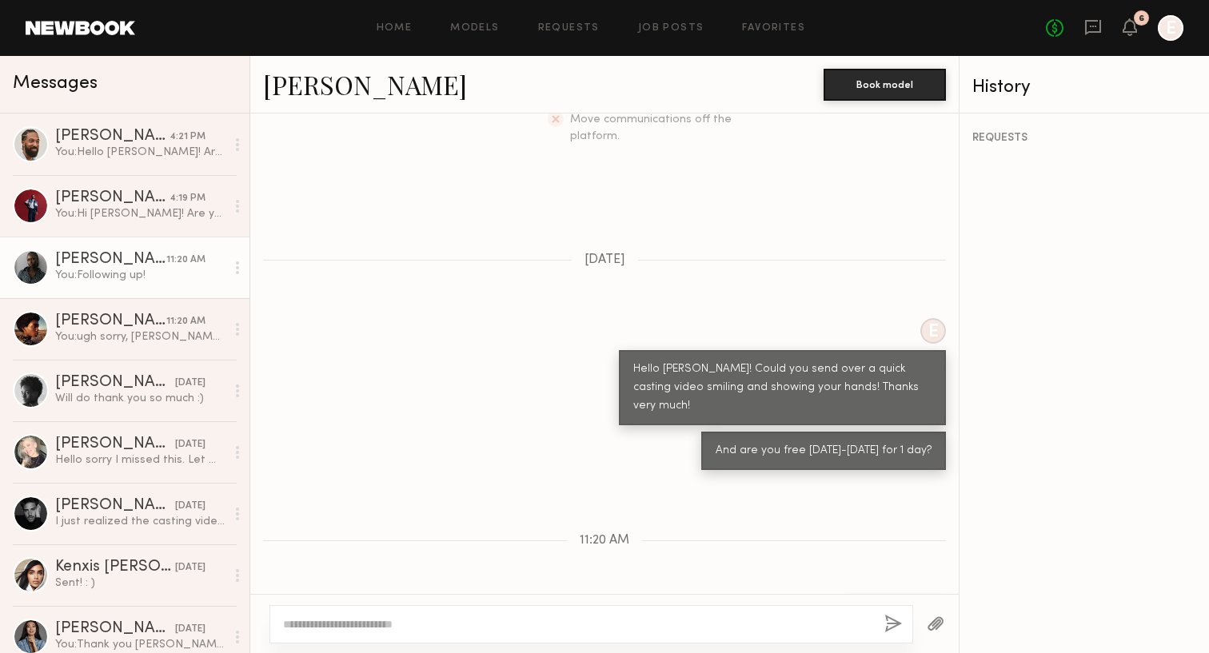
click at [326, 80] on link "[PERSON_NAME]" at bounding box center [365, 84] width 204 height 34
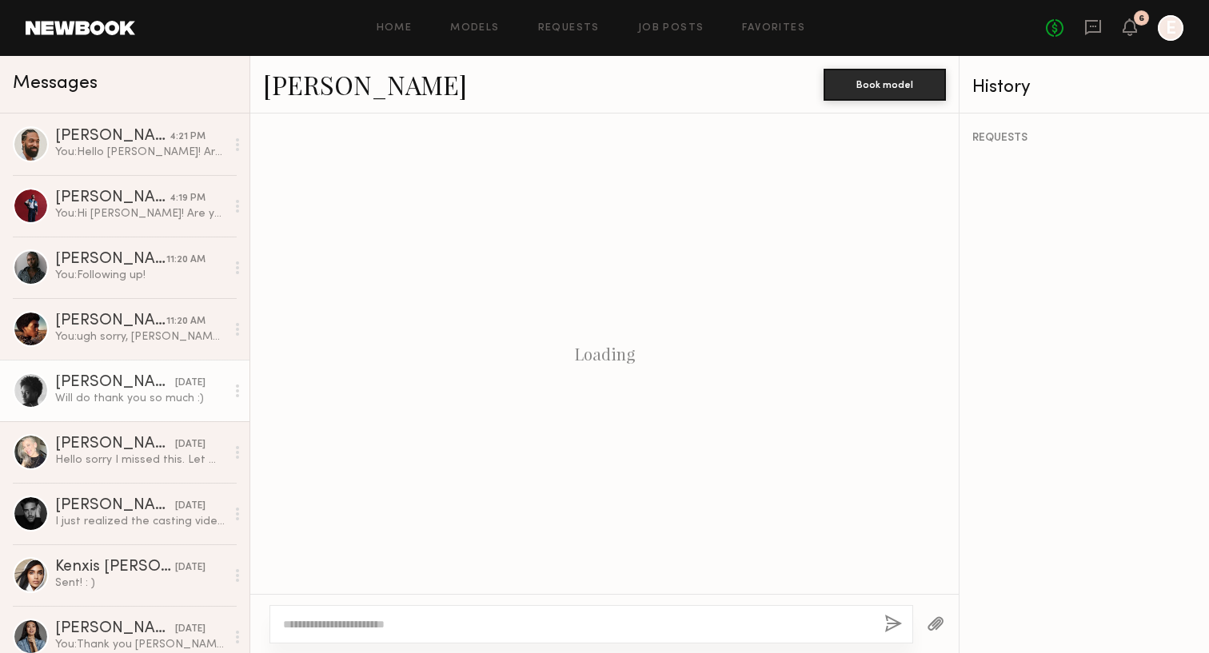
scroll to position [788, 0]
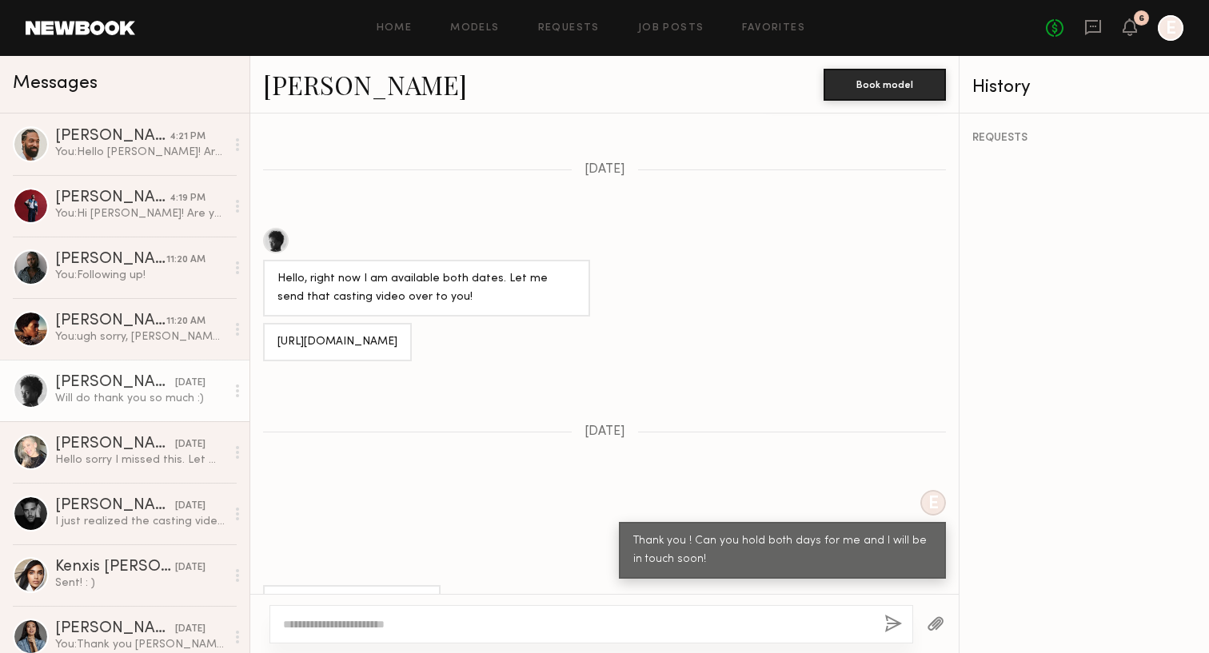
click at [305, 85] on link "[PERSON_NAME]" at bounding box center [365, 84] width 204 height 34
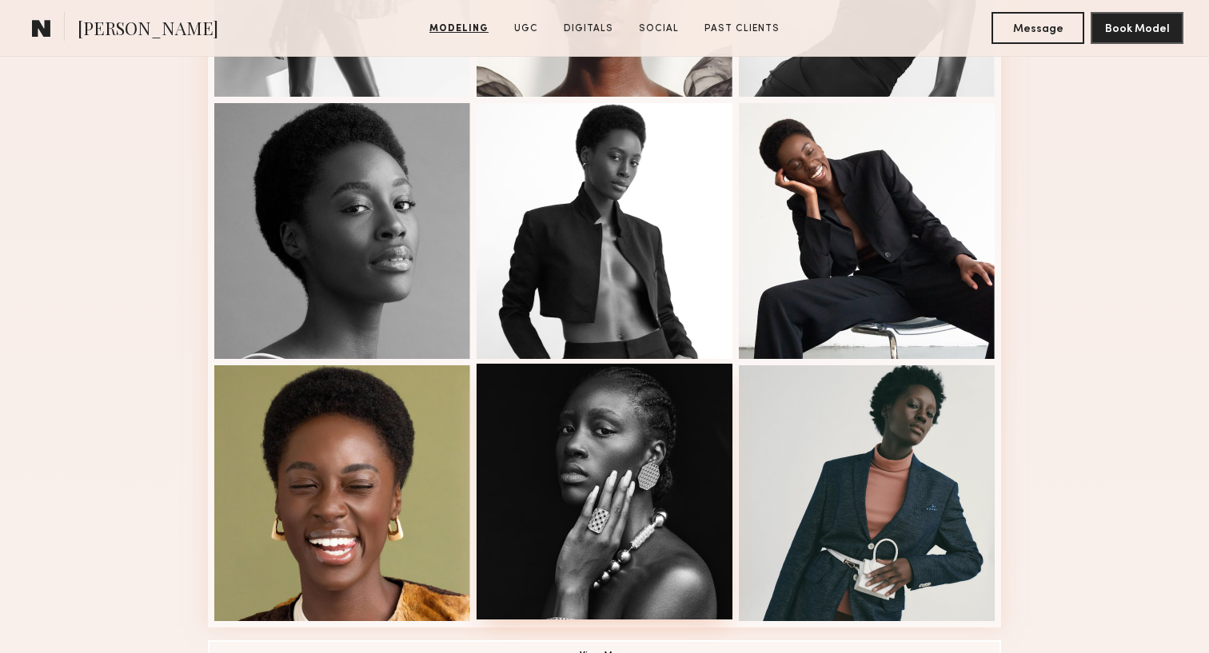
scroll to position [997, 0]
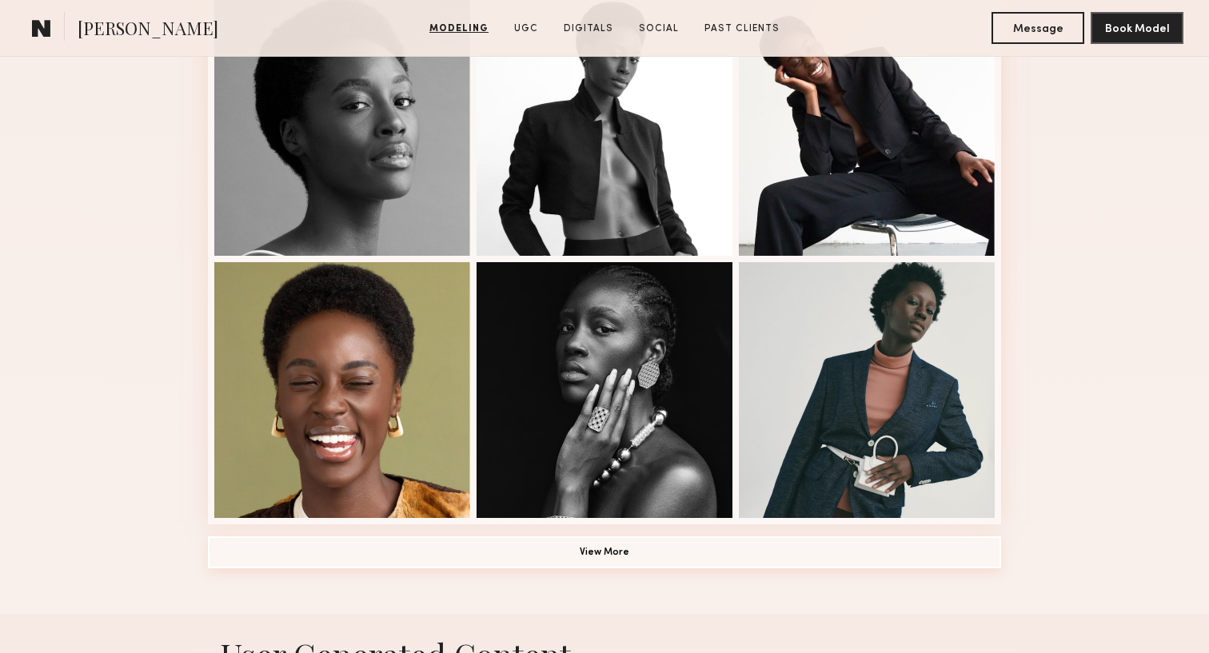
click at [581, 557] on button "View More" at bounding box center [604, 553] width 793 height 32
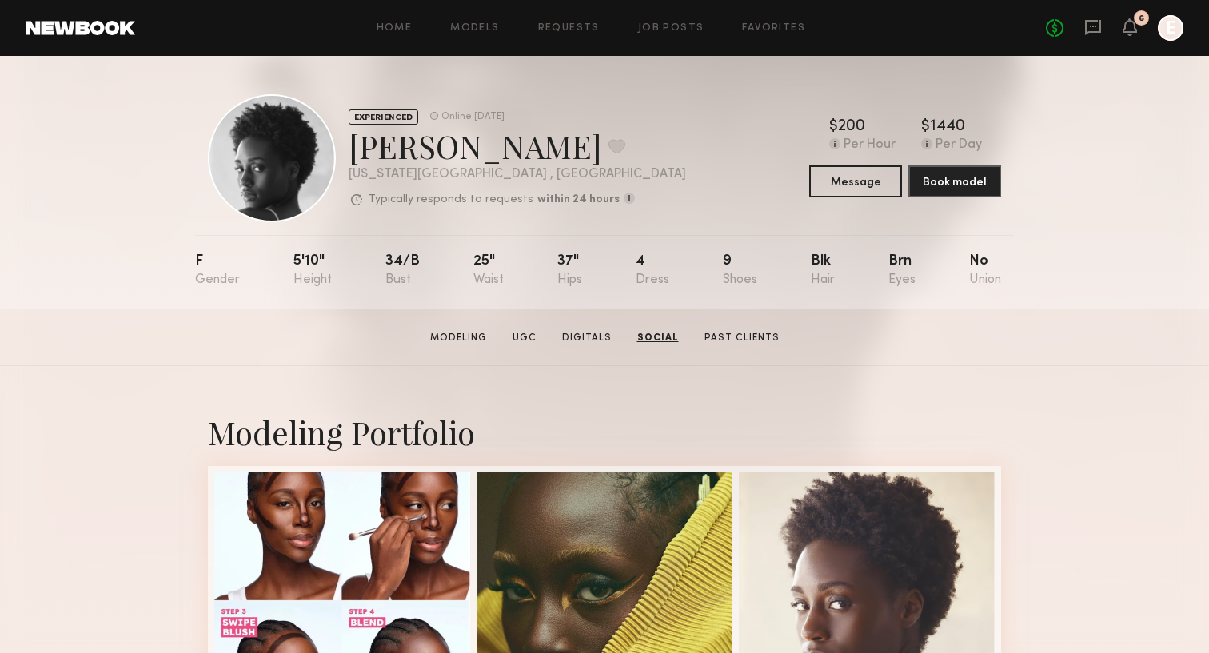
scroll to position [0, 0]
click at [863, 178] on button "Message" at bounding box center [855, 181] width 93 height 32
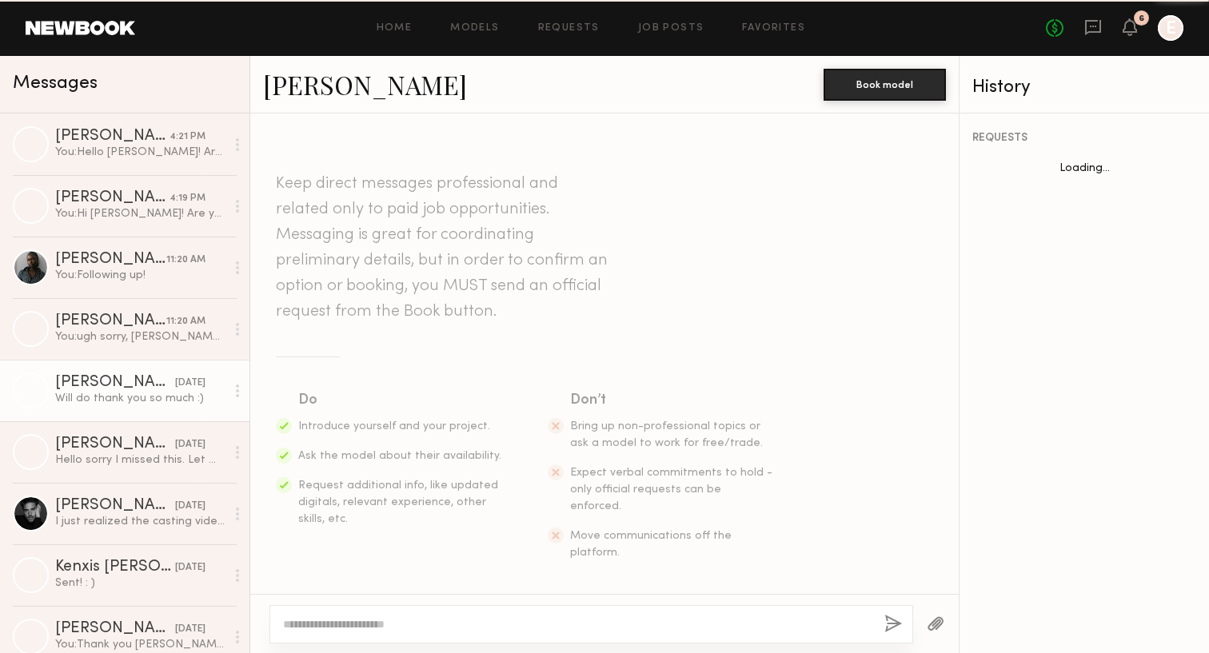
scroll to position [788, 0]
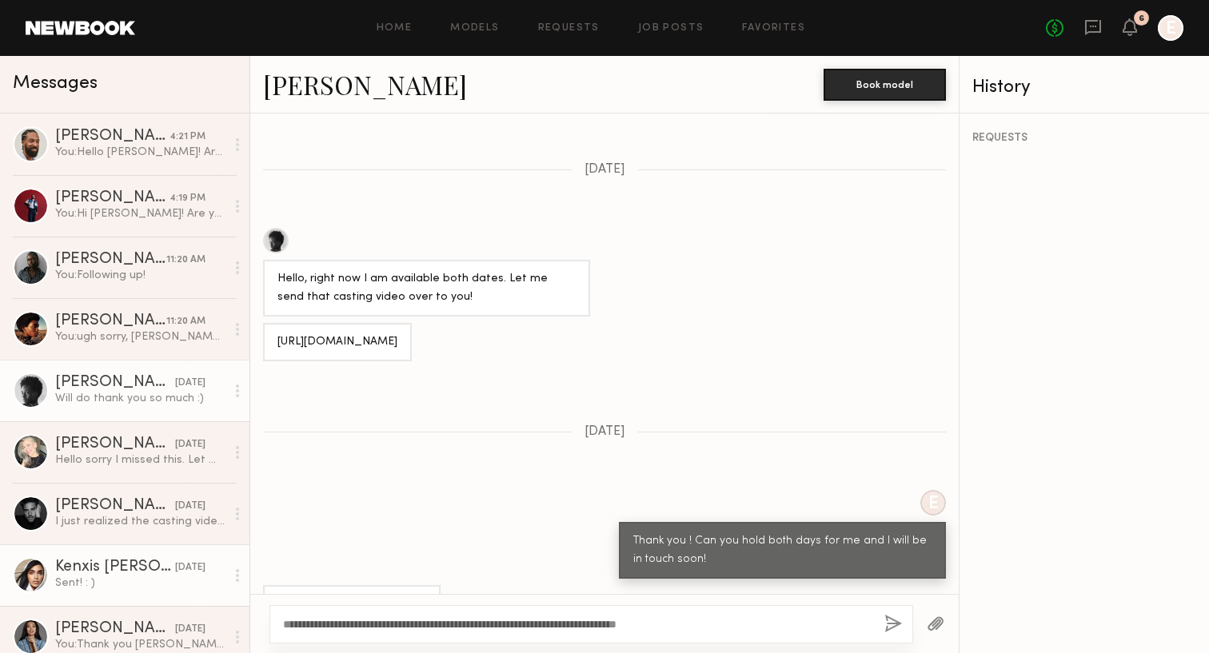
drag, startPoint x: 412, startPoint y: 582, endPoint x: 162, endPoint y: 582, distance: 250.3
click at [162, 582] on div "Messages [PERSON_NAME] 4:21 PM You: Hello [PERSON_NAME]! Are you free [DATE] or…" at bounding box center [604, 354] width 1209 height 597
type textarea "*"
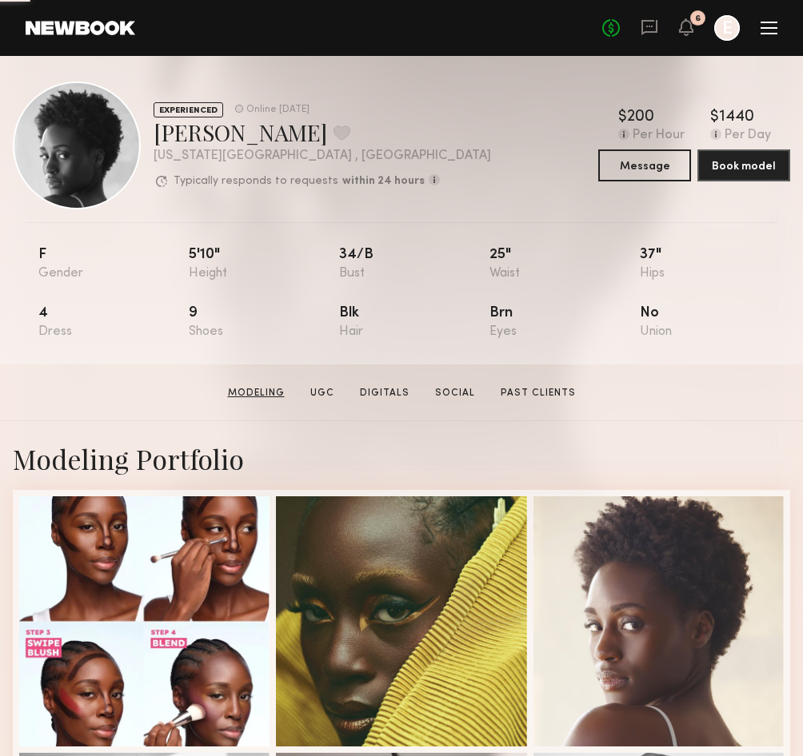
click at [284, 391] on link "Modeling" at bounding box center [256, 393] width 70 height 14
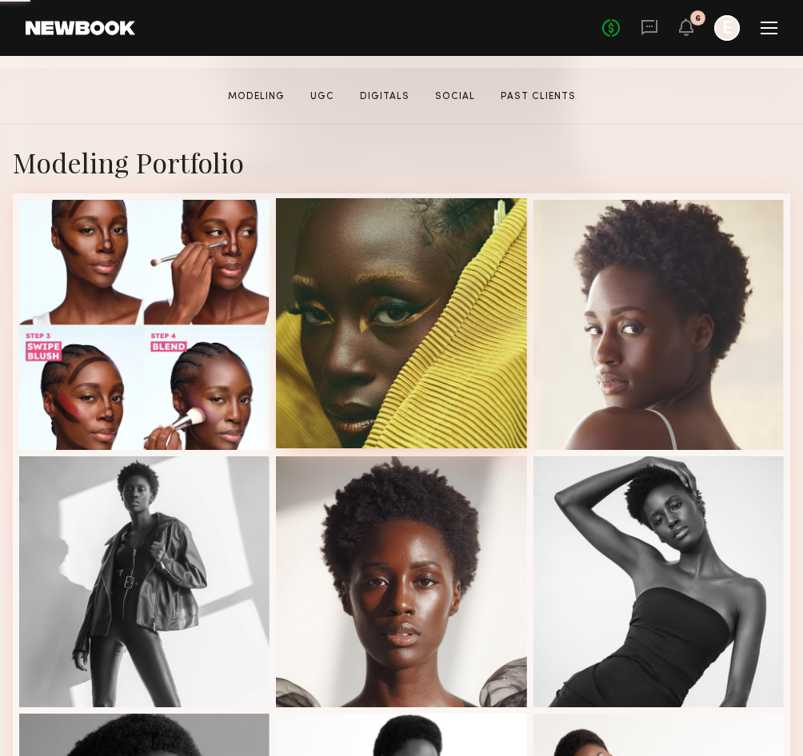
scroll to position [325, 0]
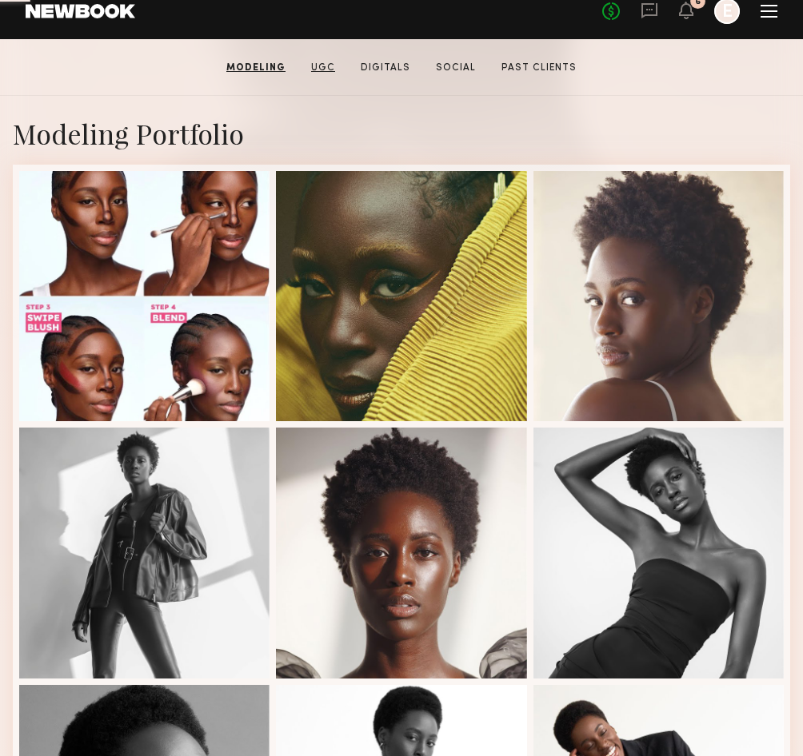
click at [330, 62] on link "UGC" at bounding box center [323, 68] width 37 height 14
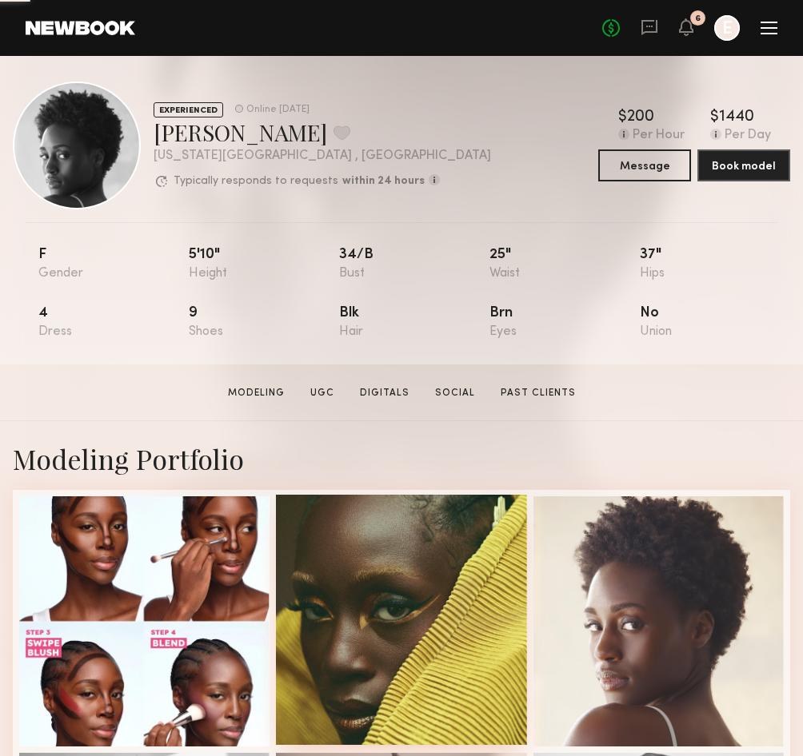
scroll to position [0, 0]
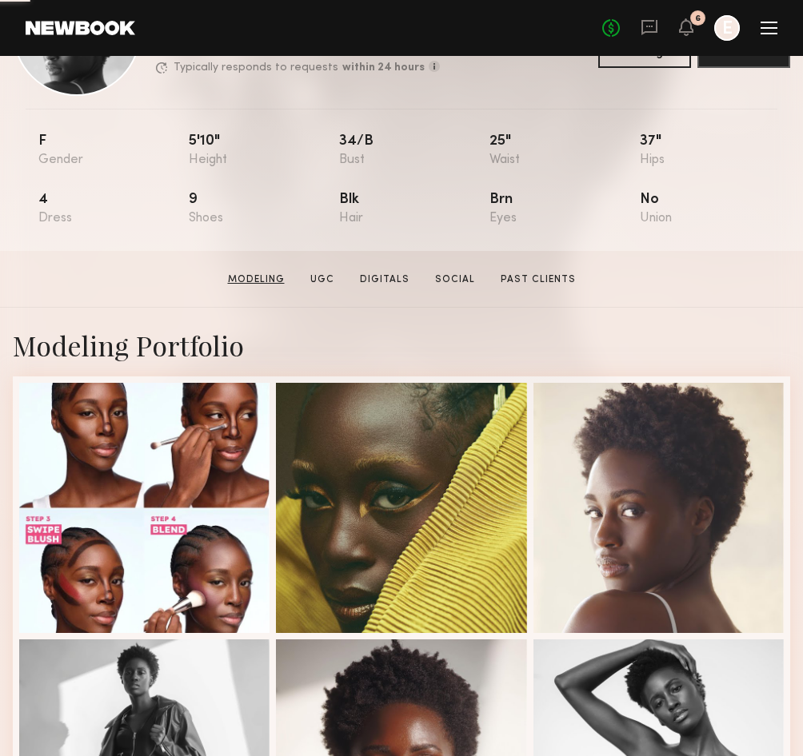
click at [259, 274] on link "Modeling" at bounding box center [256, 280] width 70 height 14
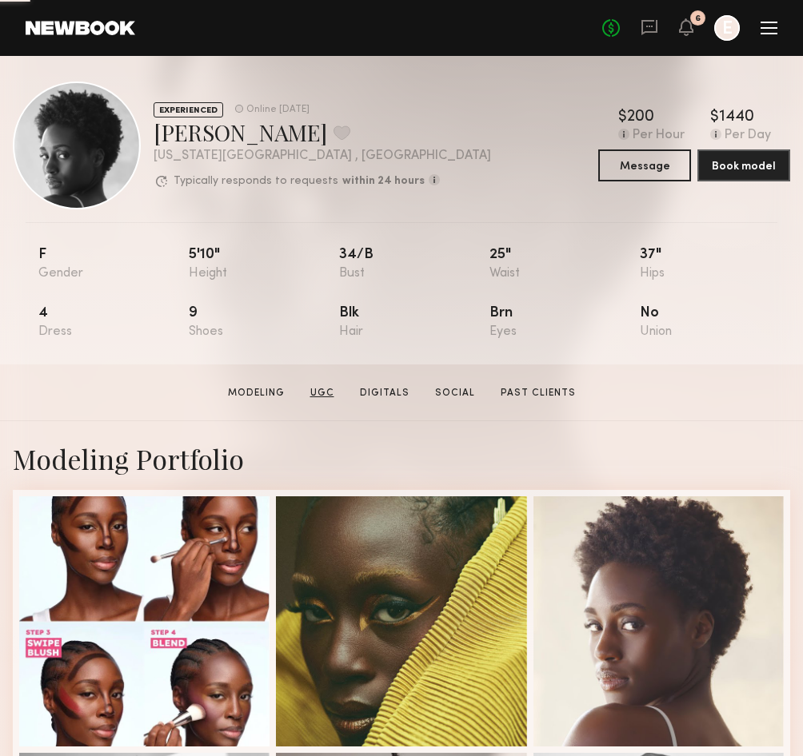
click at [317, 398] on link "UGC" at bounding box center [322, 393] width 37 height 14
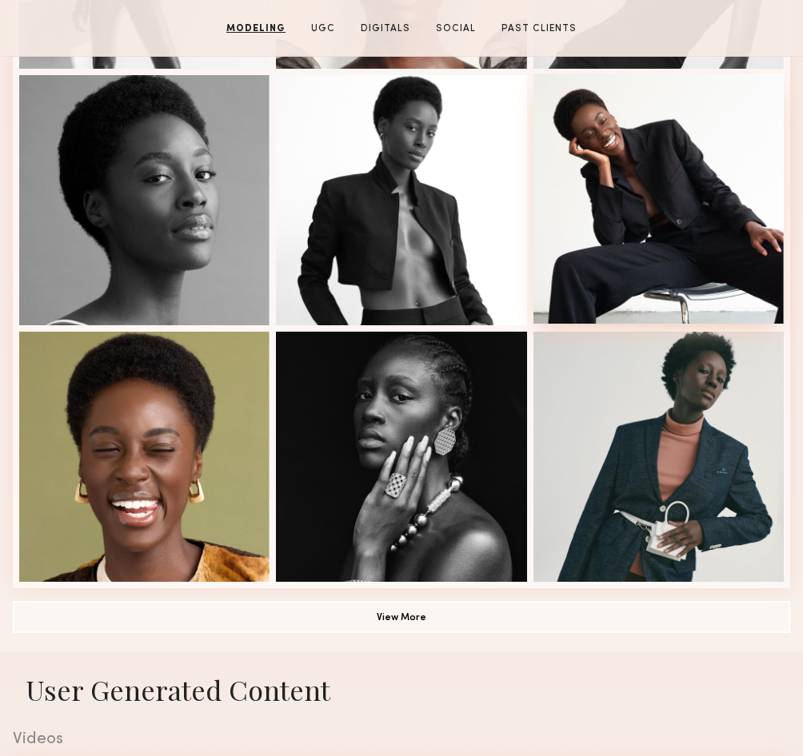
scroll to position [973, 0]
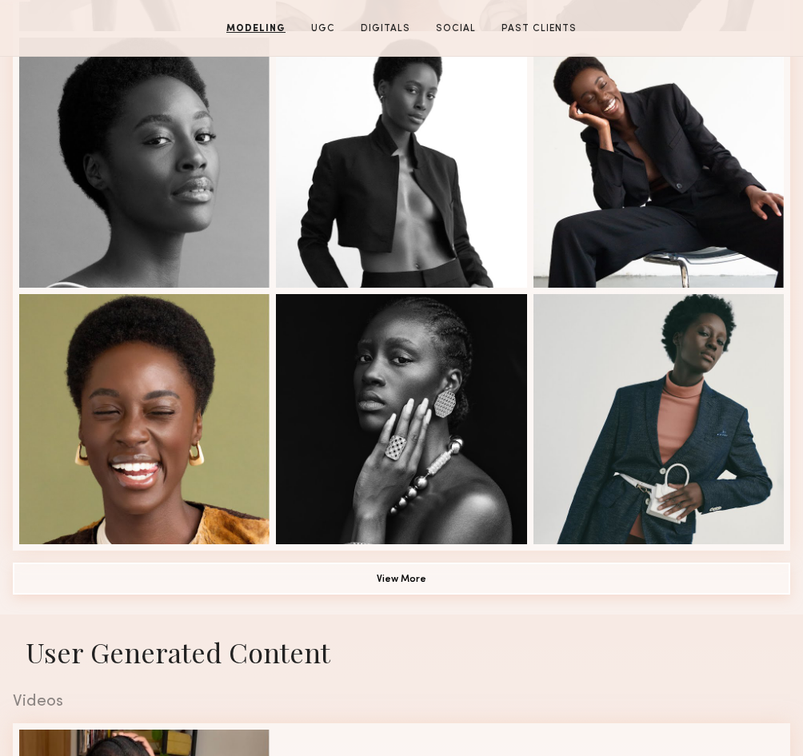
click at [409, 591] on button "View More" at bounding box center [401, 579] width 777 height 32
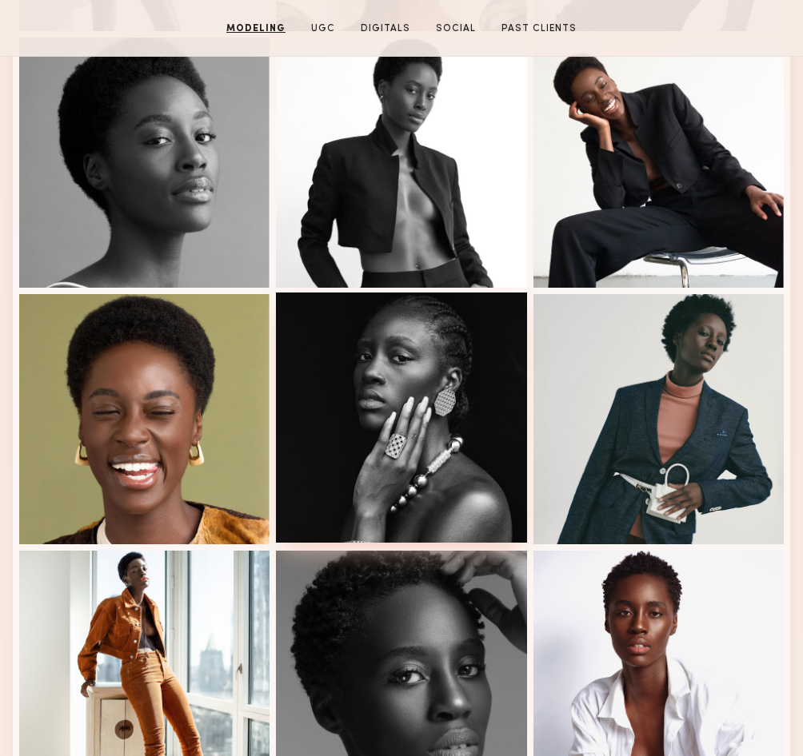
click at [431, 360] on div at bounding box center [401, 418] width 250 height 250
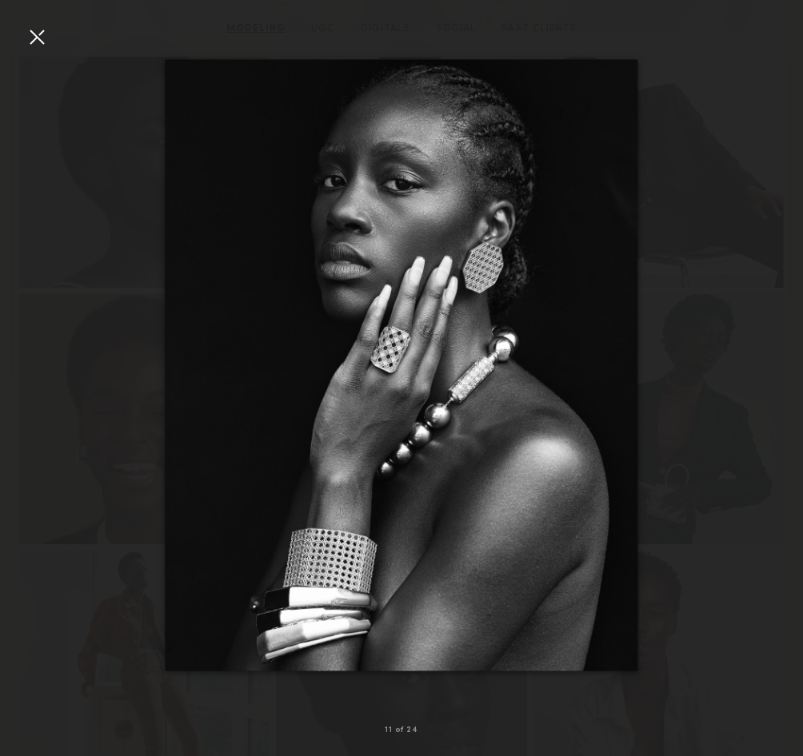
click at [41, 35] on div at bounding box center [37, 37] width 26 height 26
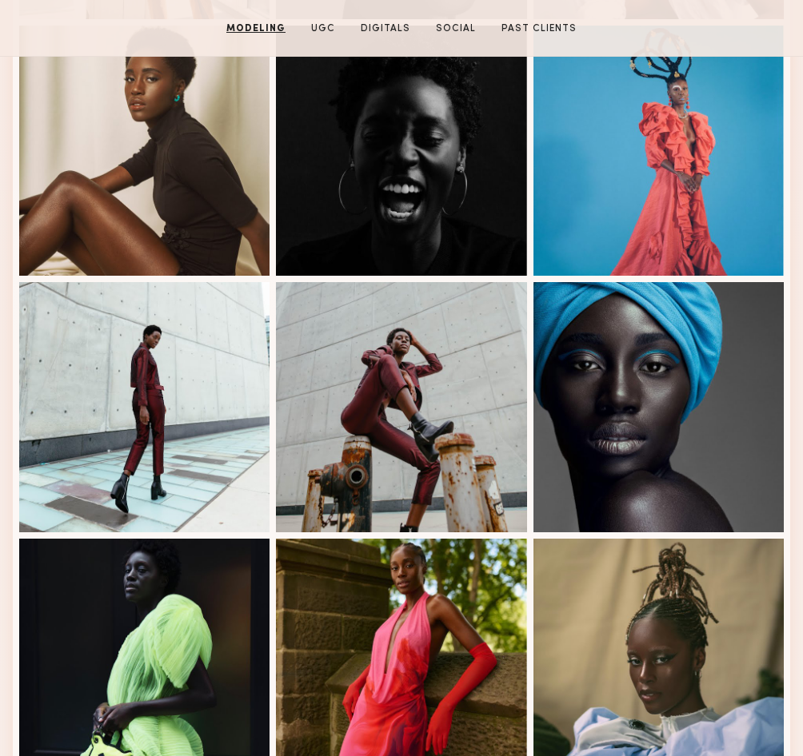
scroll to position [1882, 0]
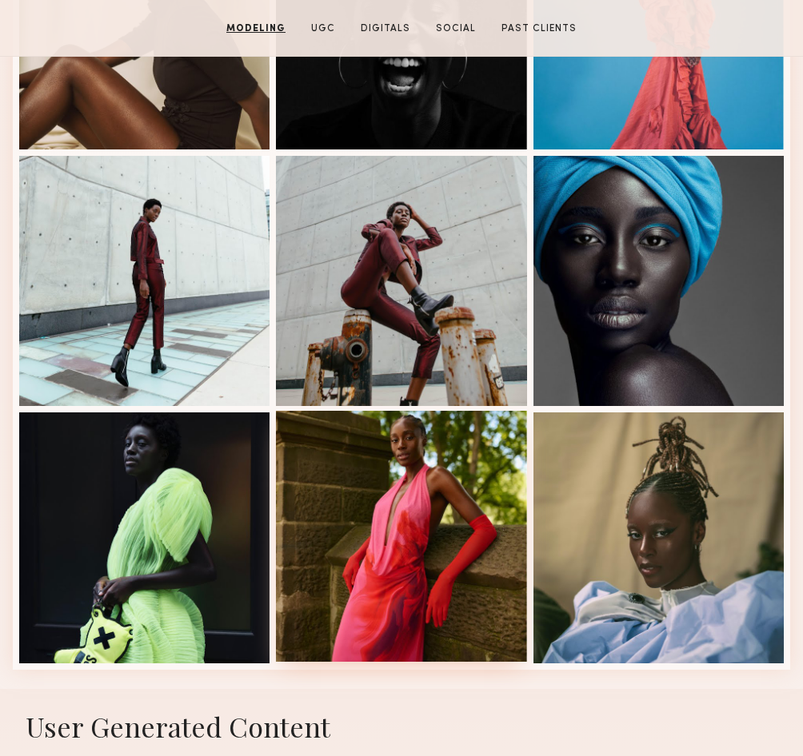
click at [456, 463] on div at bounding box center [401, 536] width 250 height 250
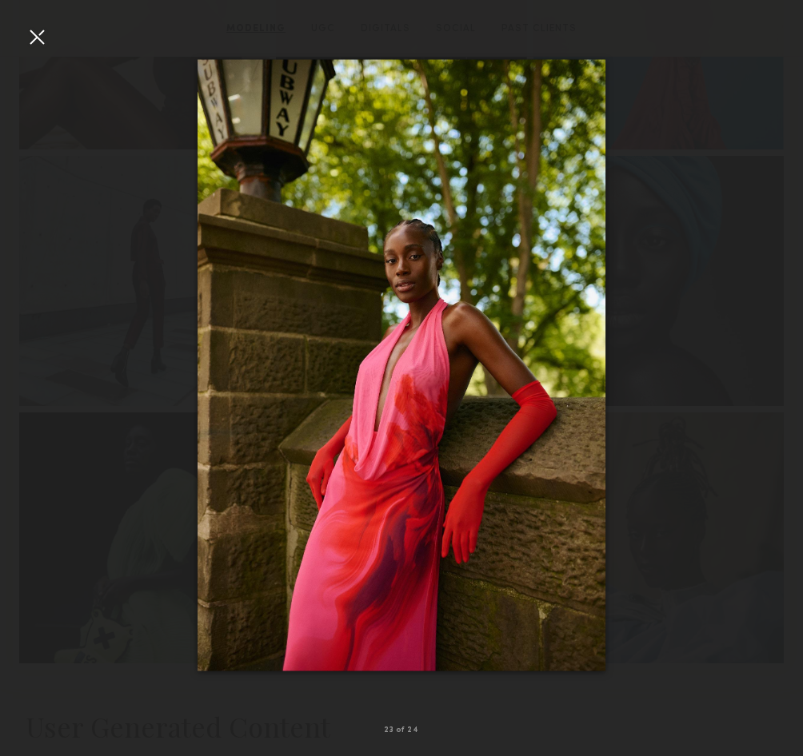
click at [672, 349] on div at bounding box center [401, 366] width 803 height 680
click at [51, 27] on div at bounding box center [401, 366] width 803 height 680
click at [28, 17] on nb-gallery-light "23 of 24" at bounding box center [401, 378] width 803 height 756
click at [37, 31] on div at bounding box center [37, 37] width 26 height 26
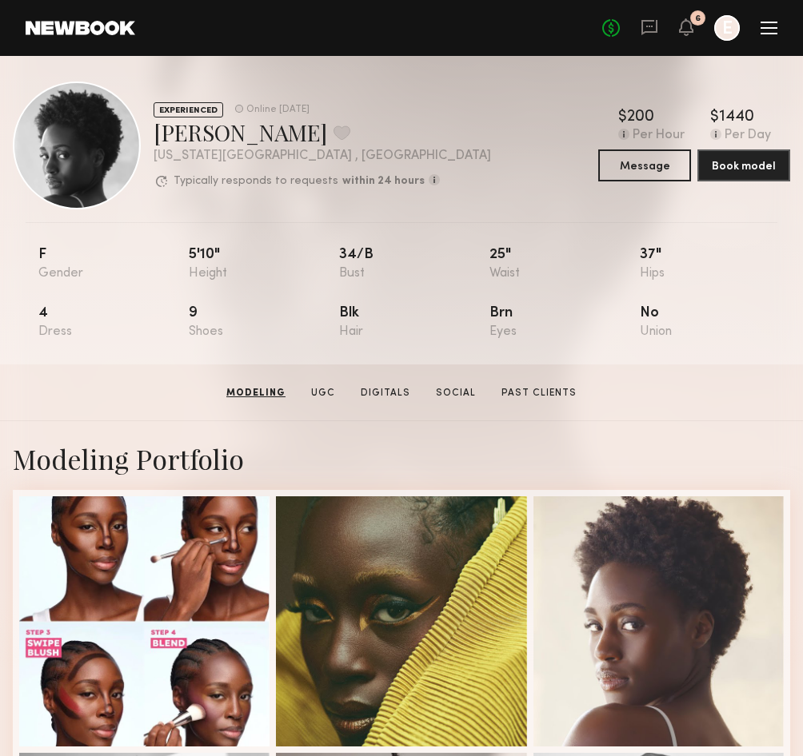
scroll to position [0, 0]
click at [455, 389] on link "Social" at bounding box center [455, 393] width 53 height 14
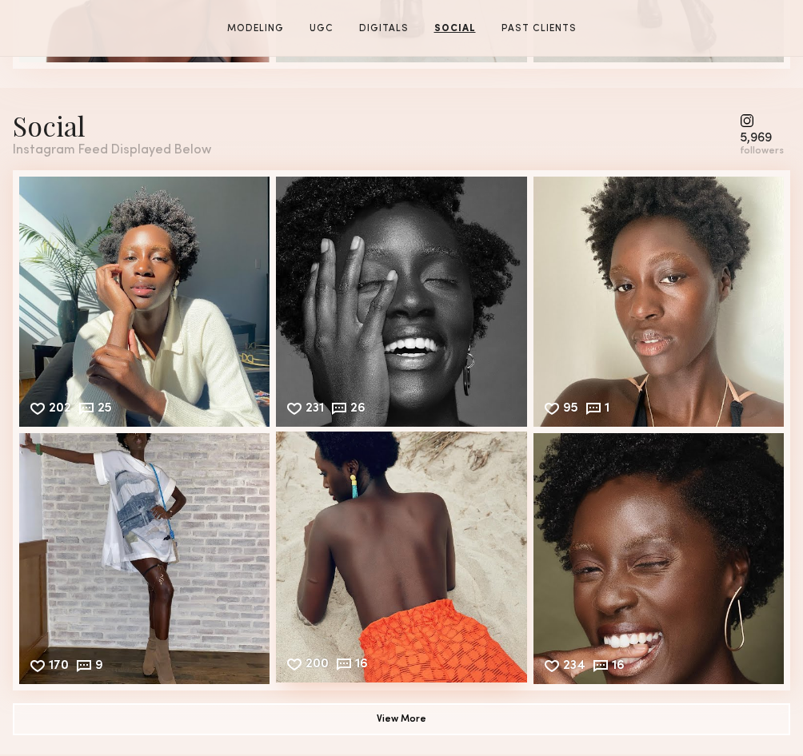
scroll to position [3512, 0]
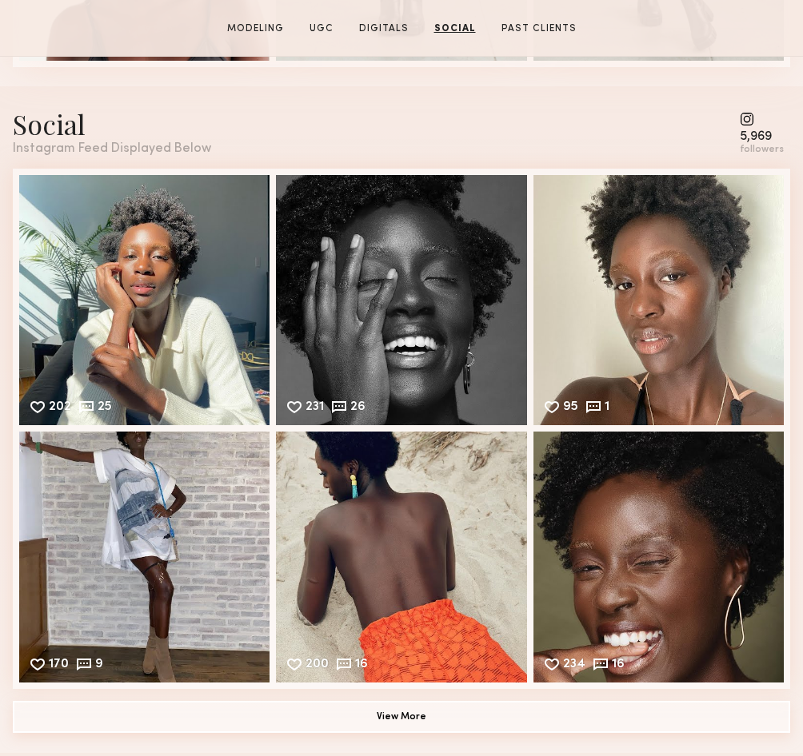
click at [396, 652] on button "View More" at bounding box center [401, 717] width 777 height 32
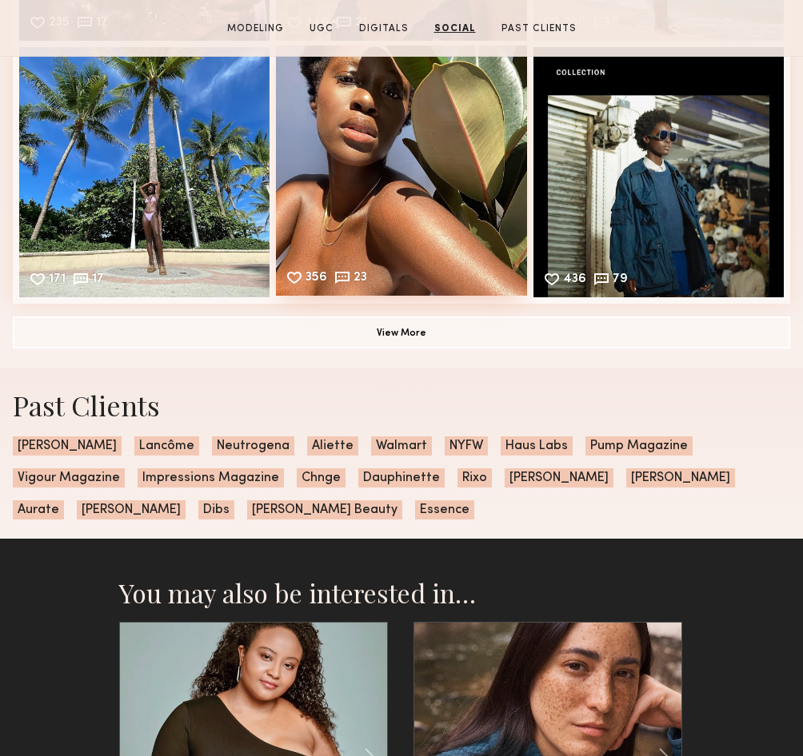
scroll to position [4412, 0]
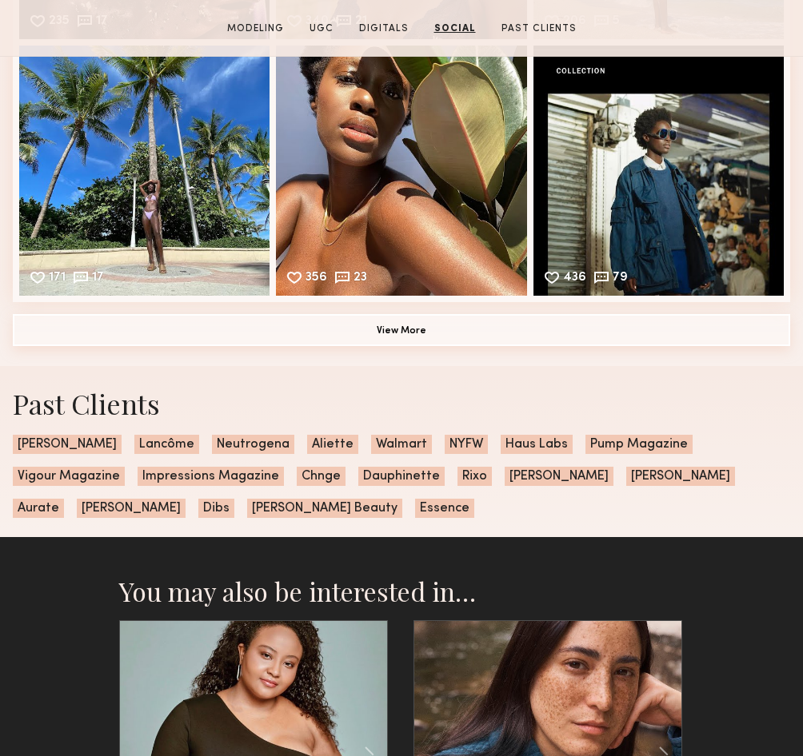
click at [409, 330] on button "View More" at bounding box center [401, 330] width 777 height 32
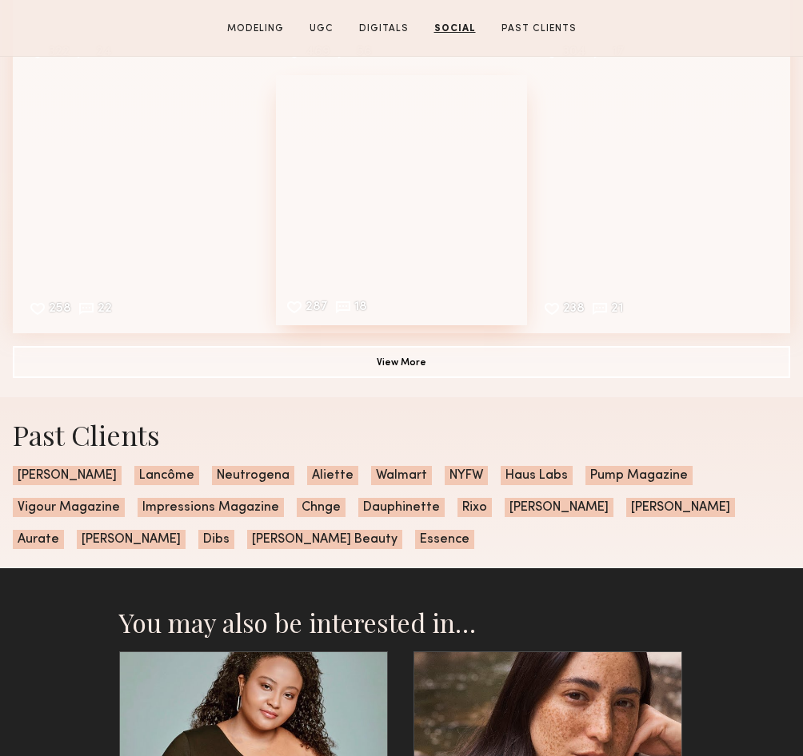
scroll to position [5065, 0]
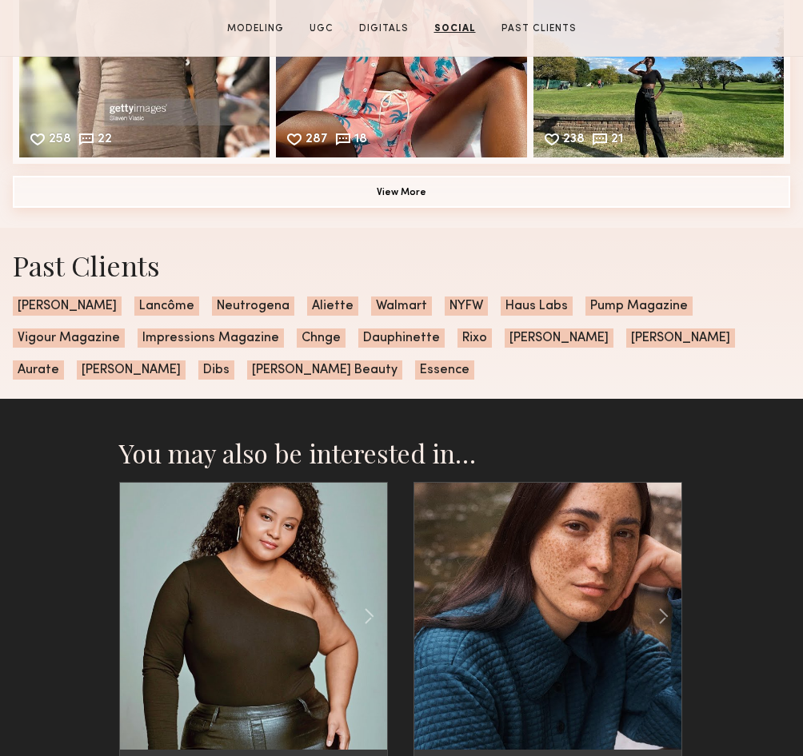
click at [387, 200] on button "View More" at bounding box center [401, 192] width 777 height 32
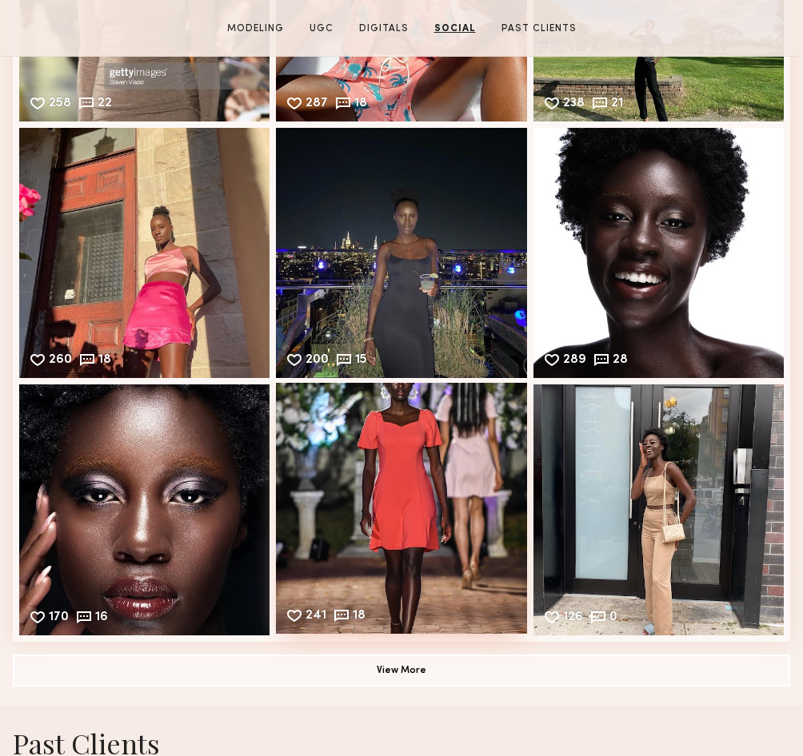
scroll to position [5360, 0]
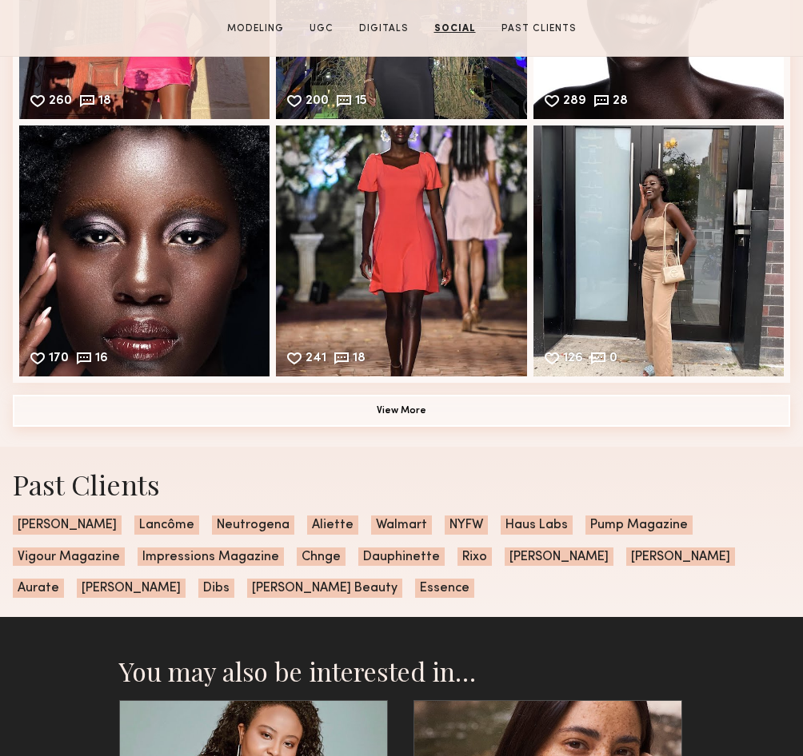
click at [392, 406] on button "View More" at bounding box center [401, 411] width 777 height 32
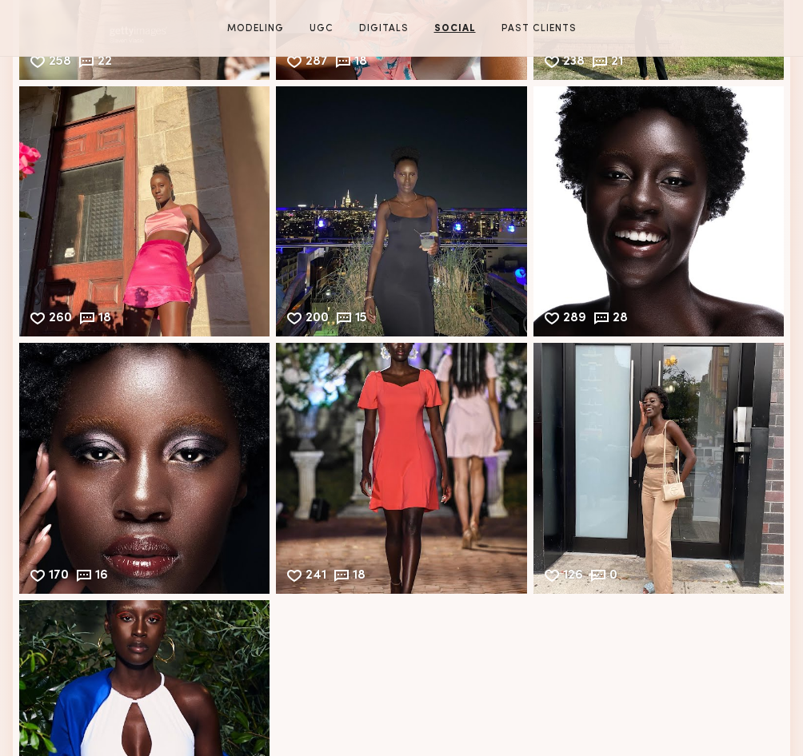
scroll to position [4935, 0]
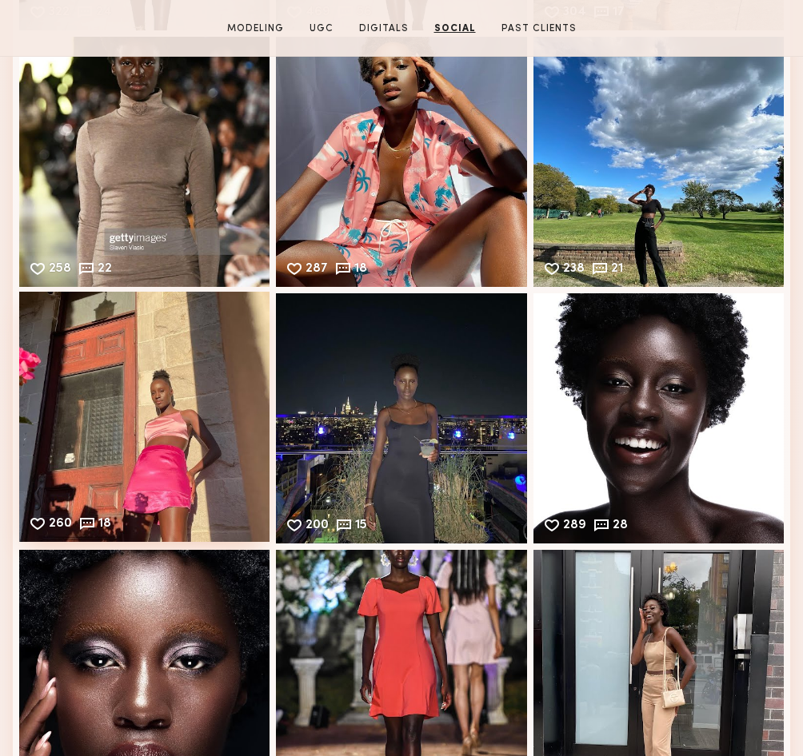
click at [186, 415] on div "260 18 Likes & comments displayed to show model’s engagement" at bounding box center [144, 417] width 250 height 250
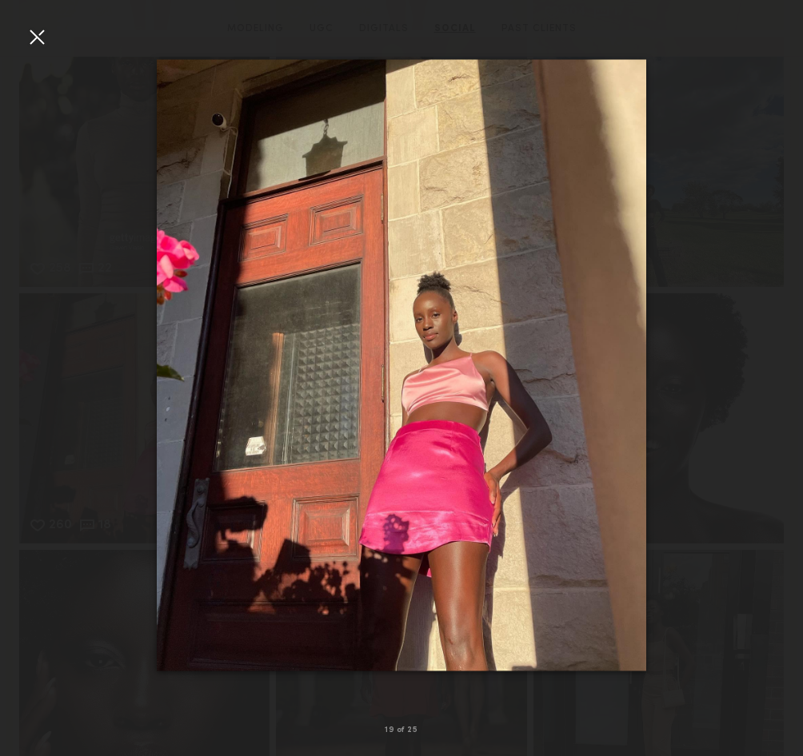
click at [29, 39] on div at bounding box center [37, 37] width 26 height 26
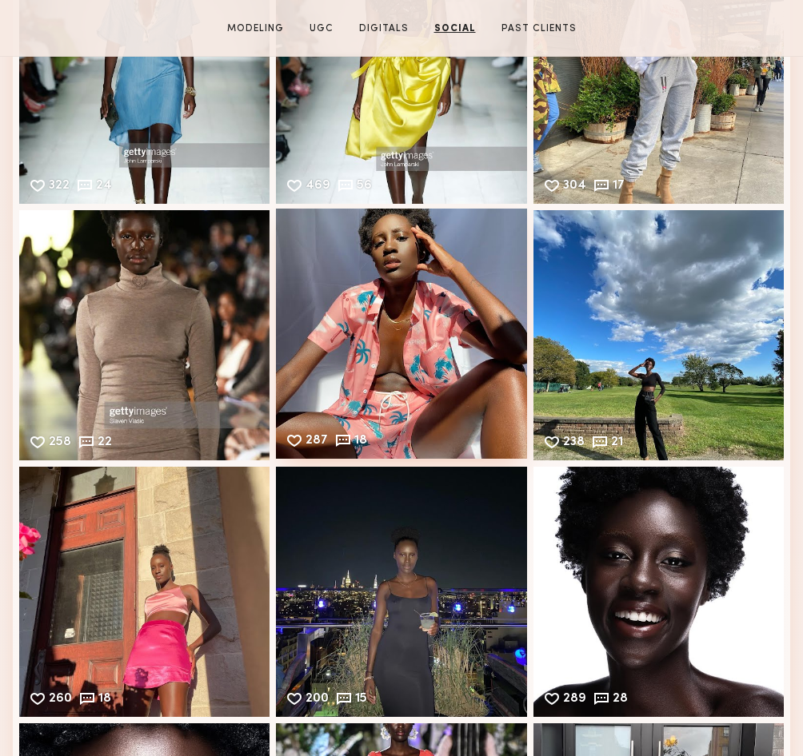
scroll to position [4749, 0]
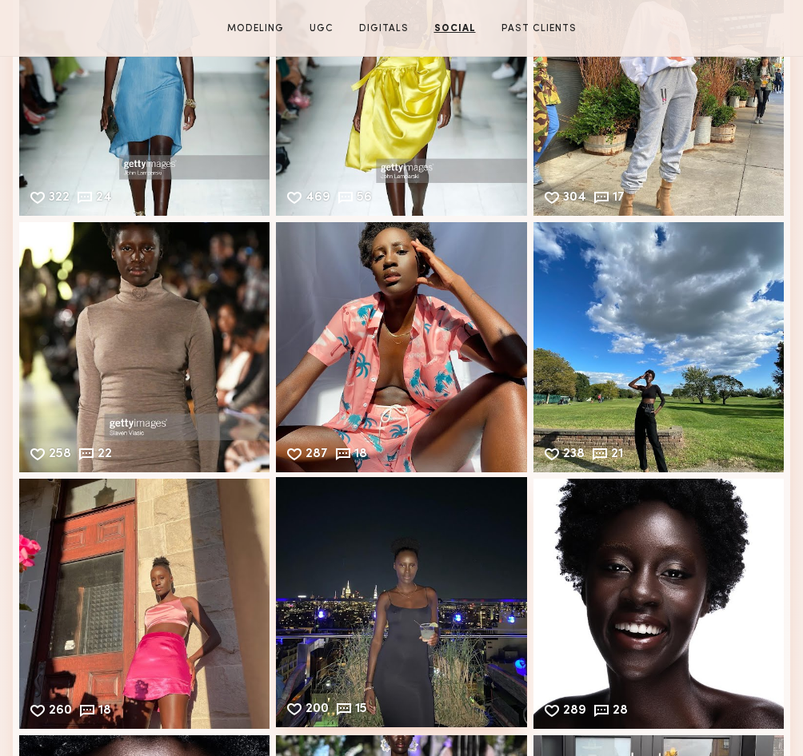
click at [380, 562] on div "200 15 Likes & comments displayed to show model’s engagement" at bounding box center [401, 602] width 250 height 250
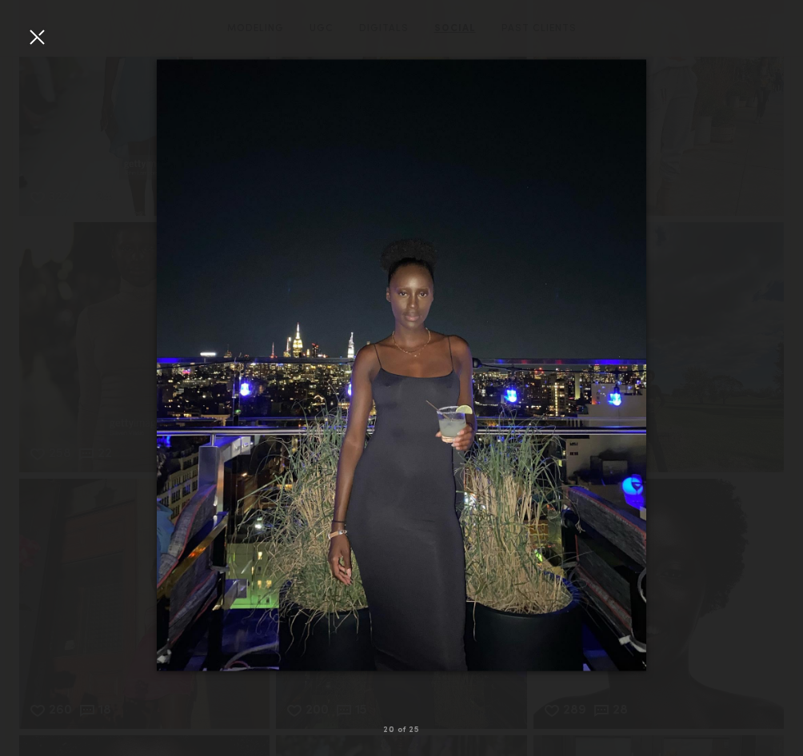
click at [46, 41] on div at bounding box center [37, 37] width 26 height 26
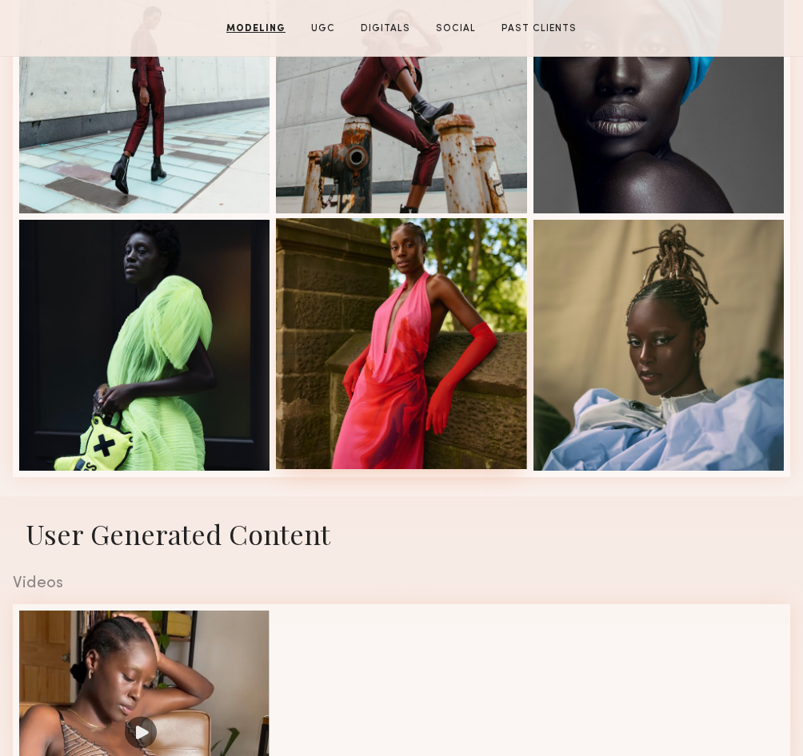
scroll to position [2059, 0]
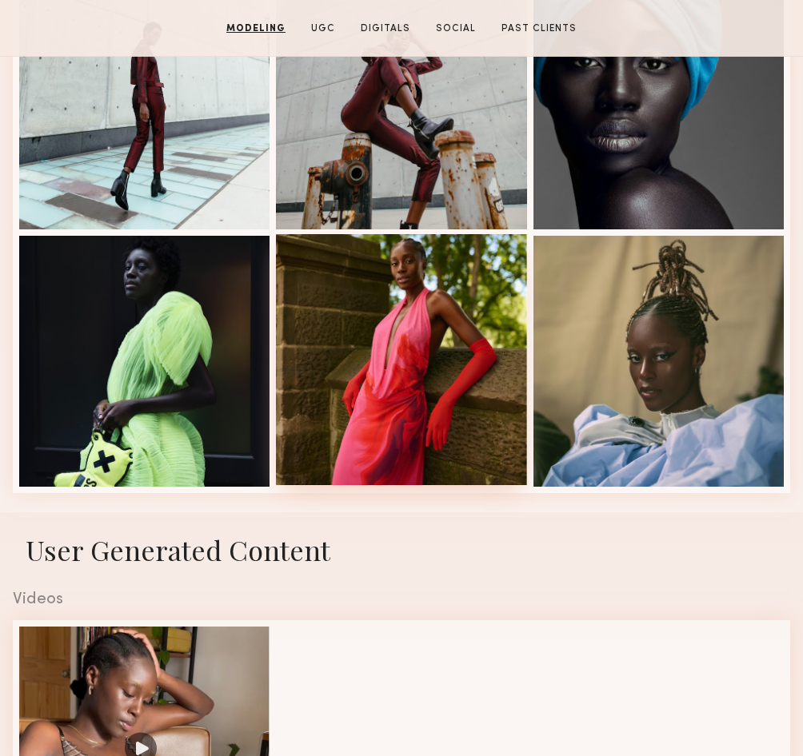
click at [365, 326] on div at bounding box center [401, 359] width 250 height 250
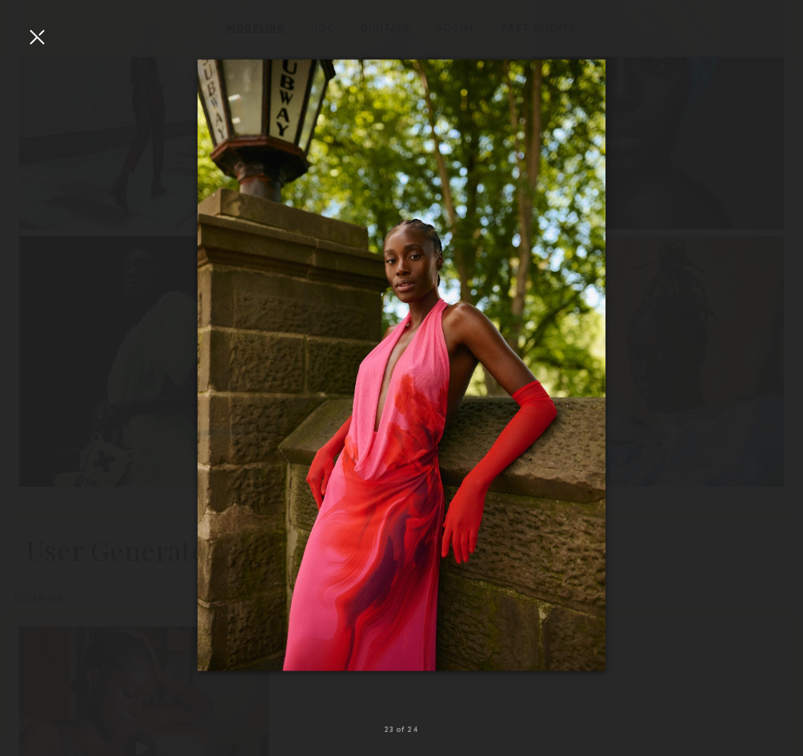
click at [42, 40] on div at bounding box center [37, 37] width 26 height 26
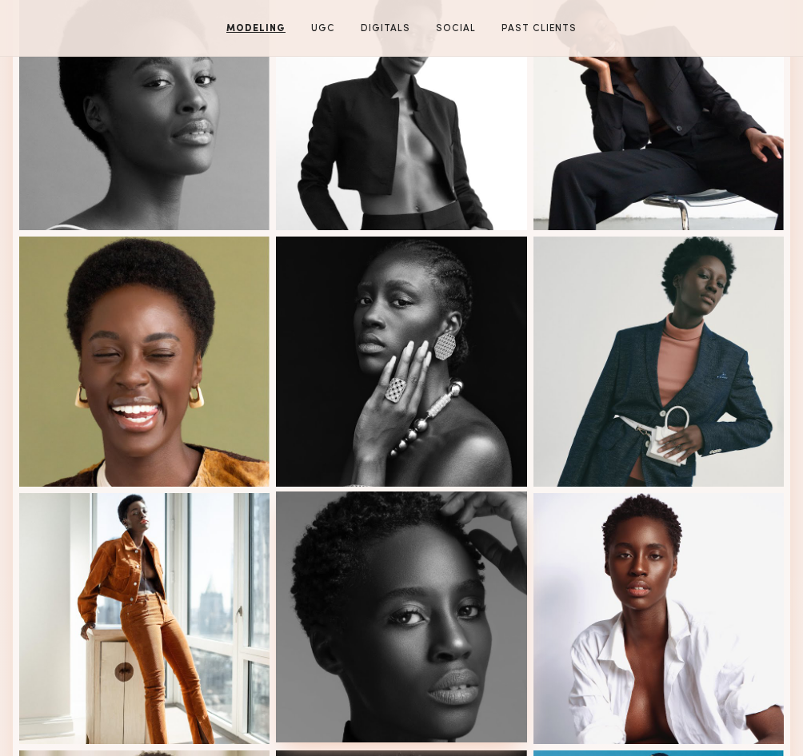
scroll to position [1021, 0]
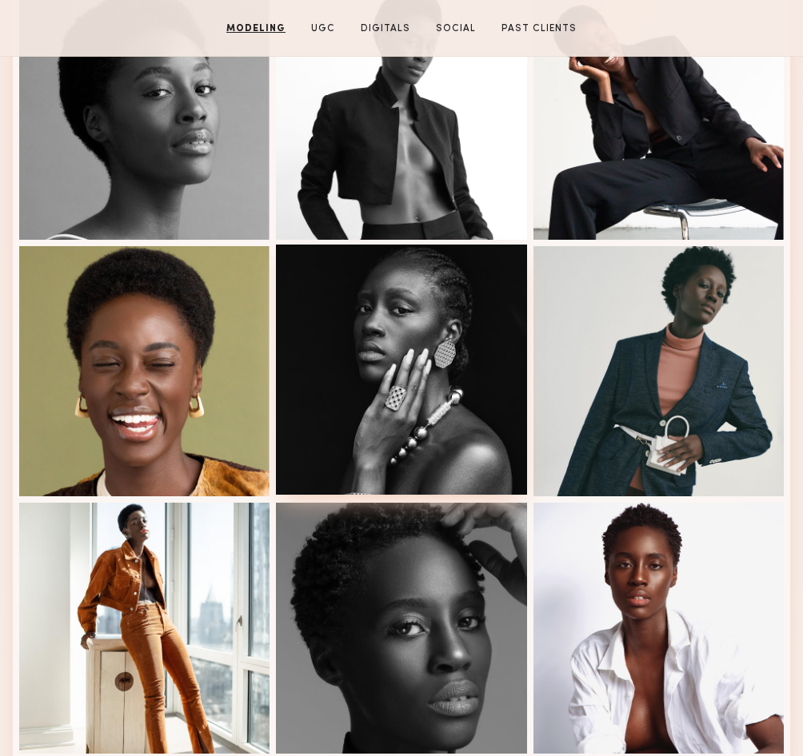
click at [385, 349] on div at bounding box center [401, 370] width 250 height 250
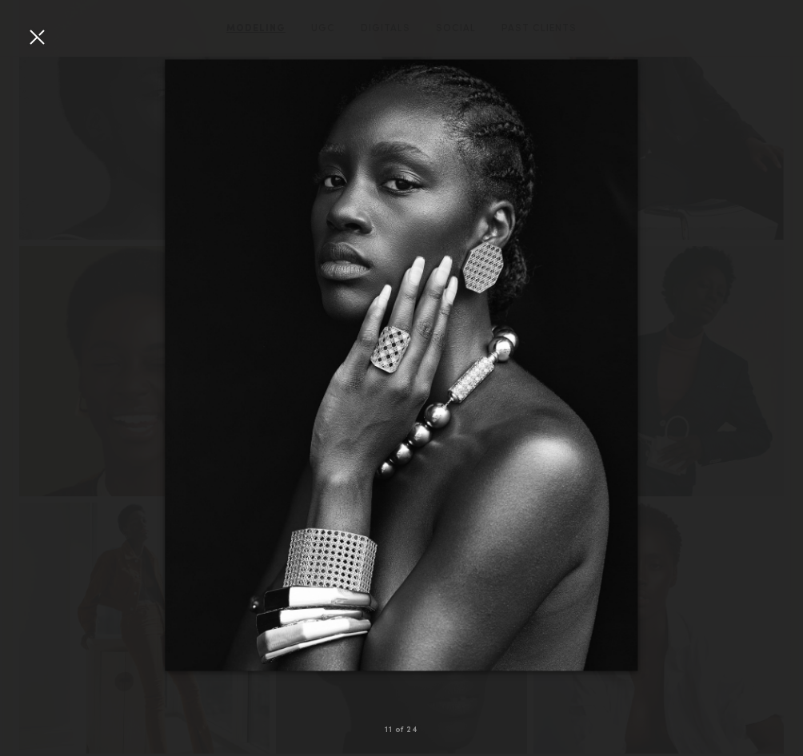
click at [40, 34] on div at bounding box center [37, 37] width 26 height 26
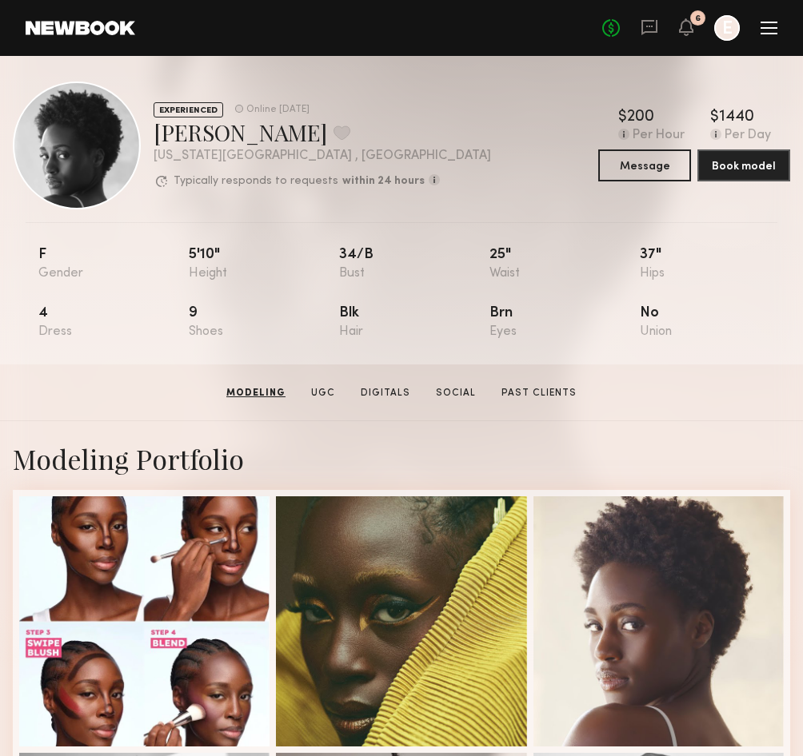
scroll to position [0, 0]
click at [651, 26] on icon at bounding box center [649, 27] width 6 height 2
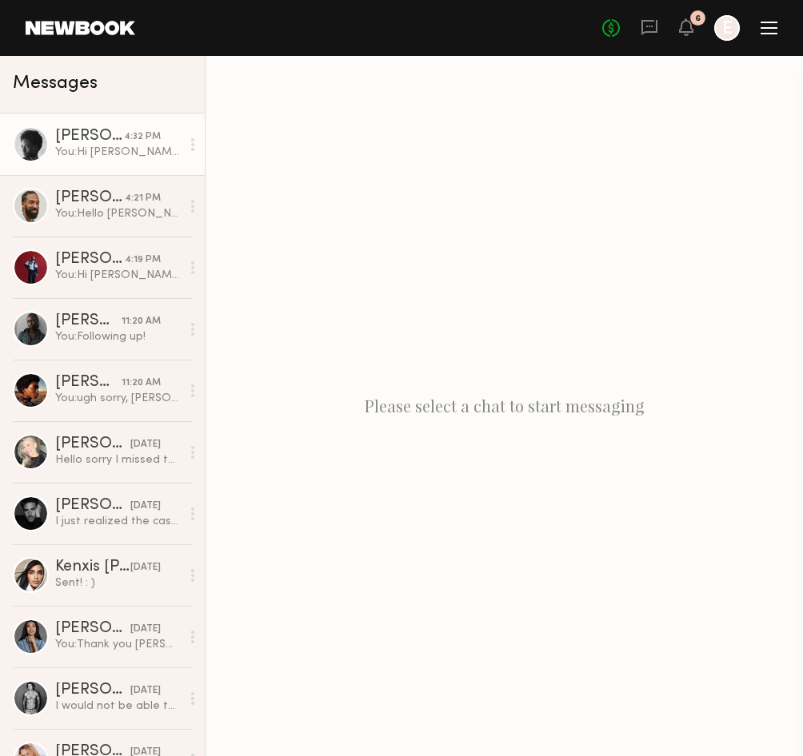
click at [74, 155] on div "You: Hi [PERSON_NAME], do you know your wrist and ring size?" at bounding box center [118, 152] width 126 height 15
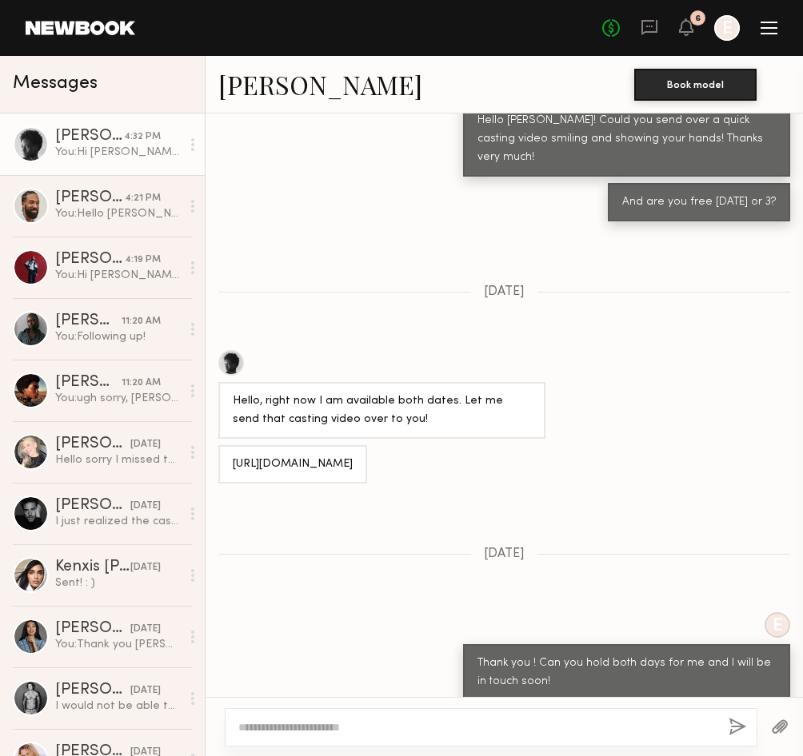
scroll to position [757, 0]
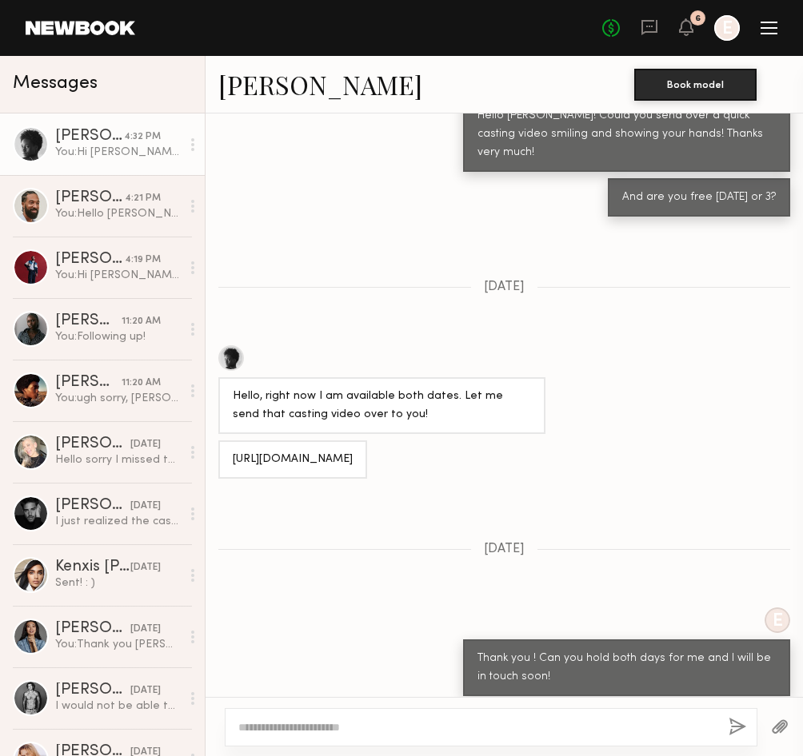
drag, startPoint x: 473, startPoint y: 433, endPoint x: 229, endPoint y: 400, distance: 246.2
click at [229, 441] on div "[URL][DOMAIN_NAME]" at bounding box center [292, 460] width 149 height 38
copy div "[URL][DOMAIN_NAME]"
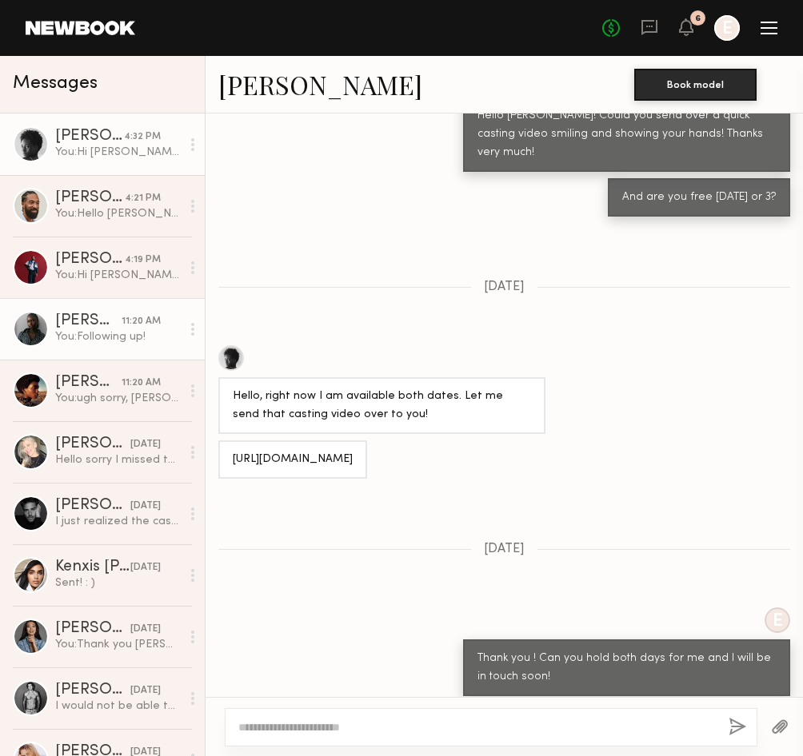
click at [108, 341] on div "You: Following up!" at bounding box center [118, 336] width 126 height 15
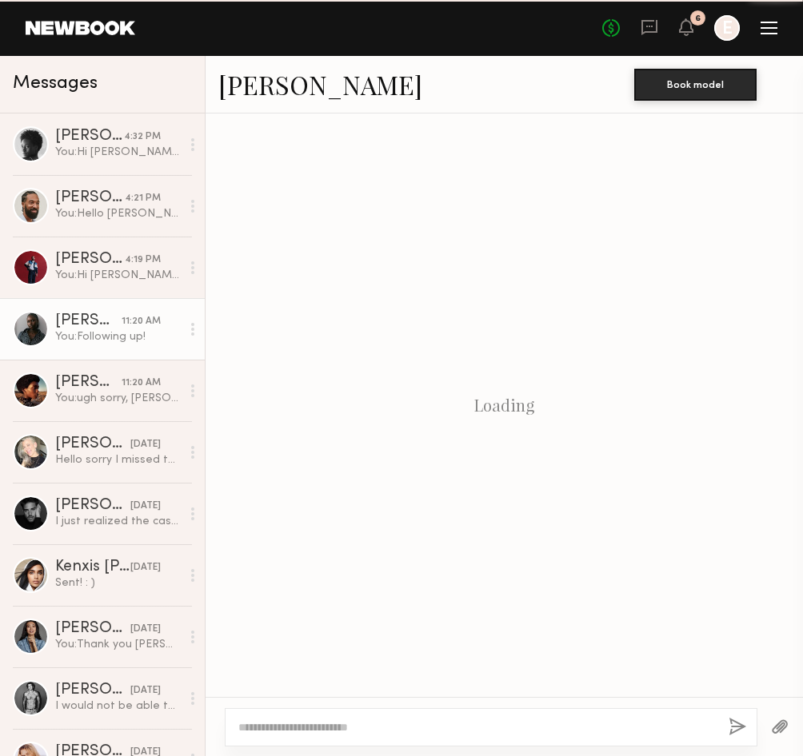
scroll to position [401, 0]
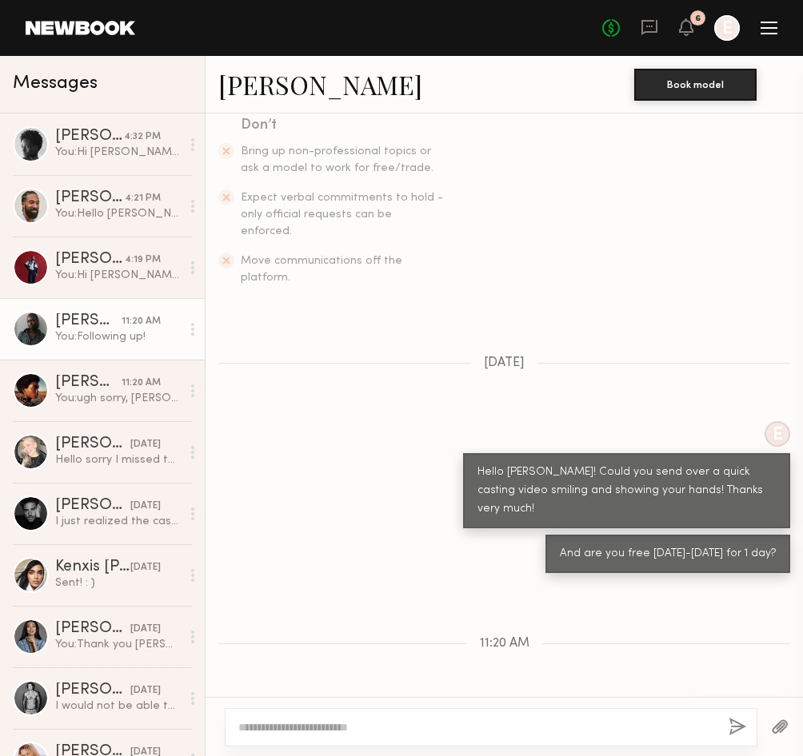
click at [289, 78] on link "[PERSON_NAME]" at bounding box center [320, 84] width 204 height 34
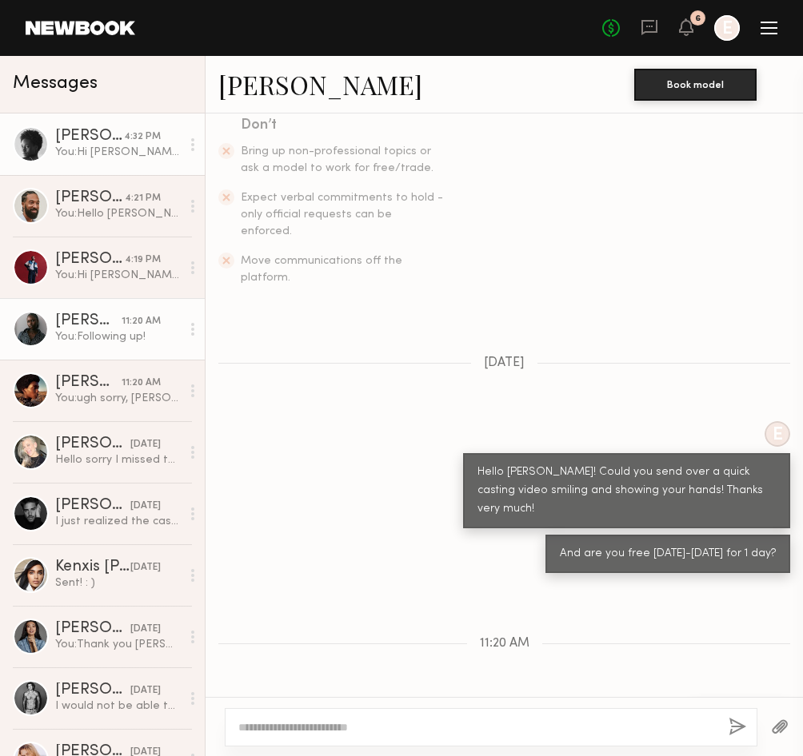
click at [107, 137] on div "[PERSON_NAME]" at bounding box center [89, 137] width 69 height 16
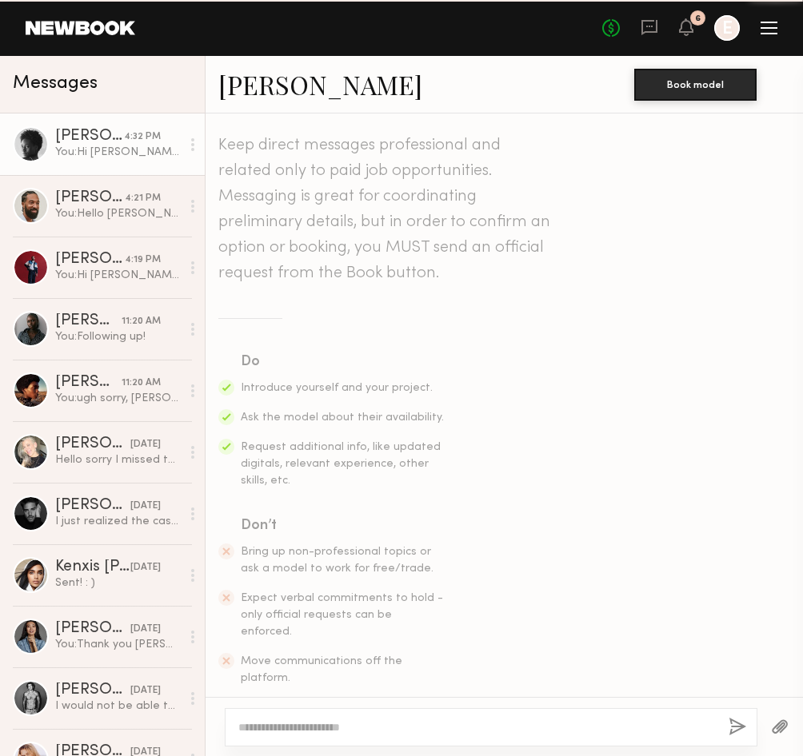
scroll to position [970, 0]
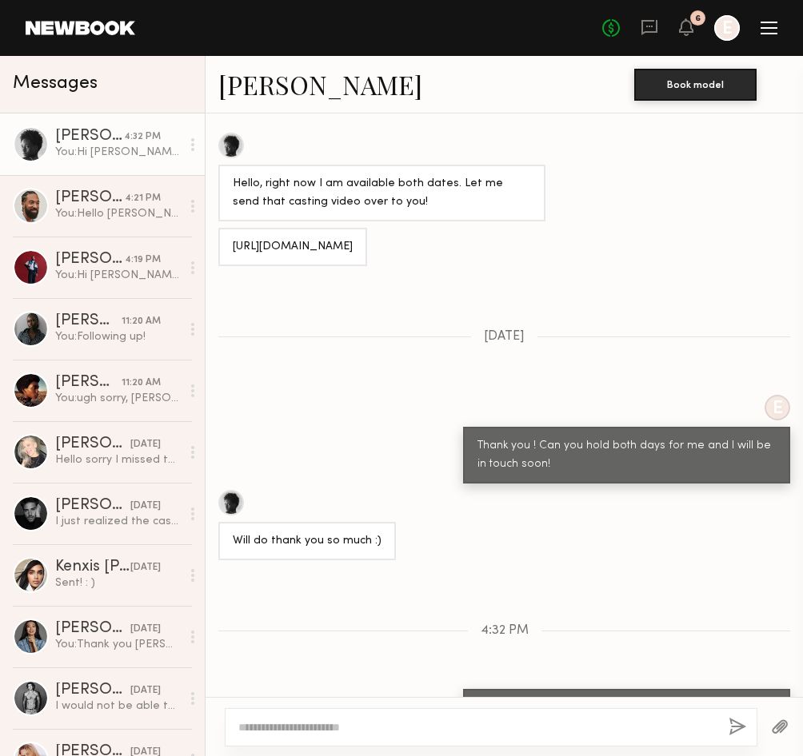
type textarea "*"
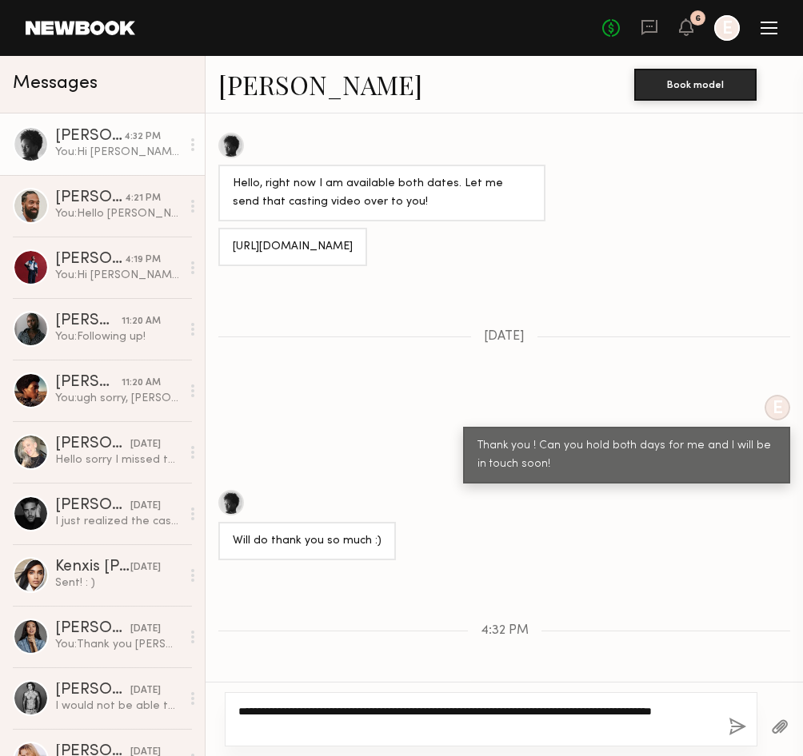
click at [244, 652] on textarea "**********" at bounding box center [476, 720] width 477 height 32
type textarea "**********"
click at [733, 652] on button "button" at bounding box center [737, 728] width 18 height 20
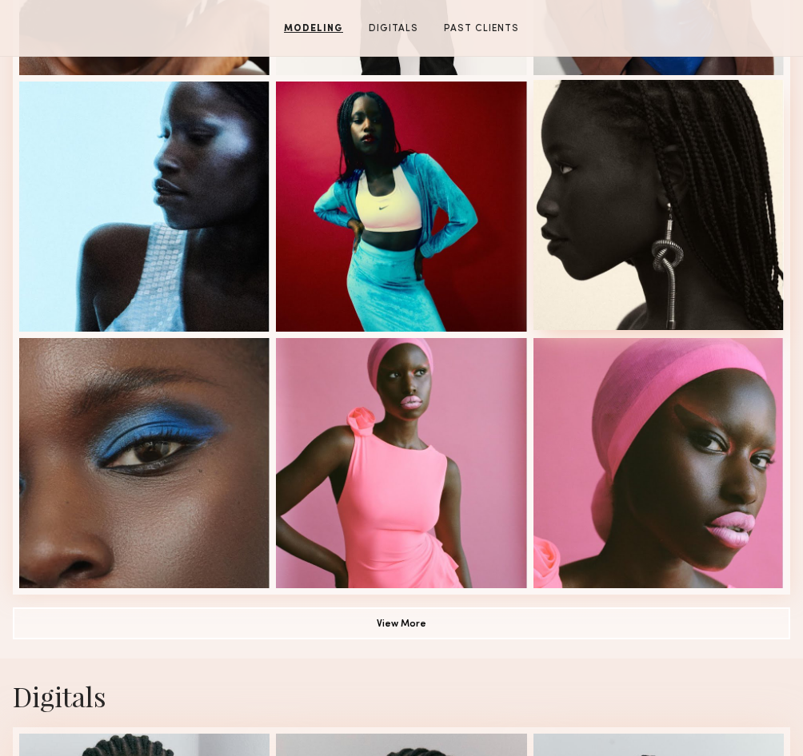
scroll to position [974, 0]
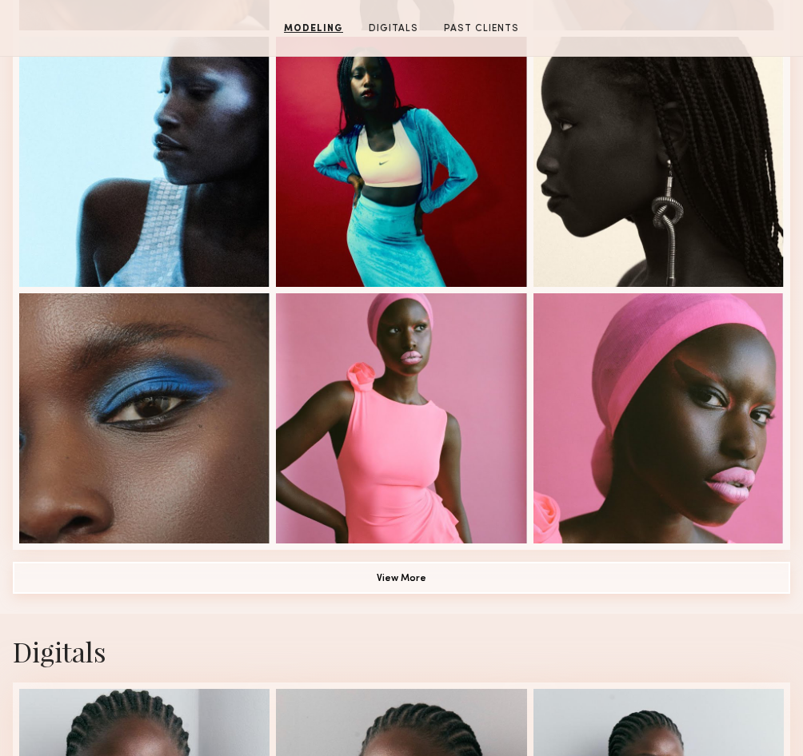
click at [482, 582] on button "View More" at bounding box center [401, 578] width 777 height 32
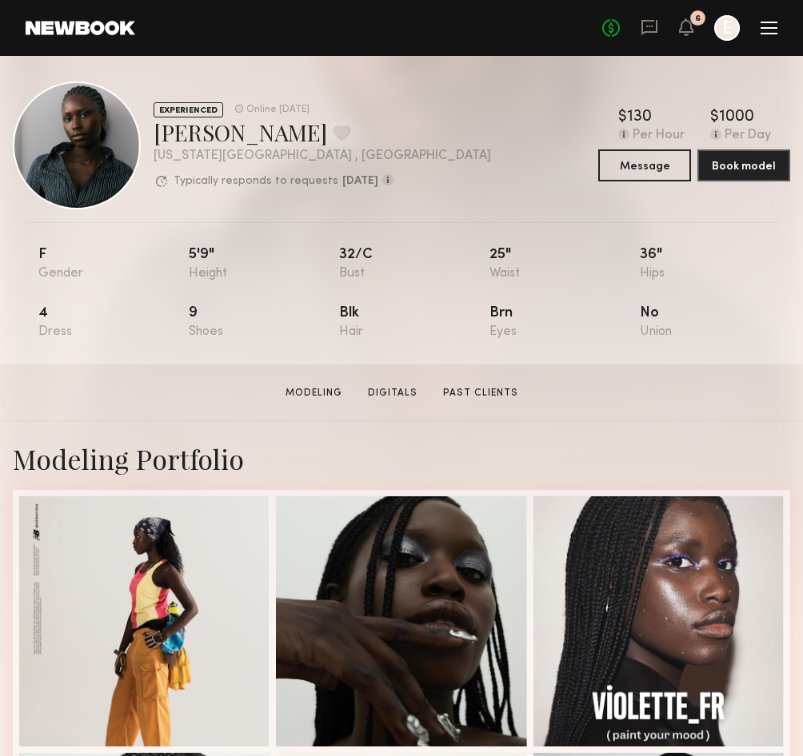
scroll to position [0, 0]
